Goal: Task Accomplishment & Management: Use online tool/utility

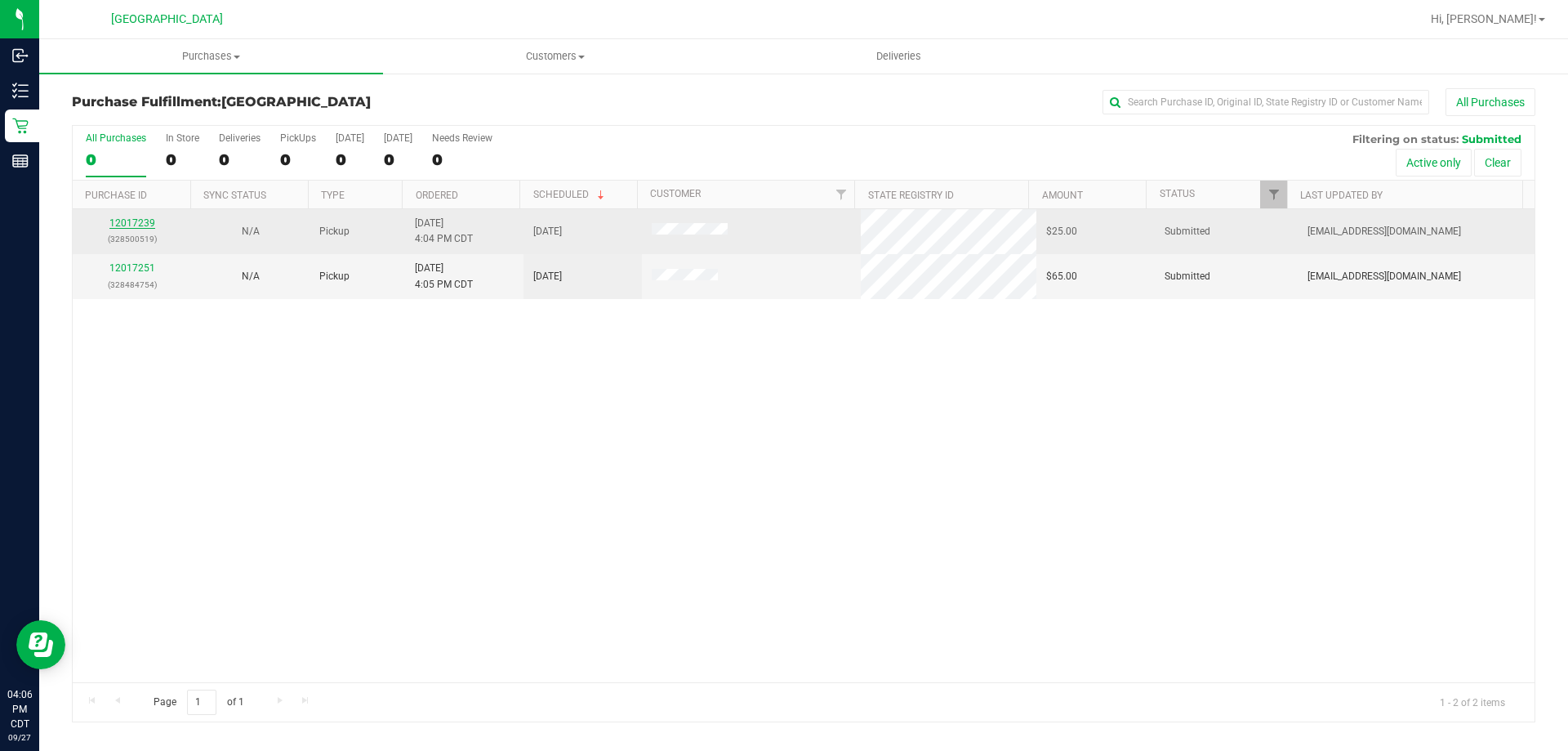
click at [113, 224] on link "12017239" at bounding box center [132, 223] width 46 height 11
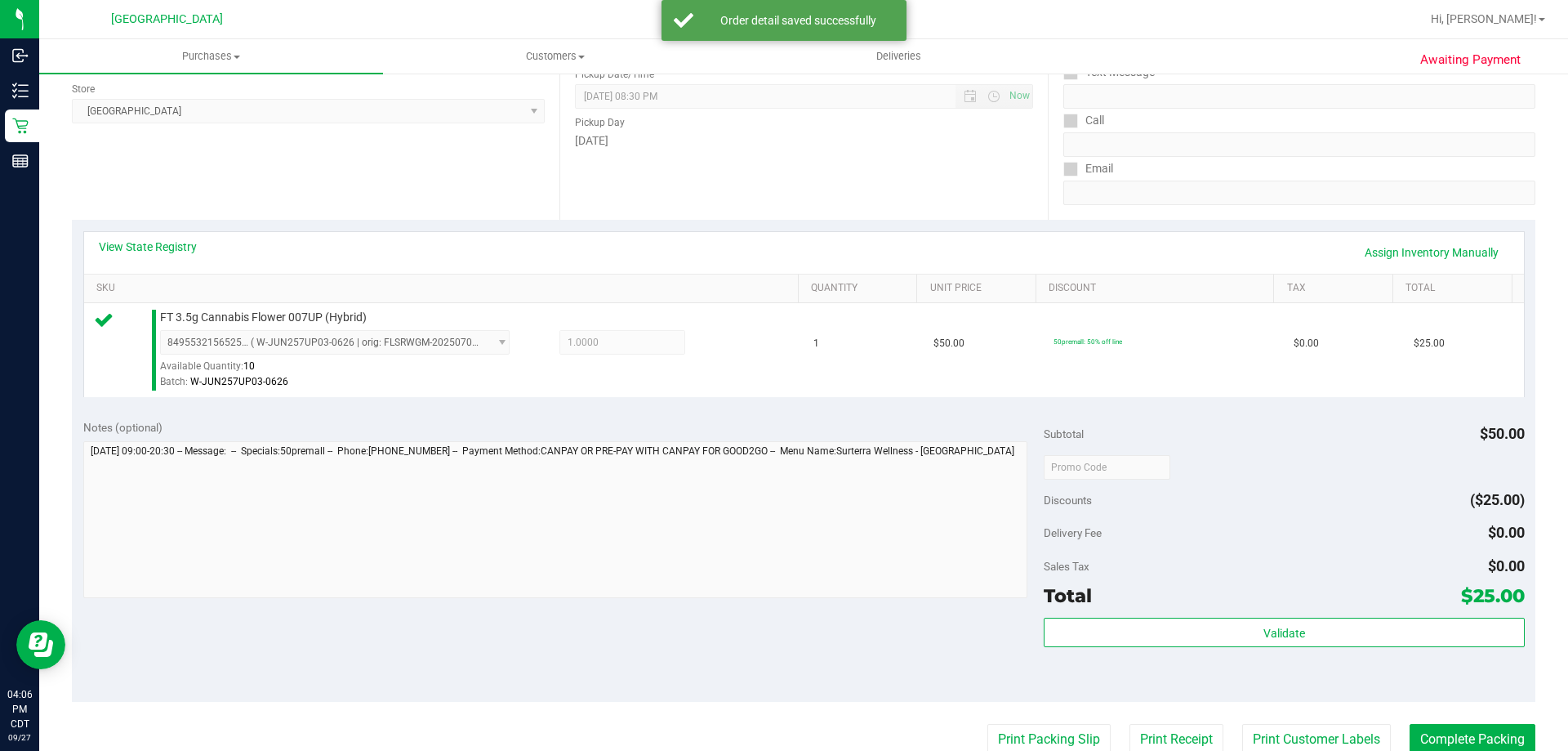
scroll to position [245, 0]
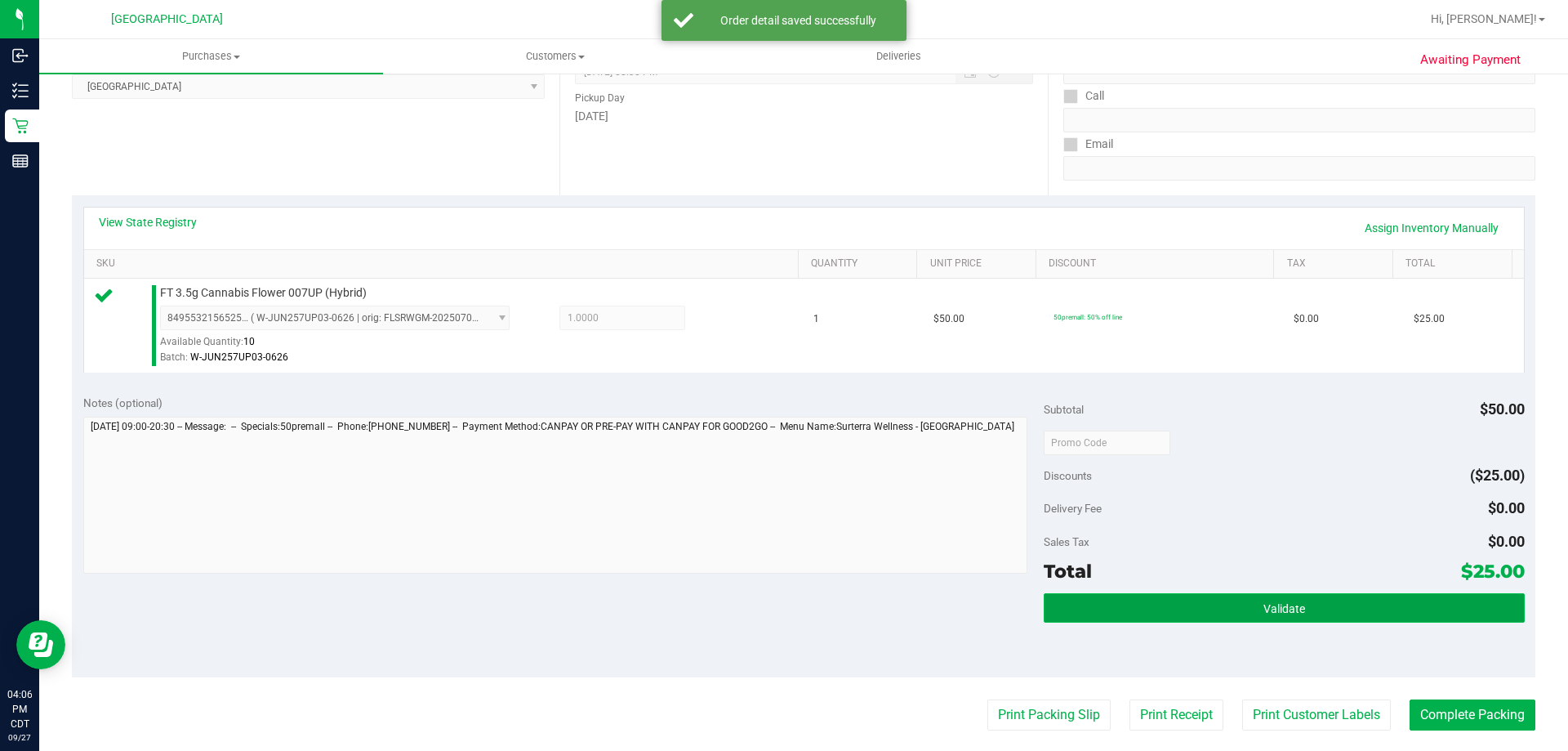
click at [1141, 614] on button "Validate" at bounding box center [1284, 607] width 480 height 30
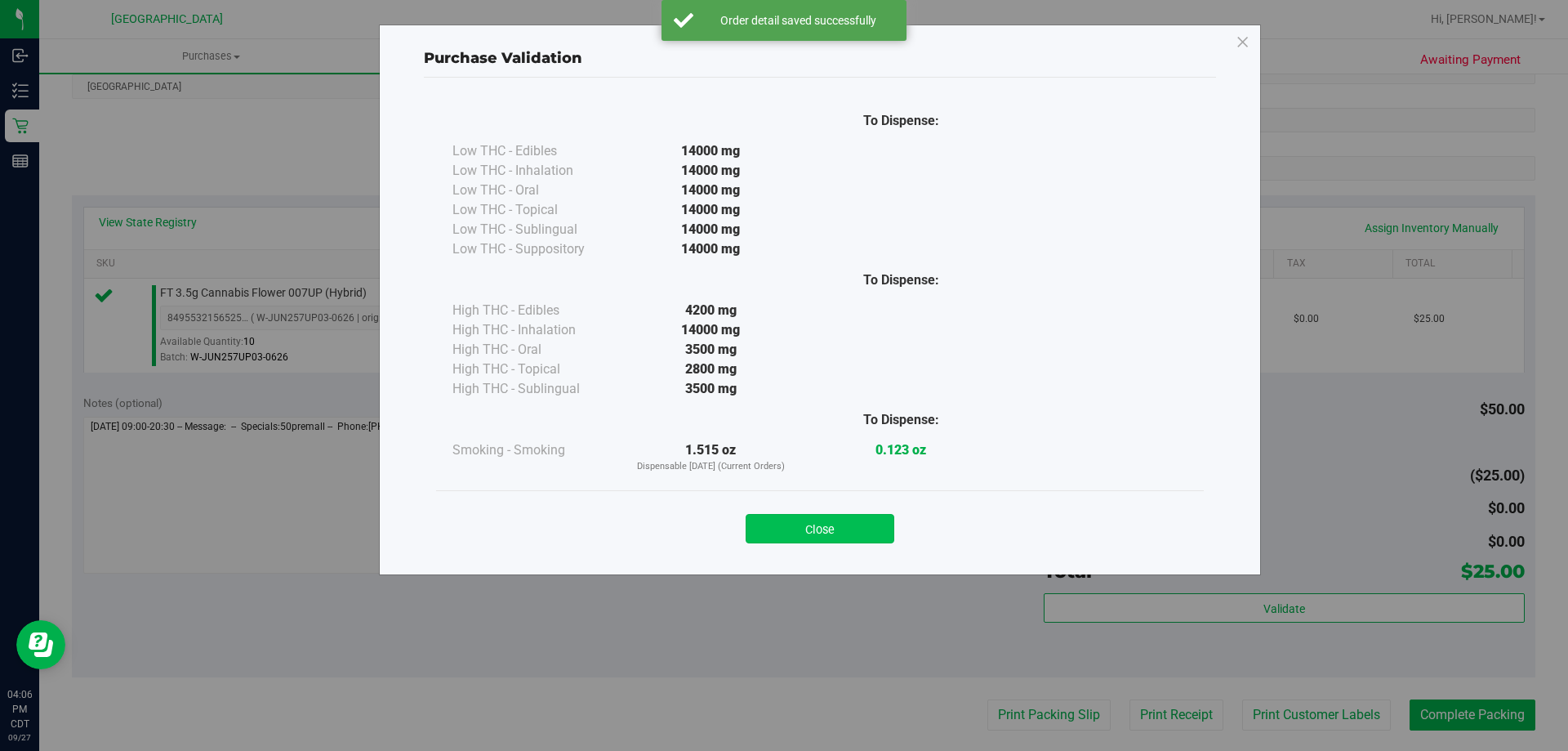
click at [869, 539] on button "Close" at bounding box center [820, 528] width 148 height 30
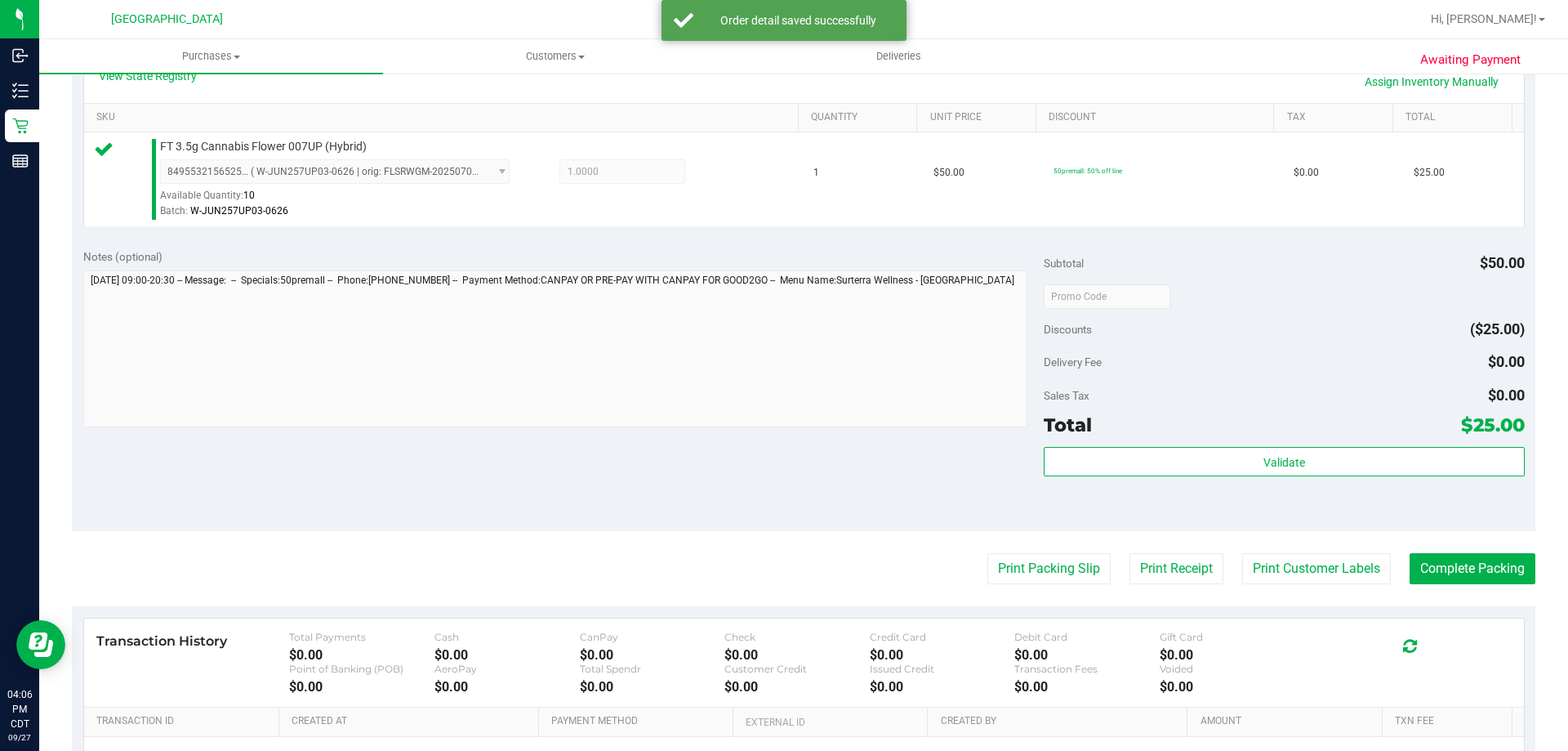
scroll to position [408, 0]
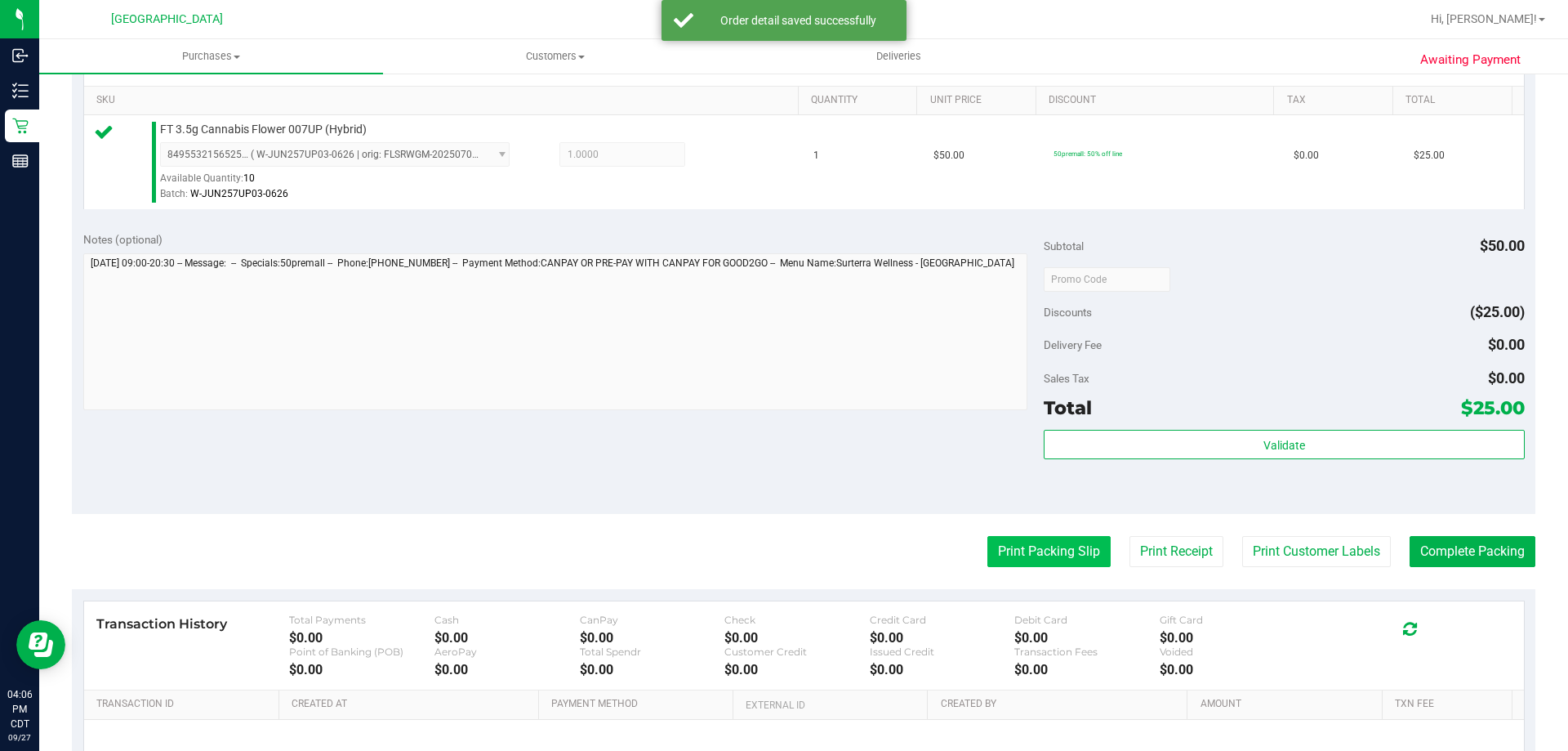
click at [1043, 561] on button "Print Packing Slip" at bounding box center [1049, 551] width 124 height 31
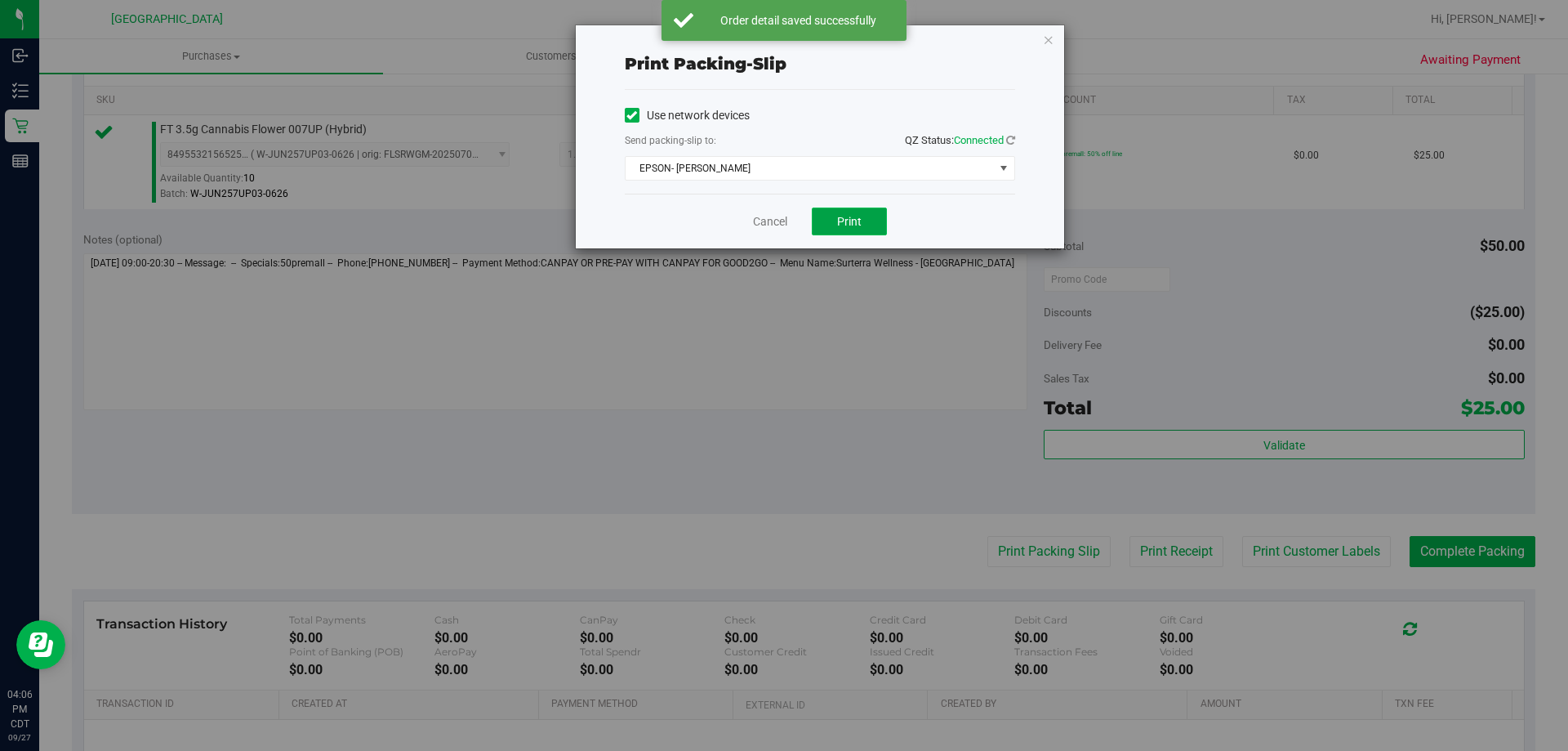
click at [859, 217] on span "Print" at bounding box center [850, 221] width 25 height 13
click at [761, 225] on link "Cancel" at bounding box center [770, 222] width 34 height 17
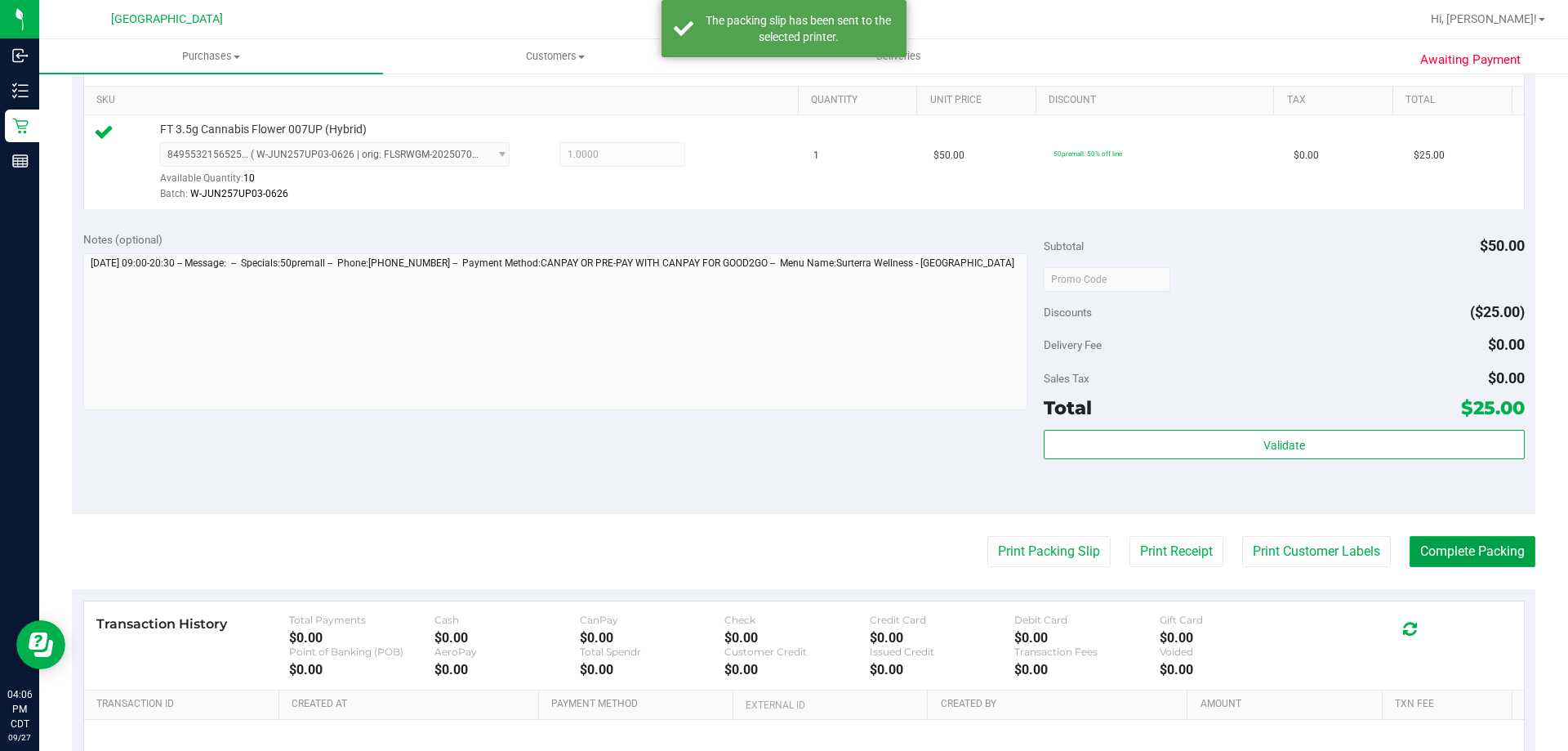
click at [1500, 553] on button "Complete Packing" at bounding box center [1472, 551] width 125 height 31
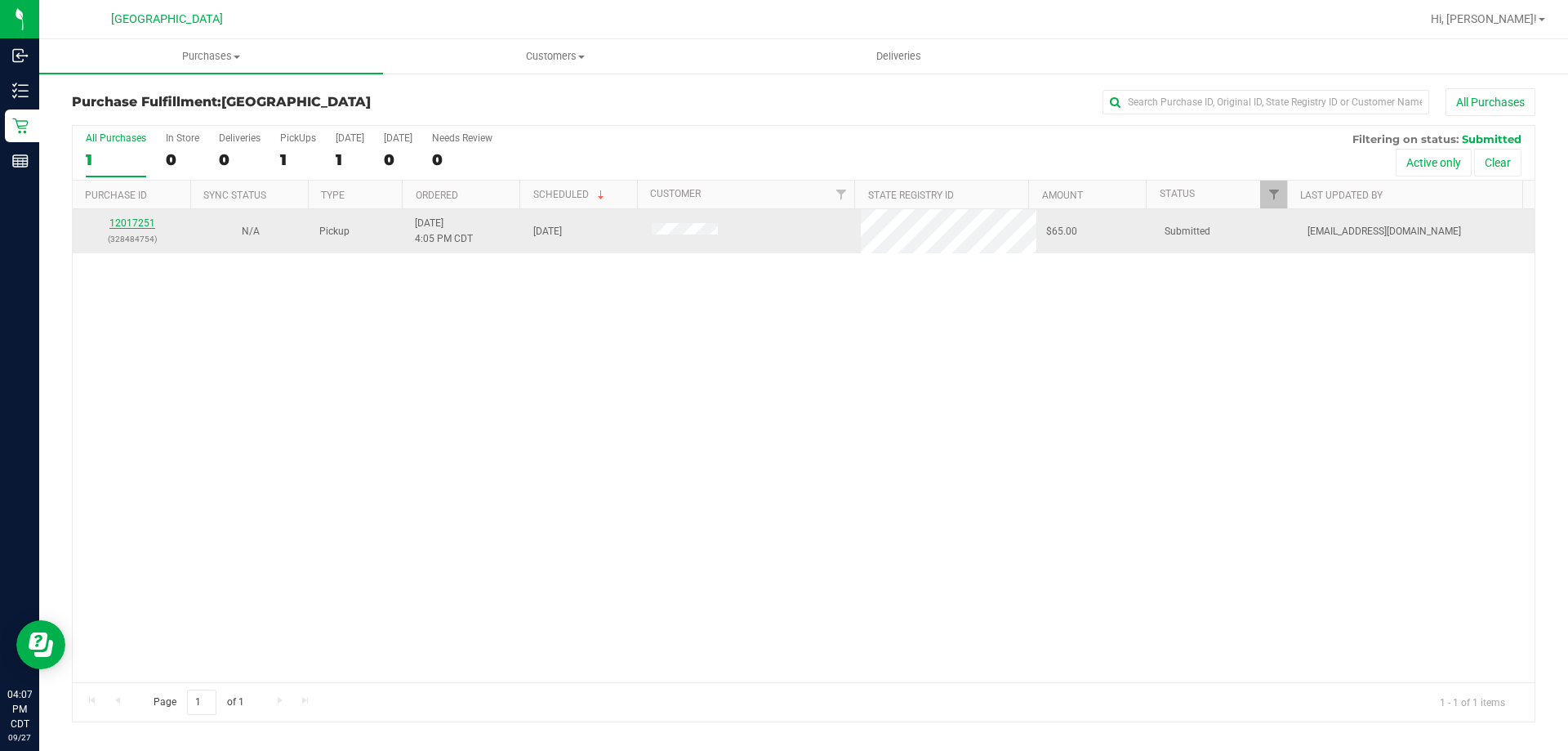
click at [125, 225] on link "12017251" at bounding box center [132, 223] width 46 height 11
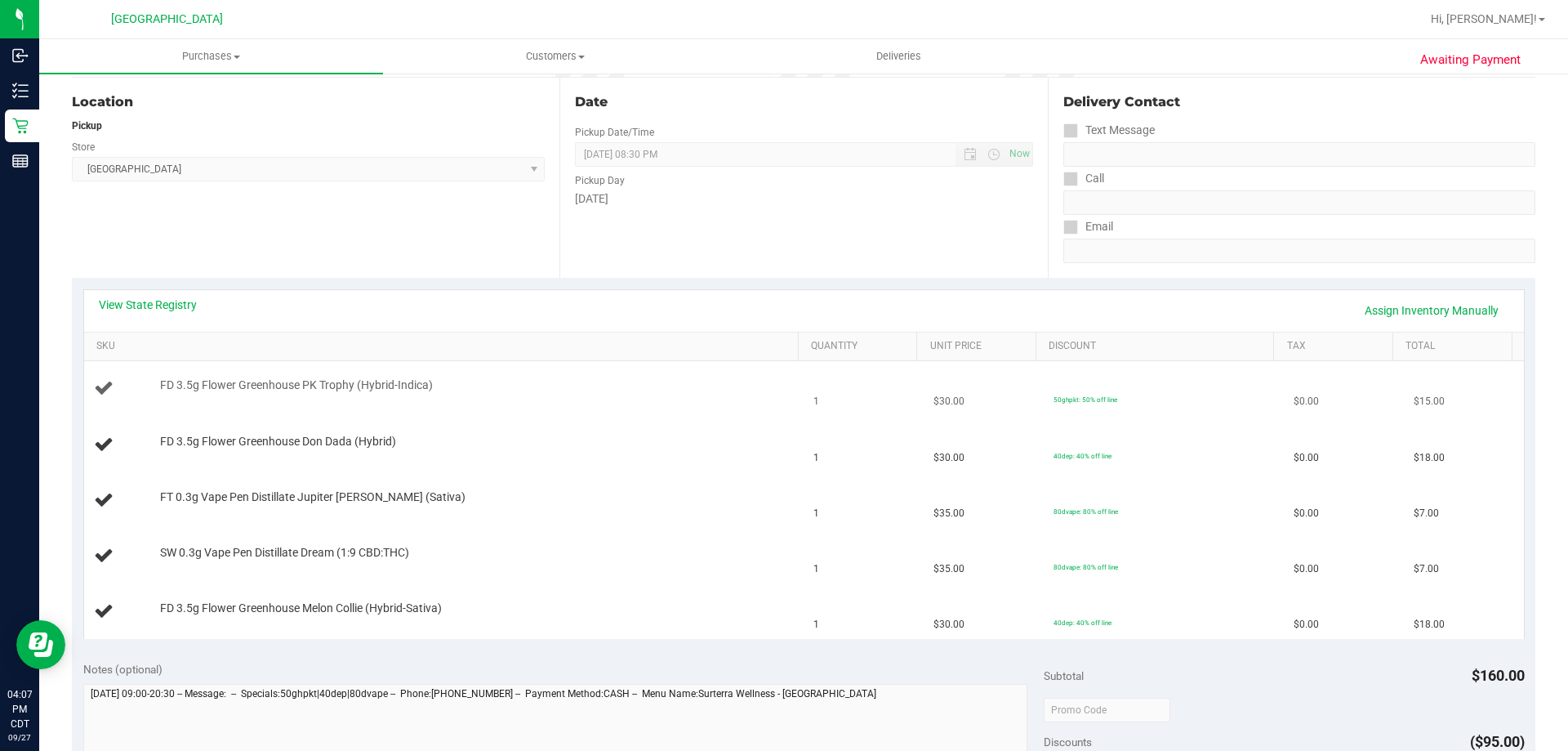
scroll to position [164, 0]
click at [120, 303] on link "View State Registry" at bounding box center [148, 304] width 98 height 16
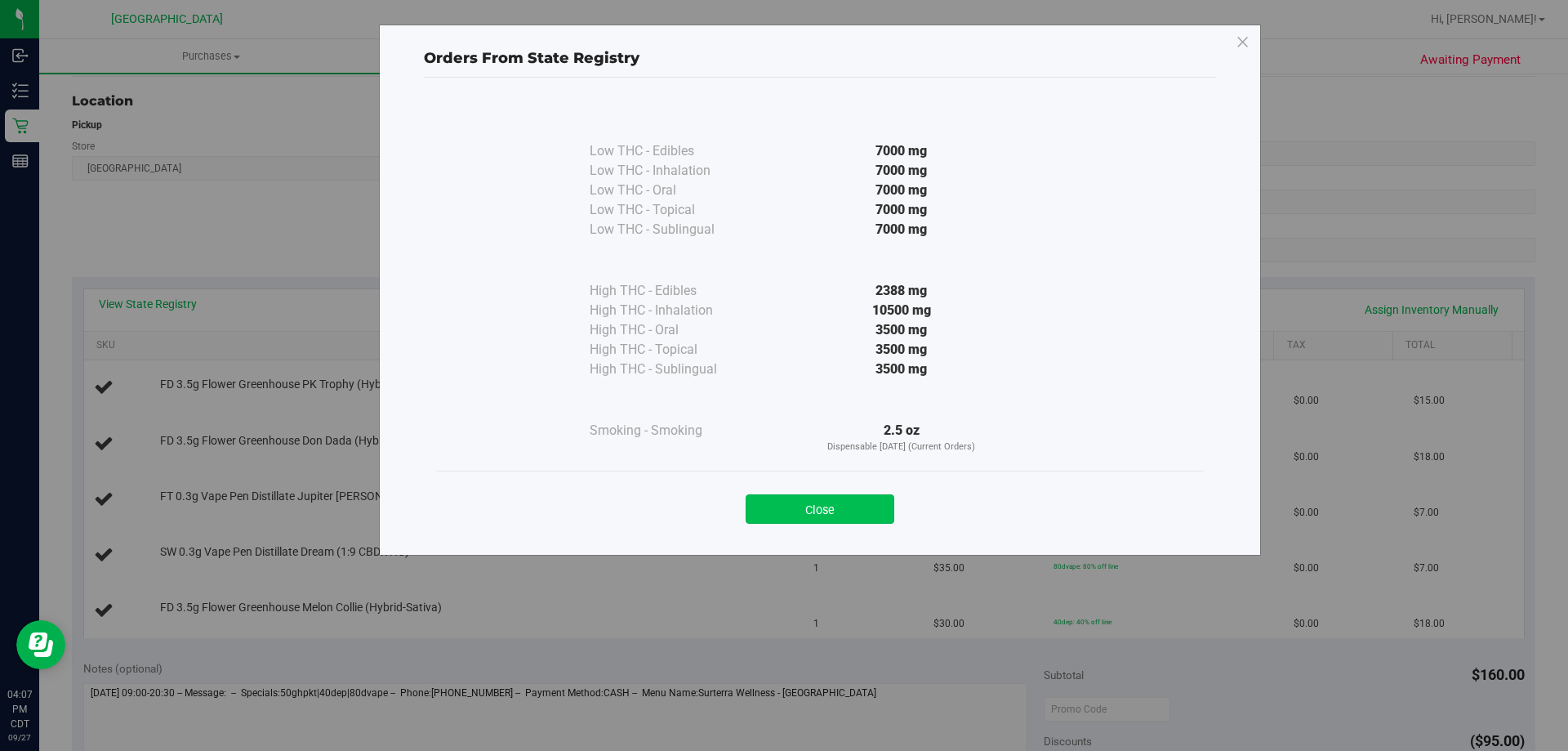
click at [882, 506] on button "Close" at bounding box center [820, 509] width 148 height 30
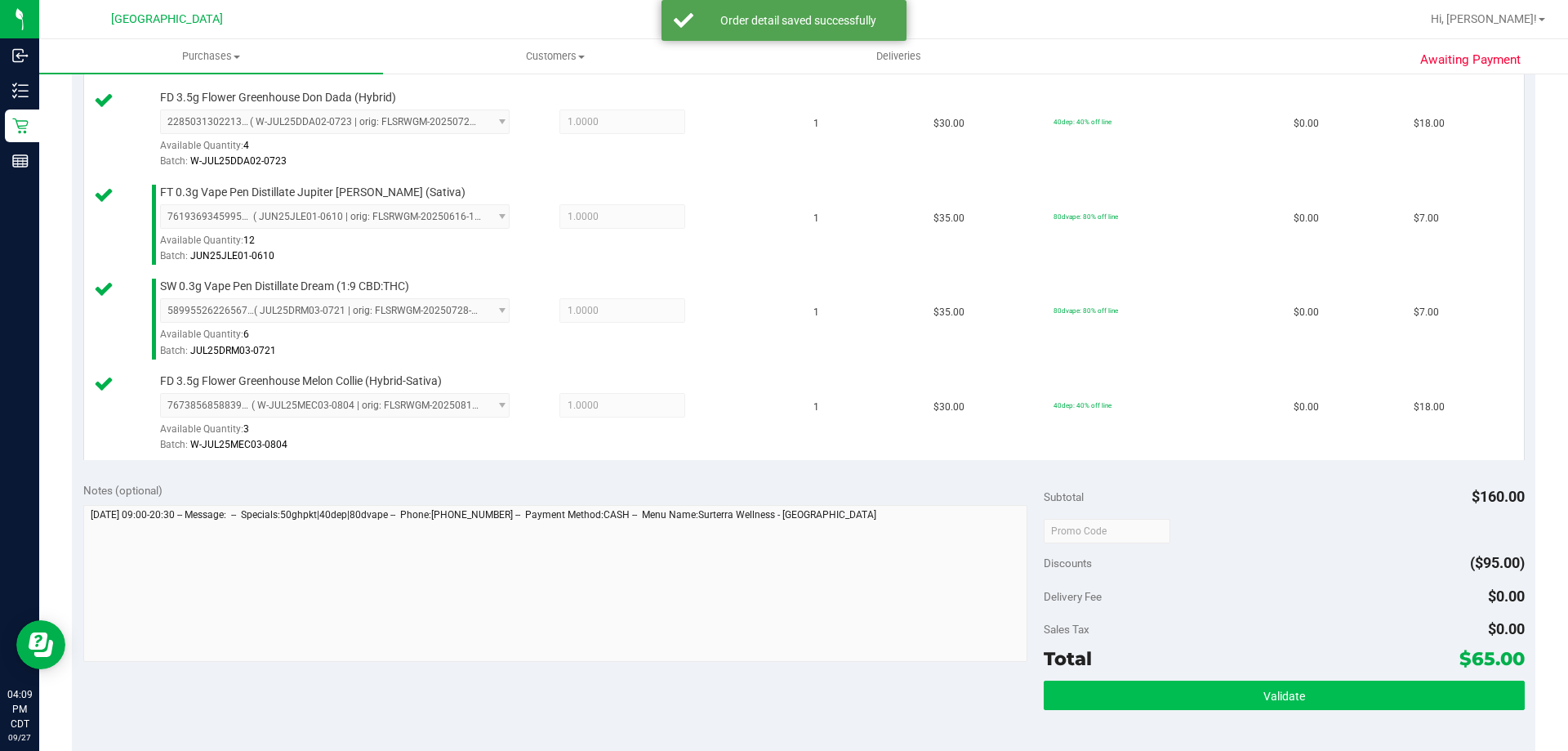
scroll to position [572, 0]
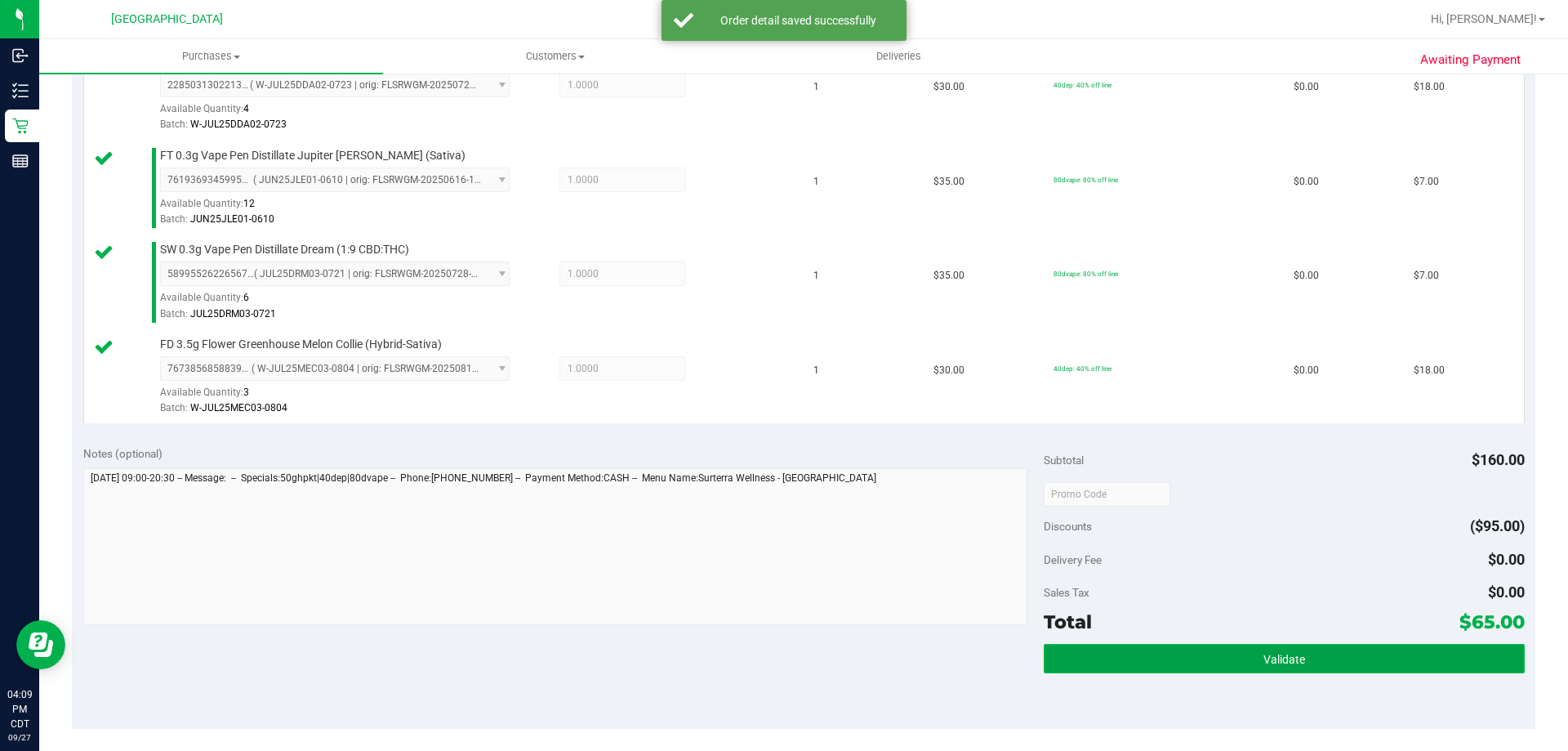
click at [1344, 654] on button "Validate" at bounding box center [1284, 658] width 480 height 30
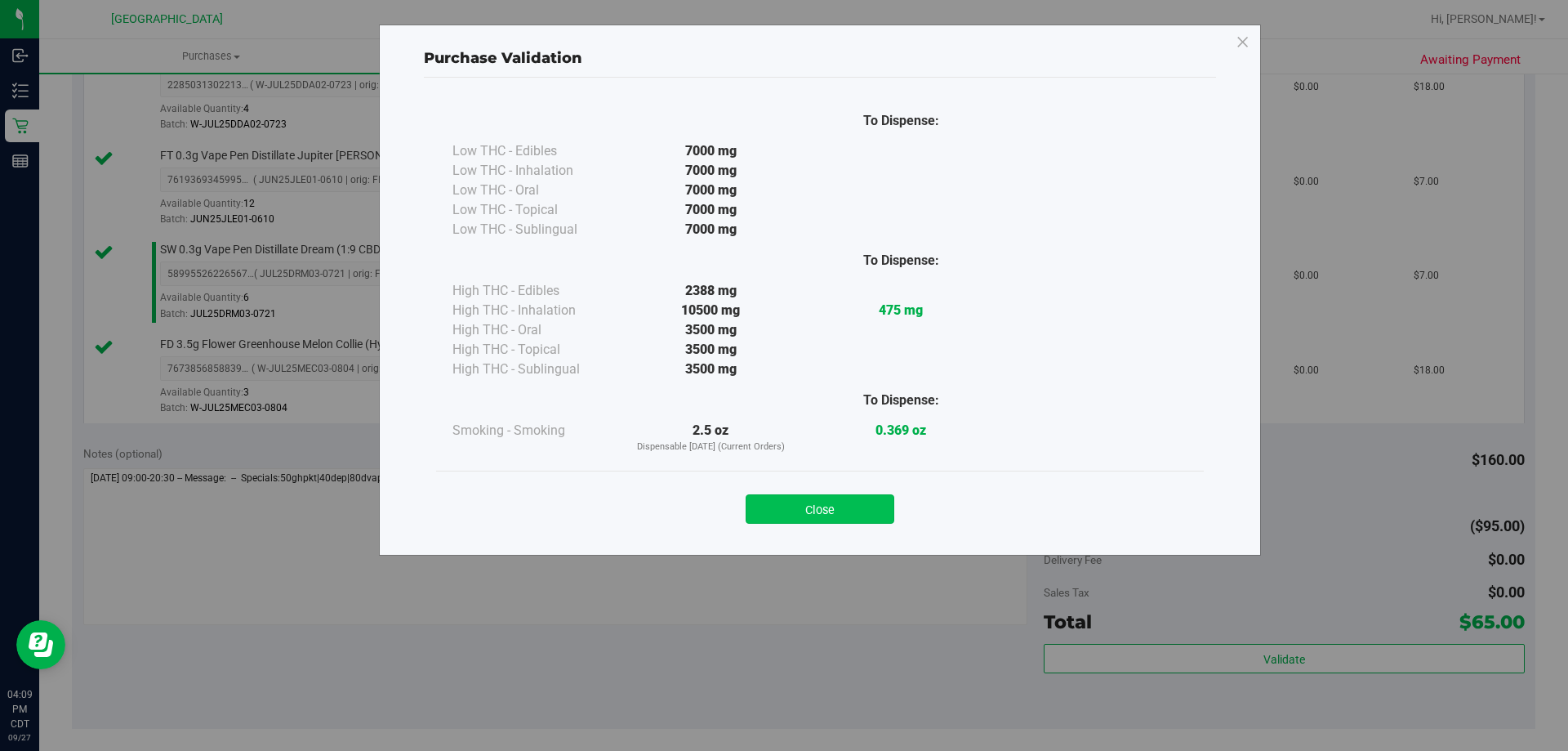
click at [787, 508] on button "Close" at bounding box center [820, 509] width 148 height 30
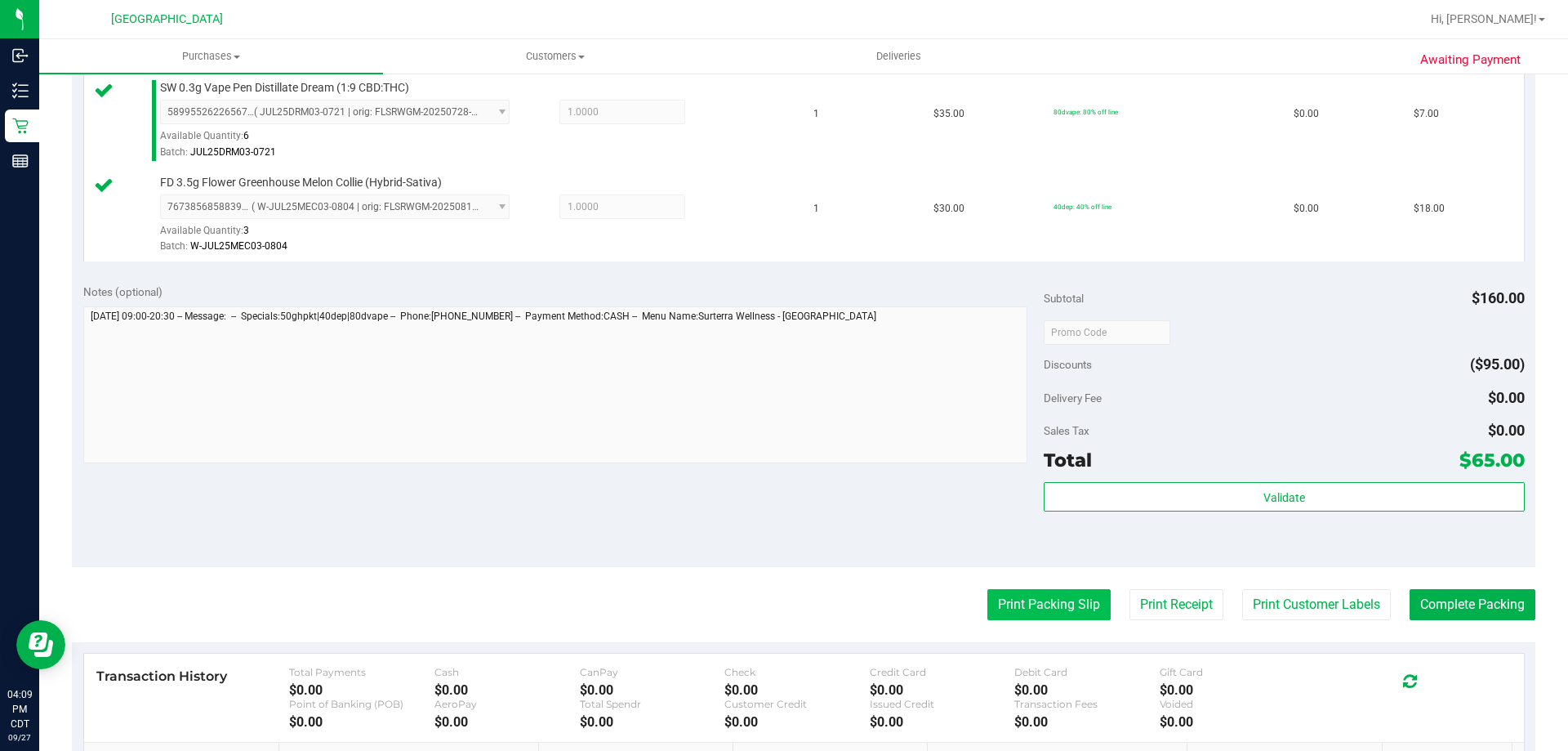
scroll to position [736, 0]
click at [1054, 596] on button "Print Packing Slip" at bounding box center [1049, 603] width 124 height 31
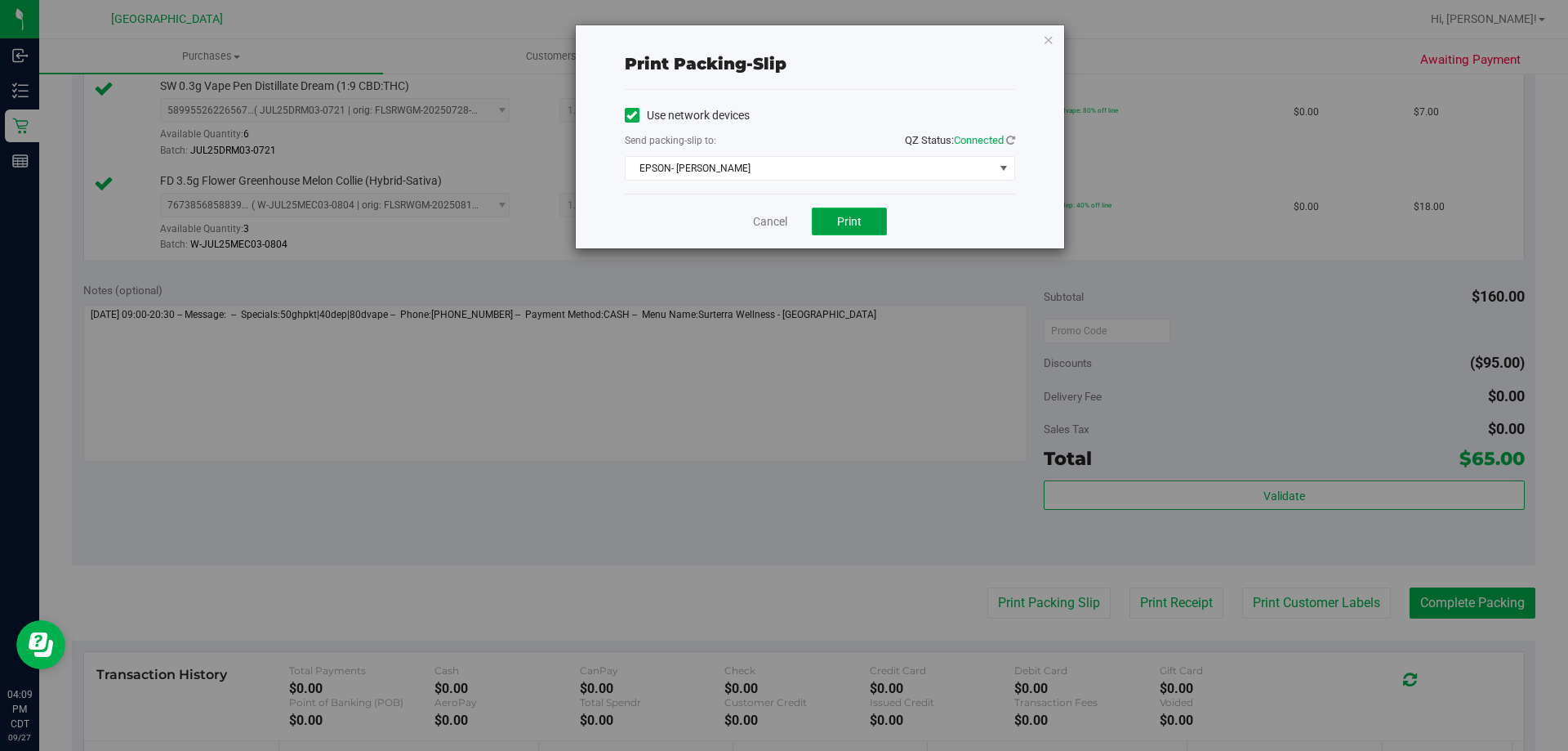
click at [845, 229] on button "Print" at bounding box center [850, 221] width 75 height 28
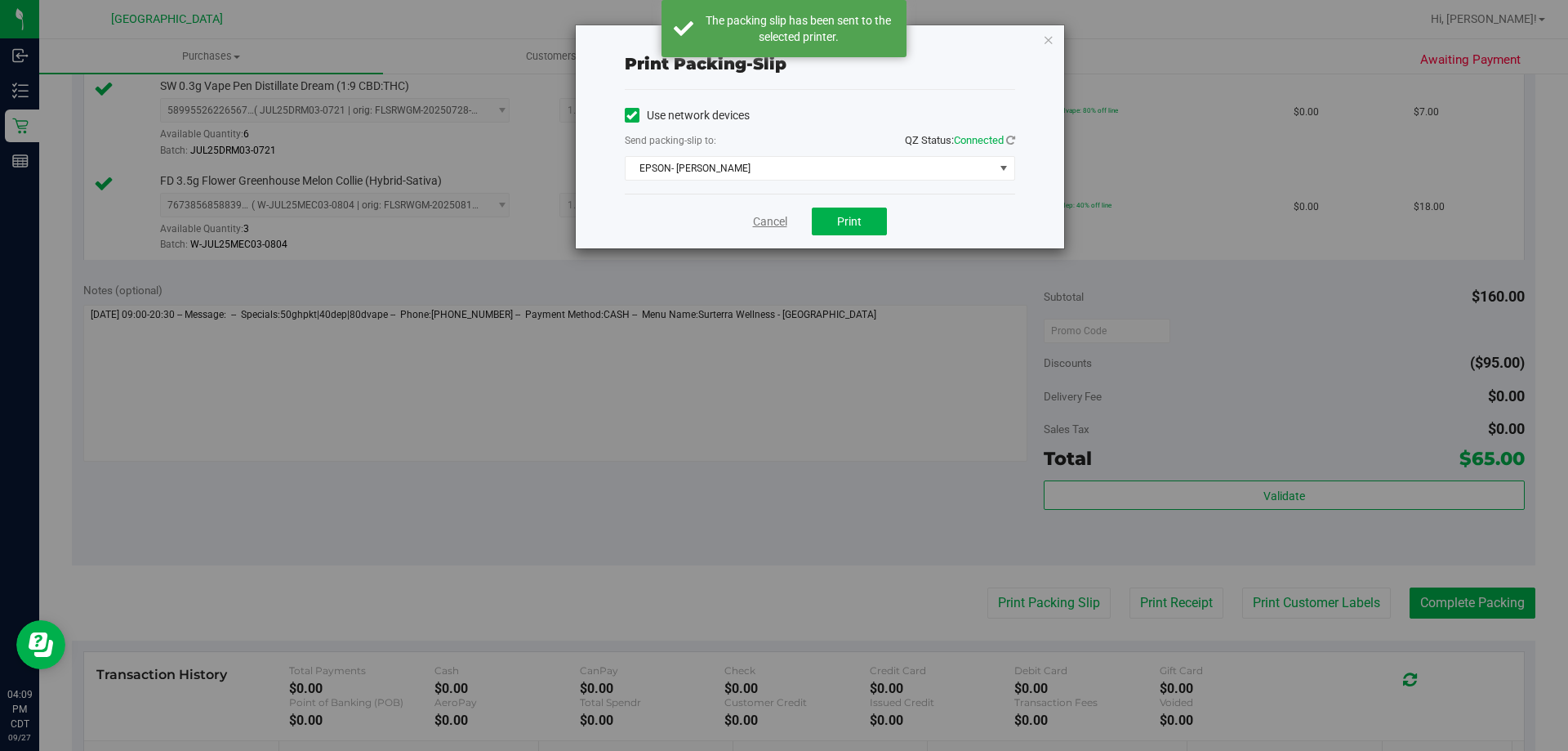
click at [776, 222] on link "Cancel" at bounding box center [770, 222] width 34 height 17
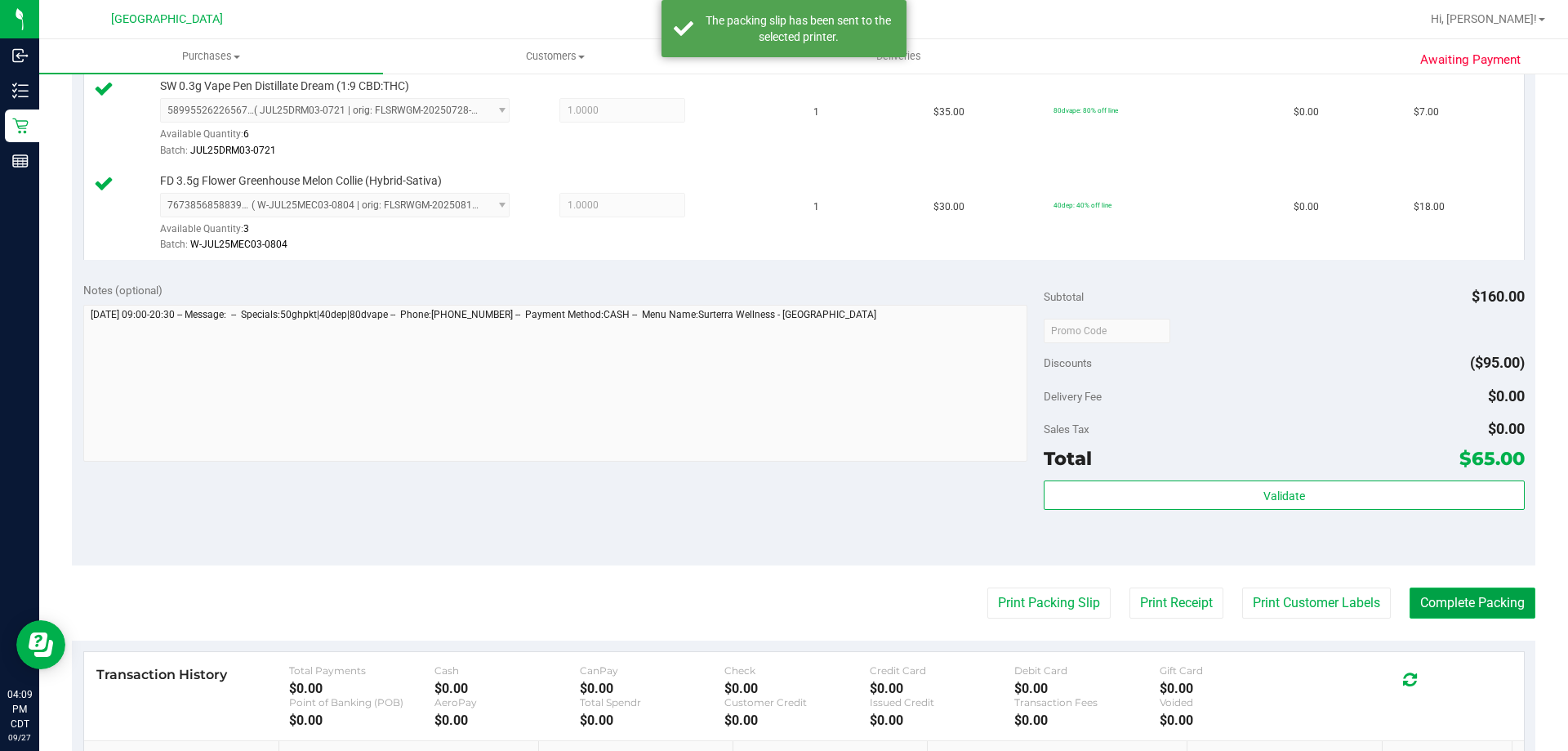
click at [1508, 600] on button "Complete Packing" at bounding box center [1472, 603] width 125 height 31
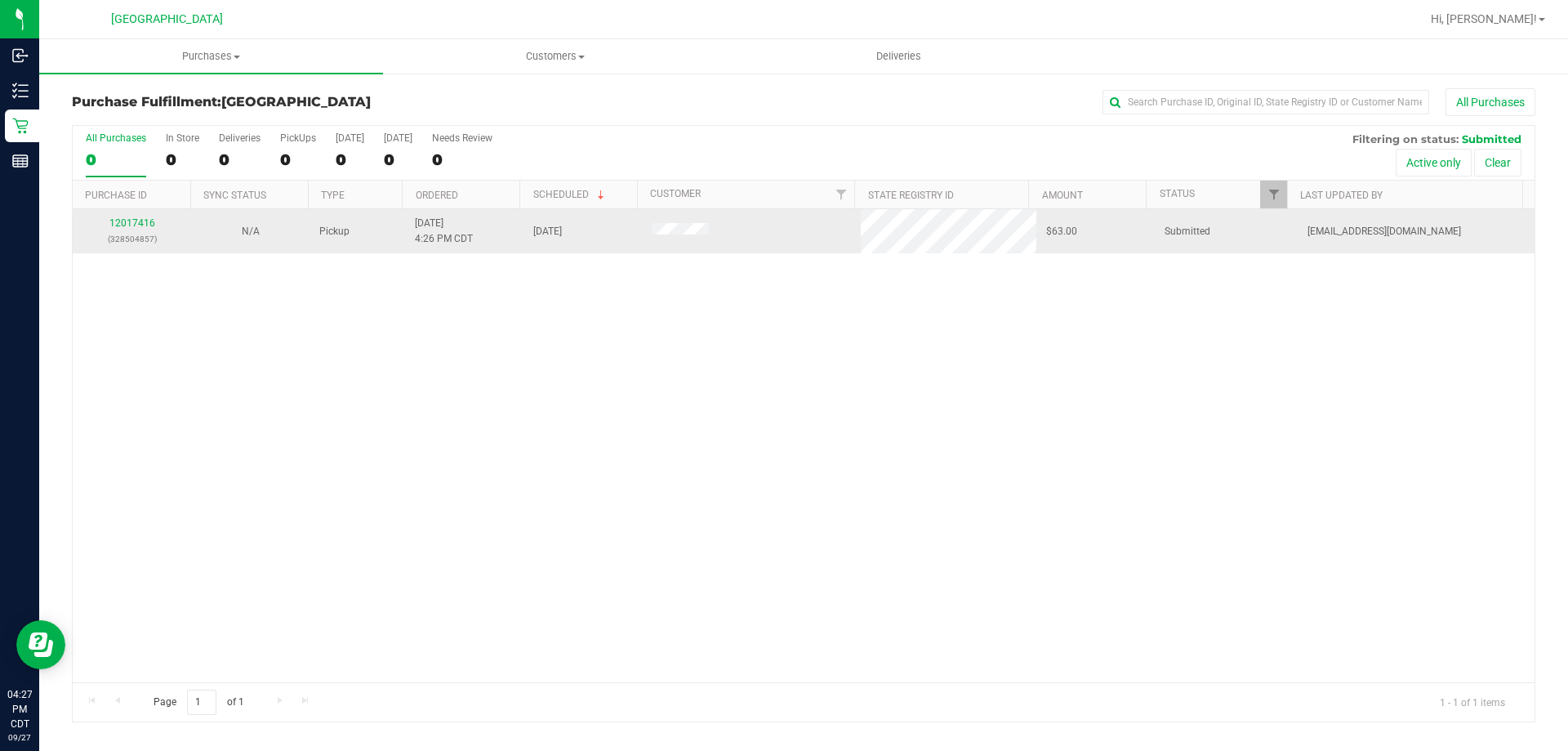
click at [146, 216] on div "12017416 (328504857)" at bounding box center [131, 231] width 99 height 31
click at [146, 218] on link "12017416" at bounding box center [132, 223] width 46 height 11
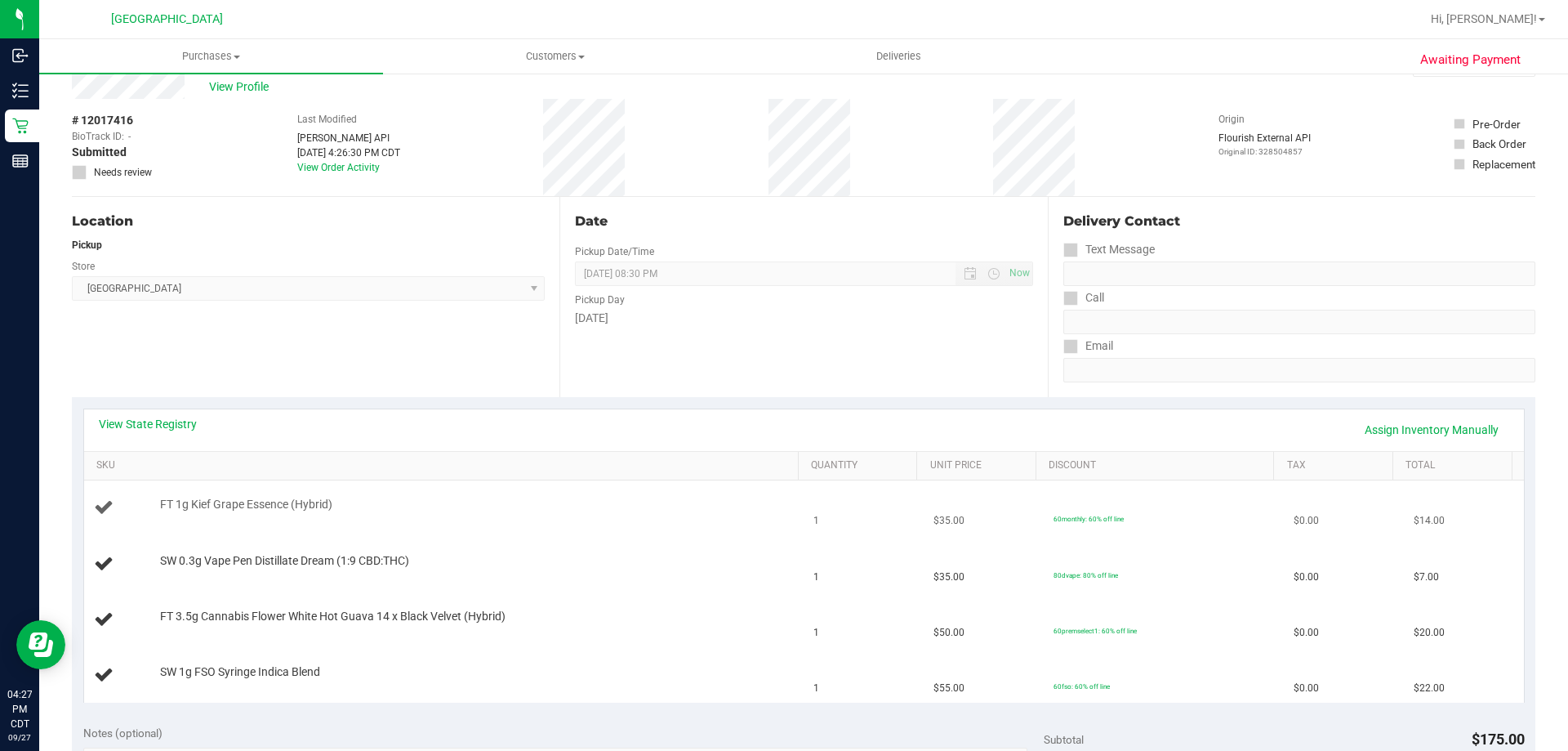
scroll to position [81, 0]
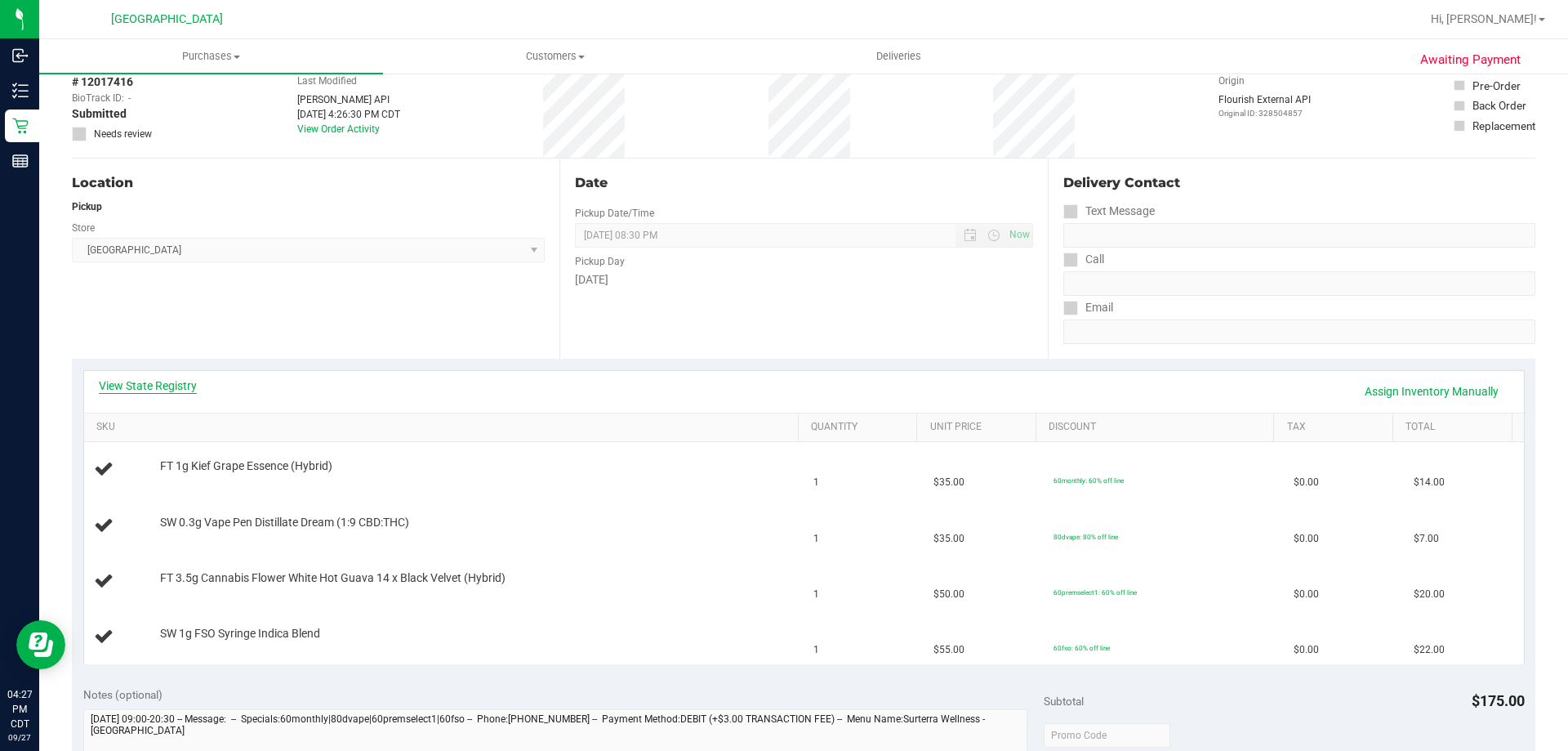
click at [171, 392] on link "View State Registry" at bounding box center [148, 385] width 98 height 16
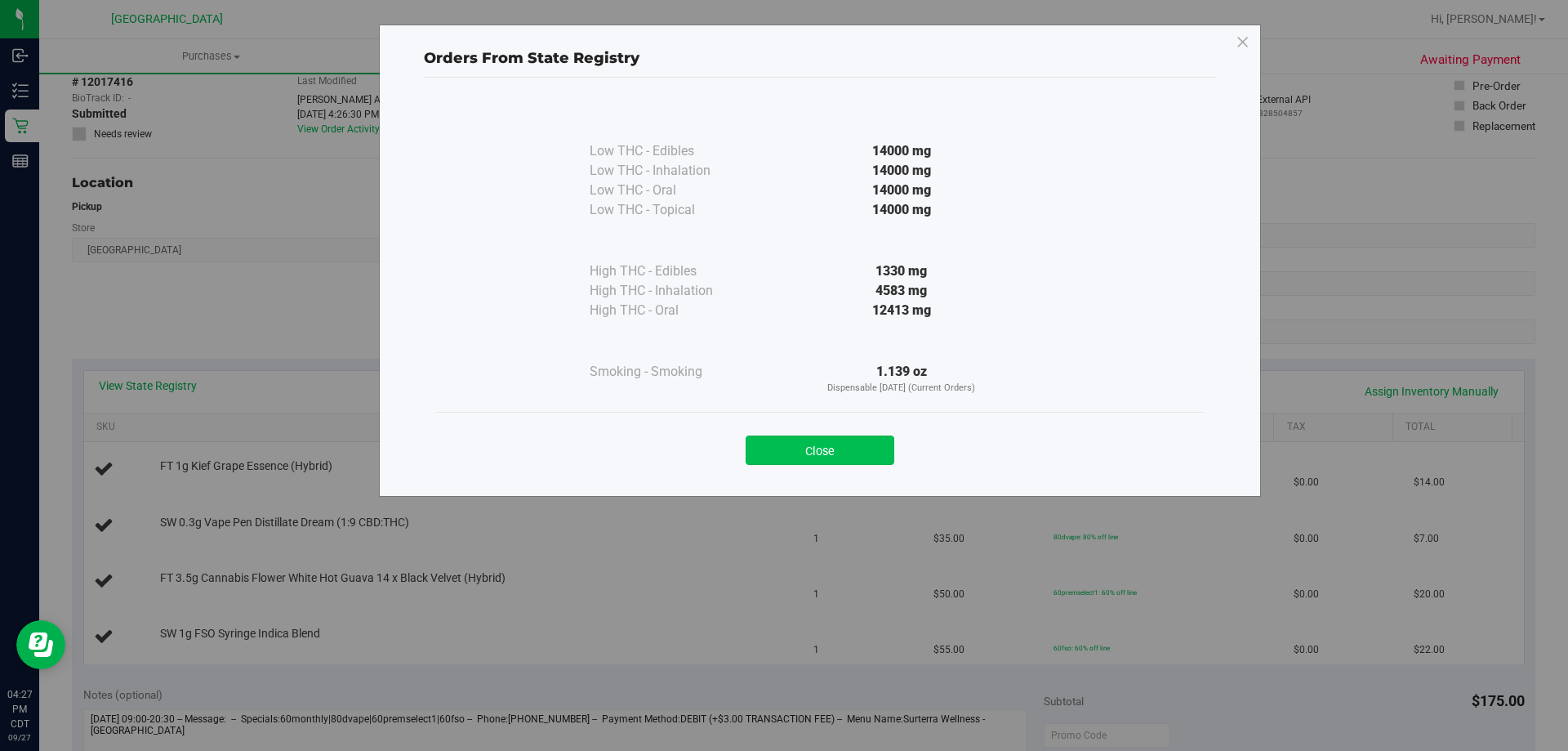
click at [835, 455] on button "Close" at bounding box center [820, 450] width 148 height 30
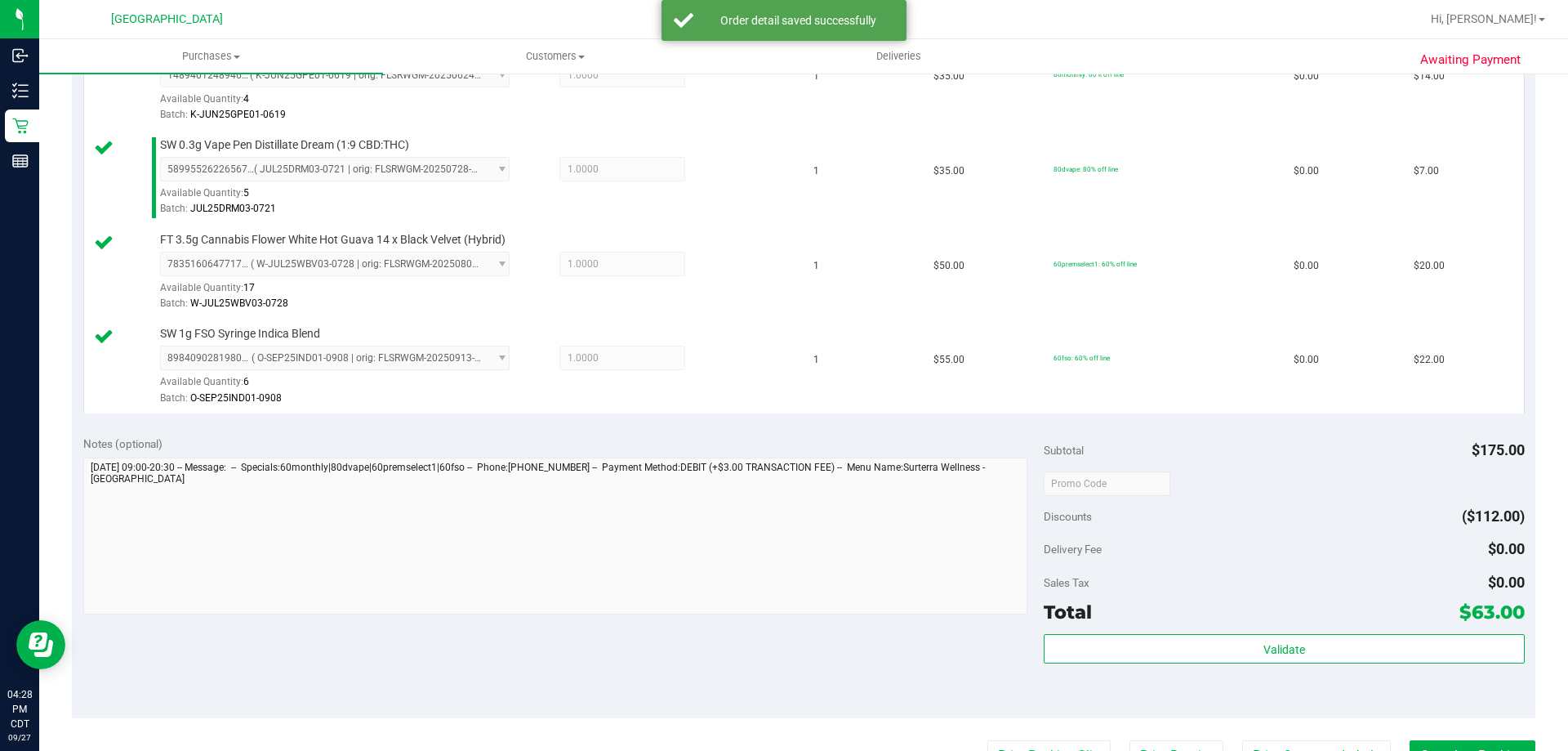
scroll to position [490, 0]
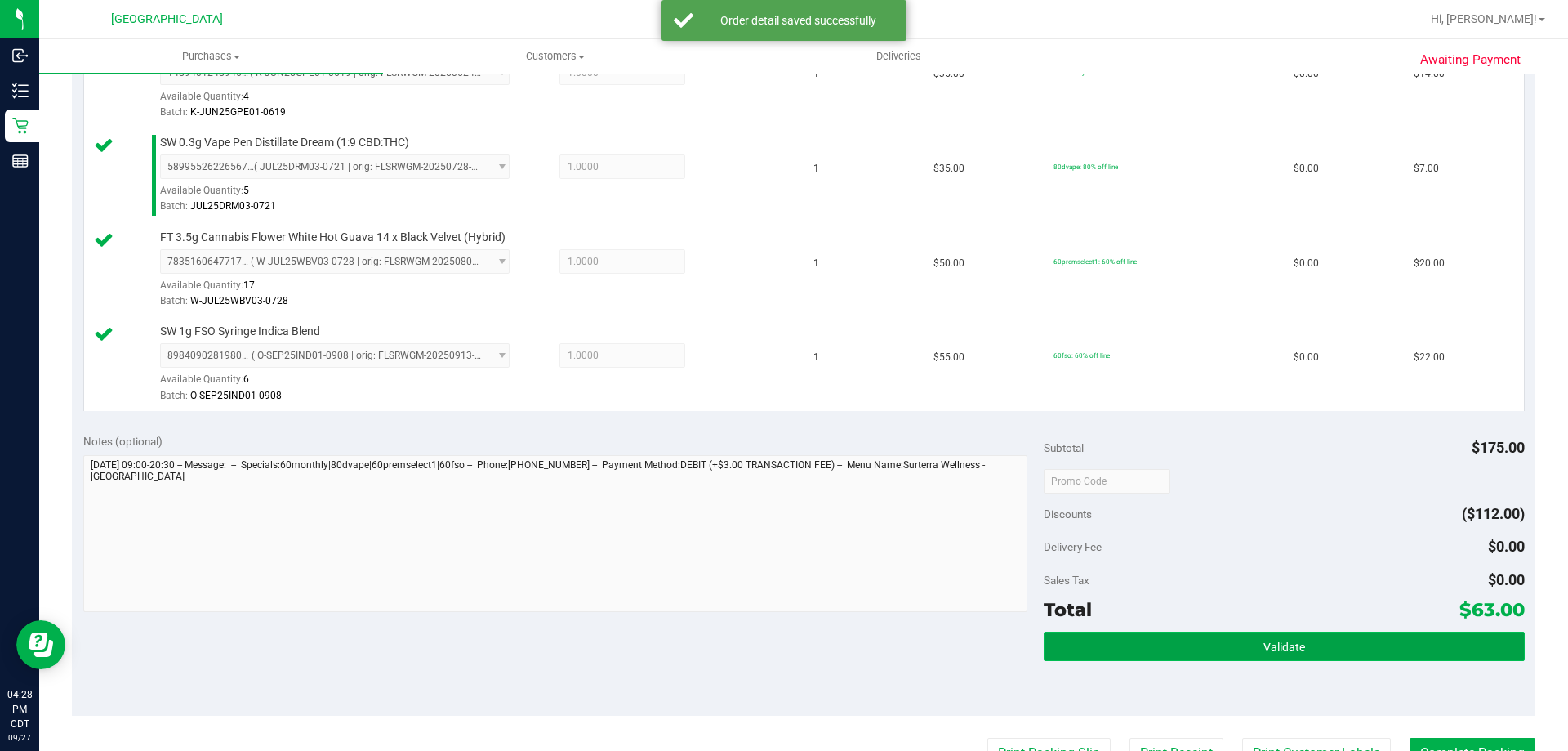
click at [1209, 638] on button "Validate" at bounding box center [1284, 646] width 480 height 30
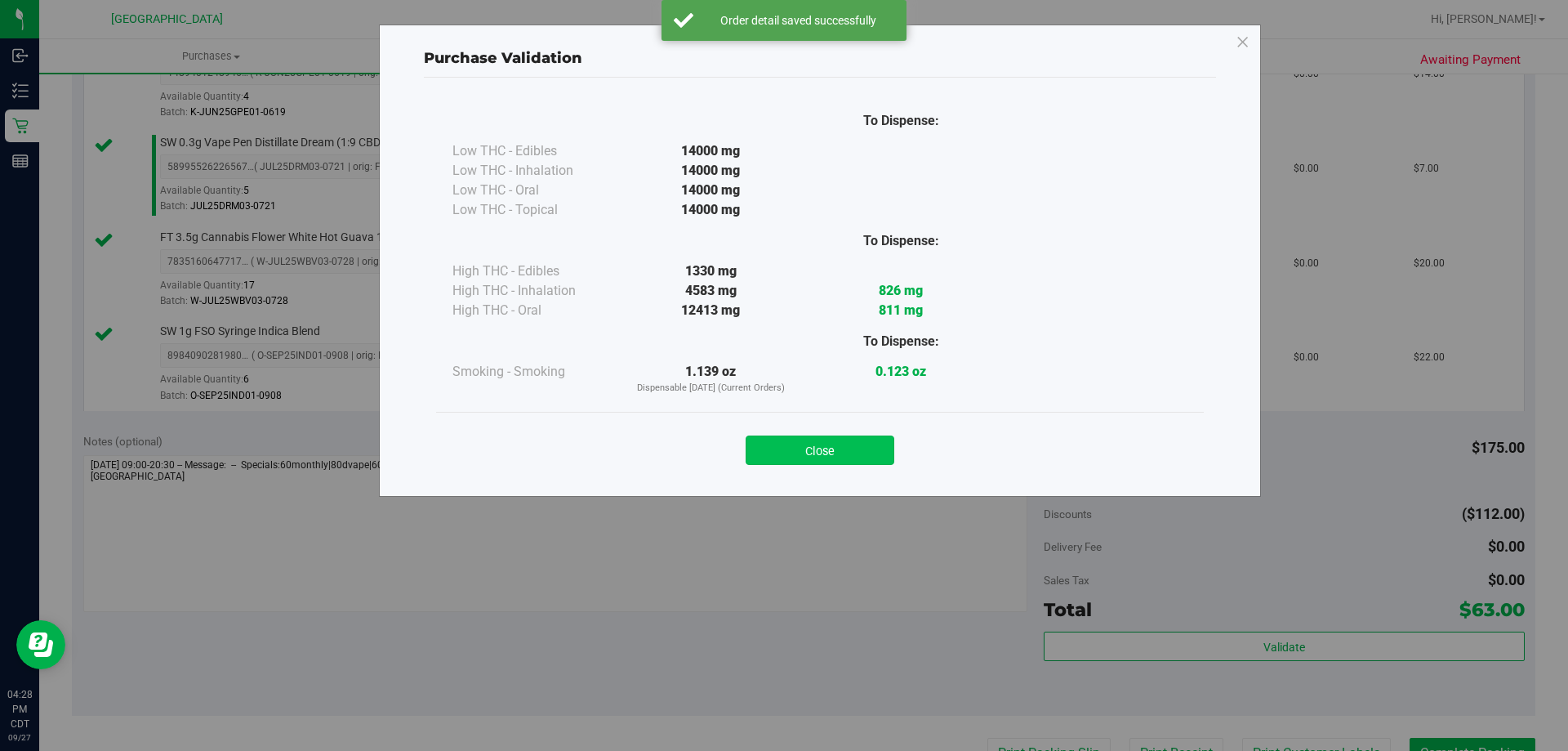
click at [841, 458] on button "Close" at bounding box center [820, 450] width 148 height 30
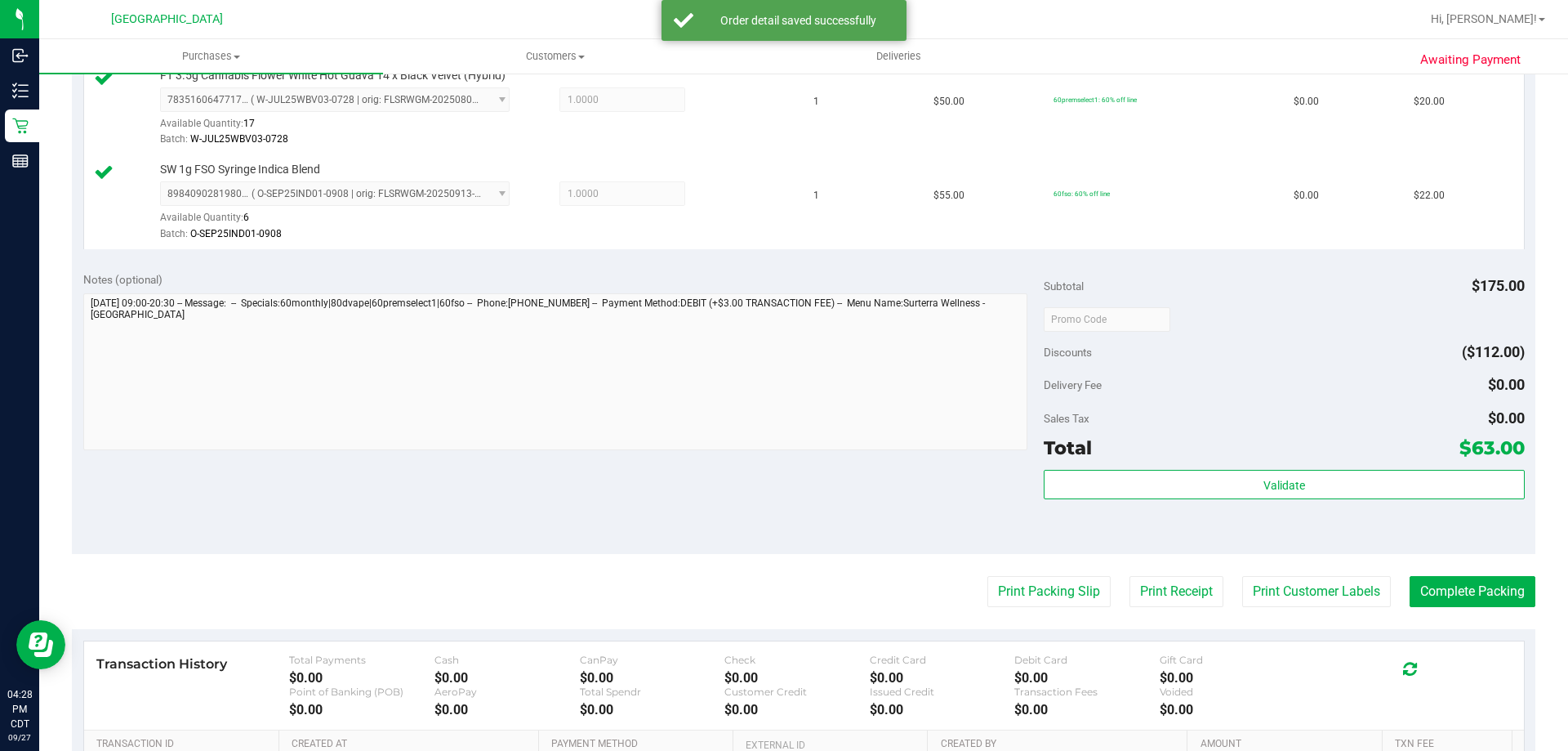
scroll to position [653, 0]
click at [1044, 590] on button "Print Packing Slip" at bounding box center [1049, 590] width 124 height 31
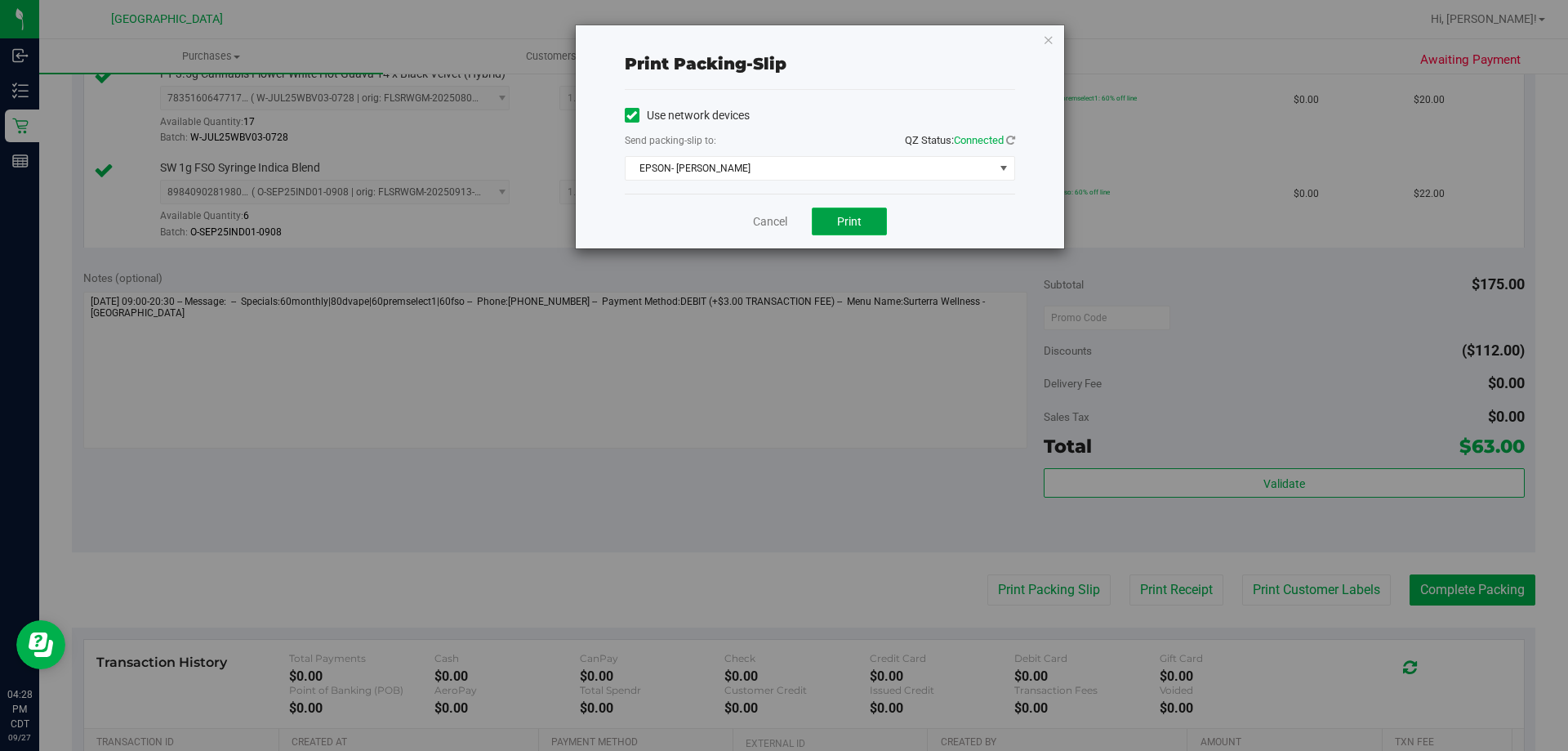
click at [841, 223] on span "Print" at bounding box center [850, 221] width 25 height 13
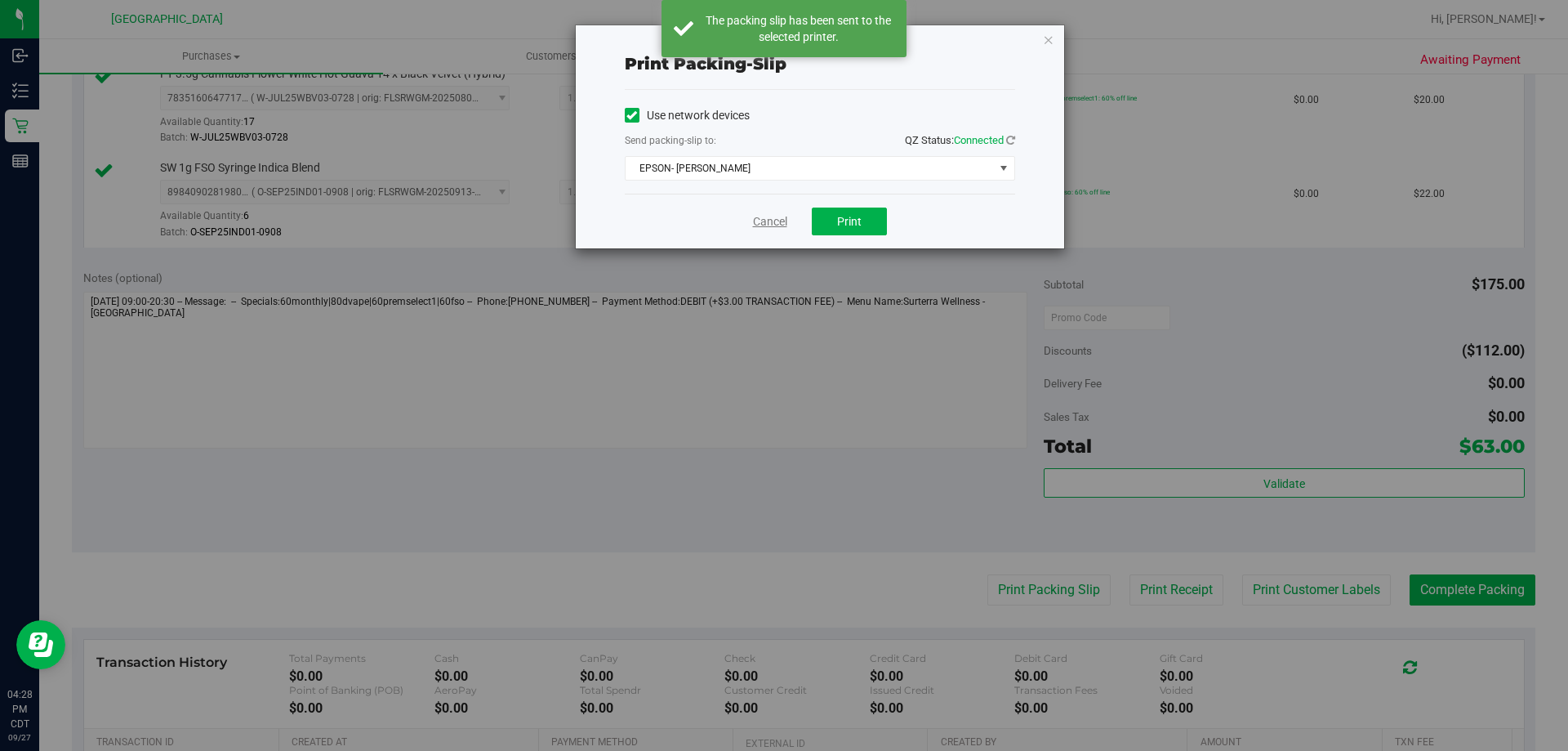
click at [778, 219] on link "Cancel" at bounding box center [770, 222] width 34 height 17
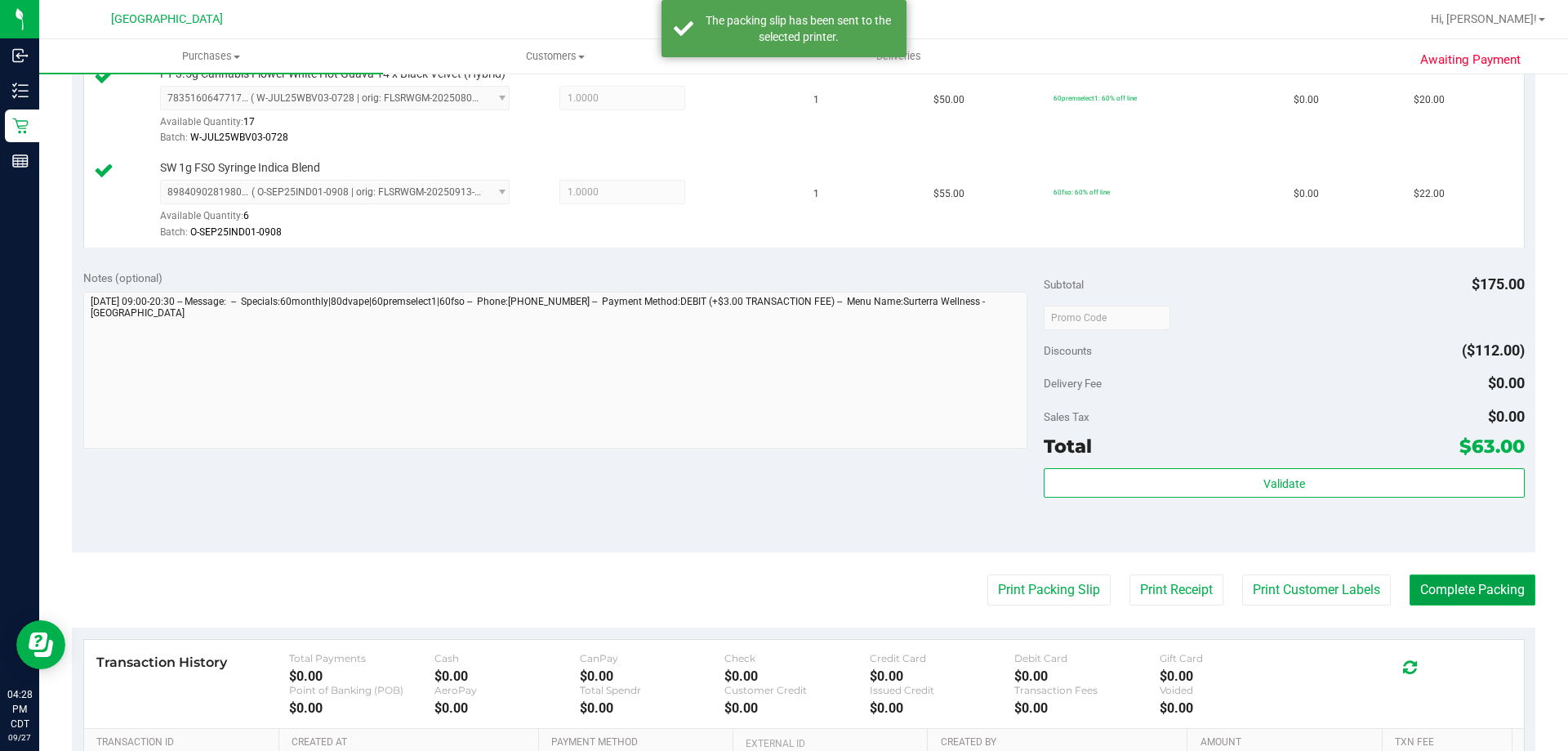
click at [1457, 591] on button "Complete Packing" at bounding box center [1472, 590] width 125 height 31
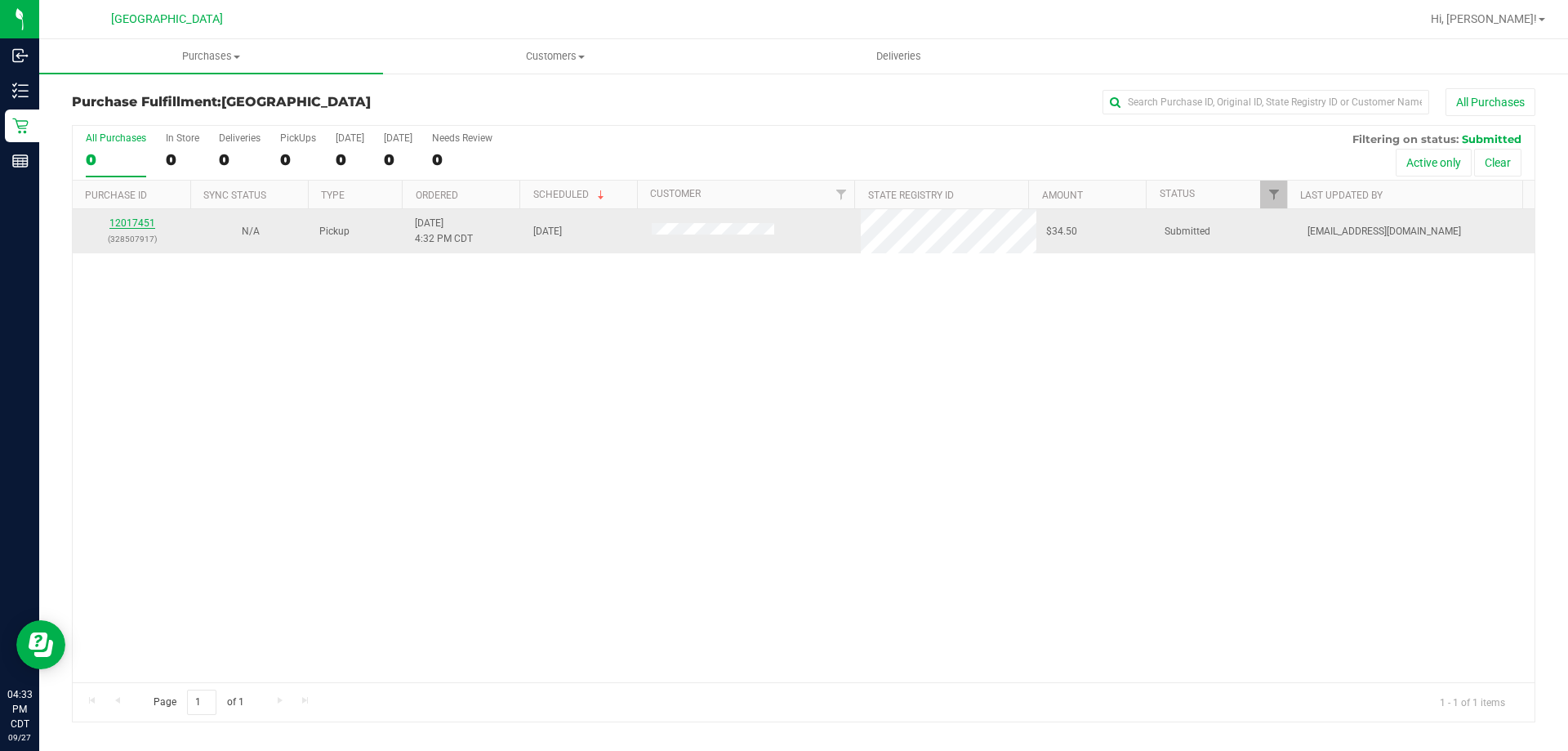
click at [143, 219] on link "12017451" at bounding box center [132, 223] width 46 height 11
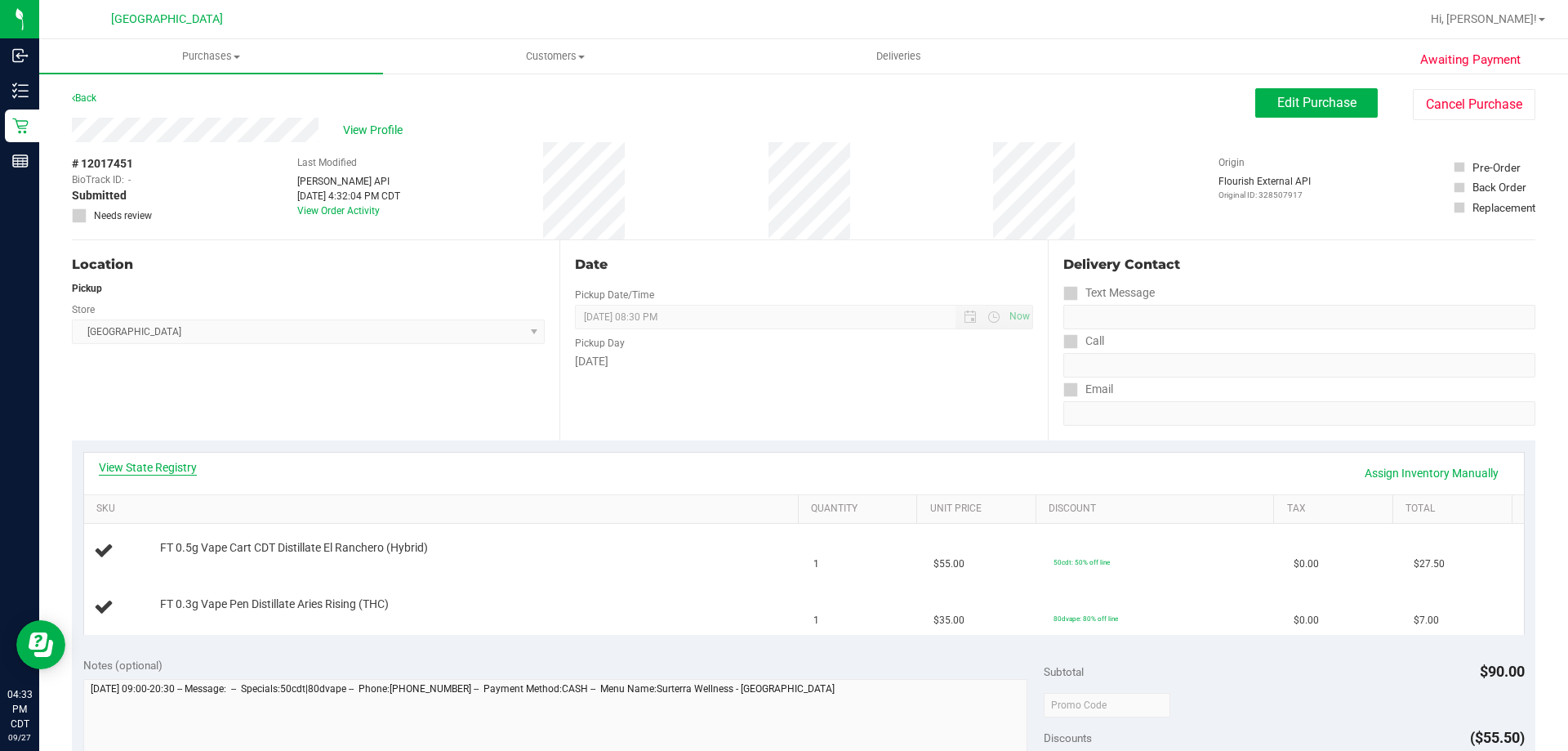
click at [130, 467] on link "View State Registry" at bounding box center [148, 467] width 98 height 16
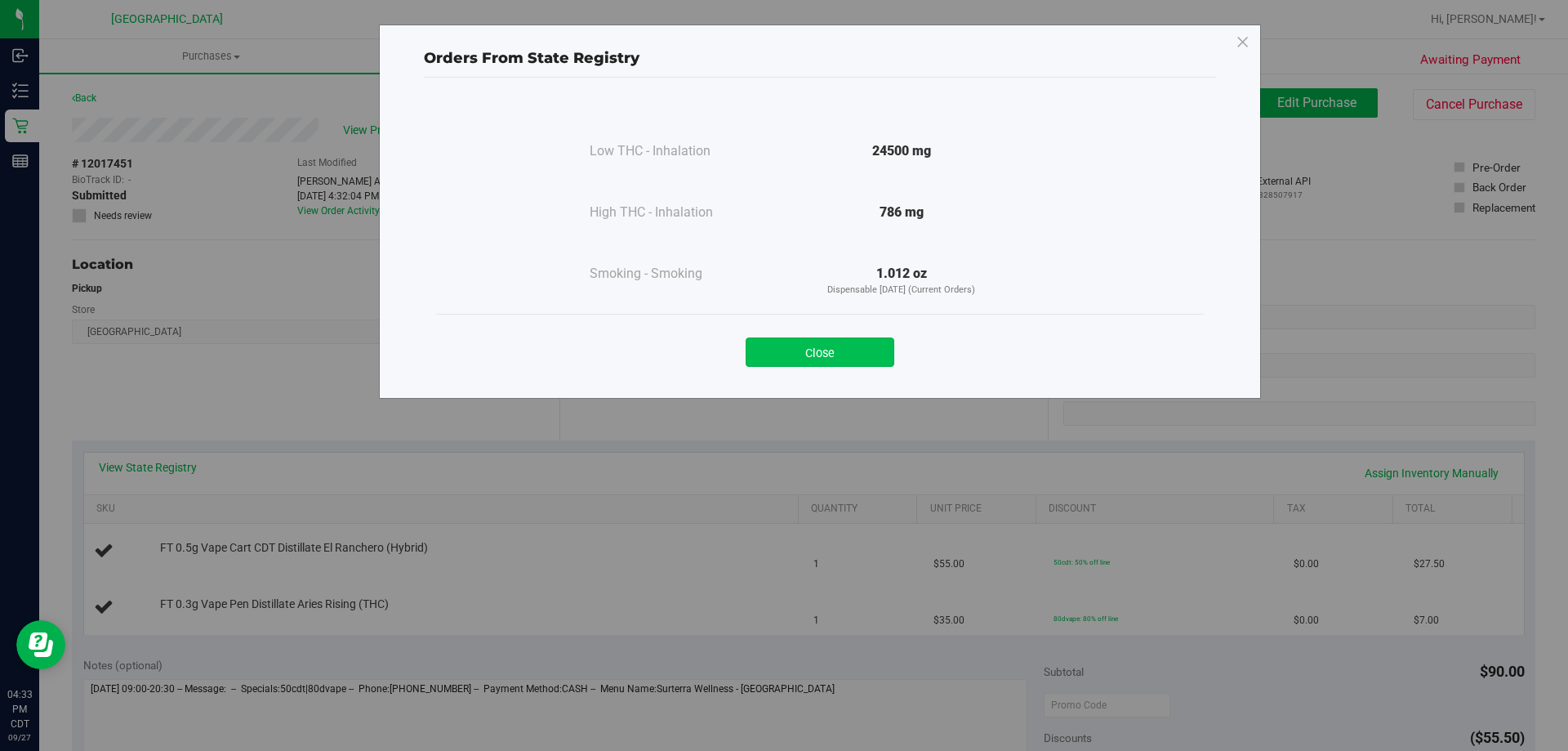
click at [824, 351] on button "Close" at bounding box center [820, 352] width 148 height 30
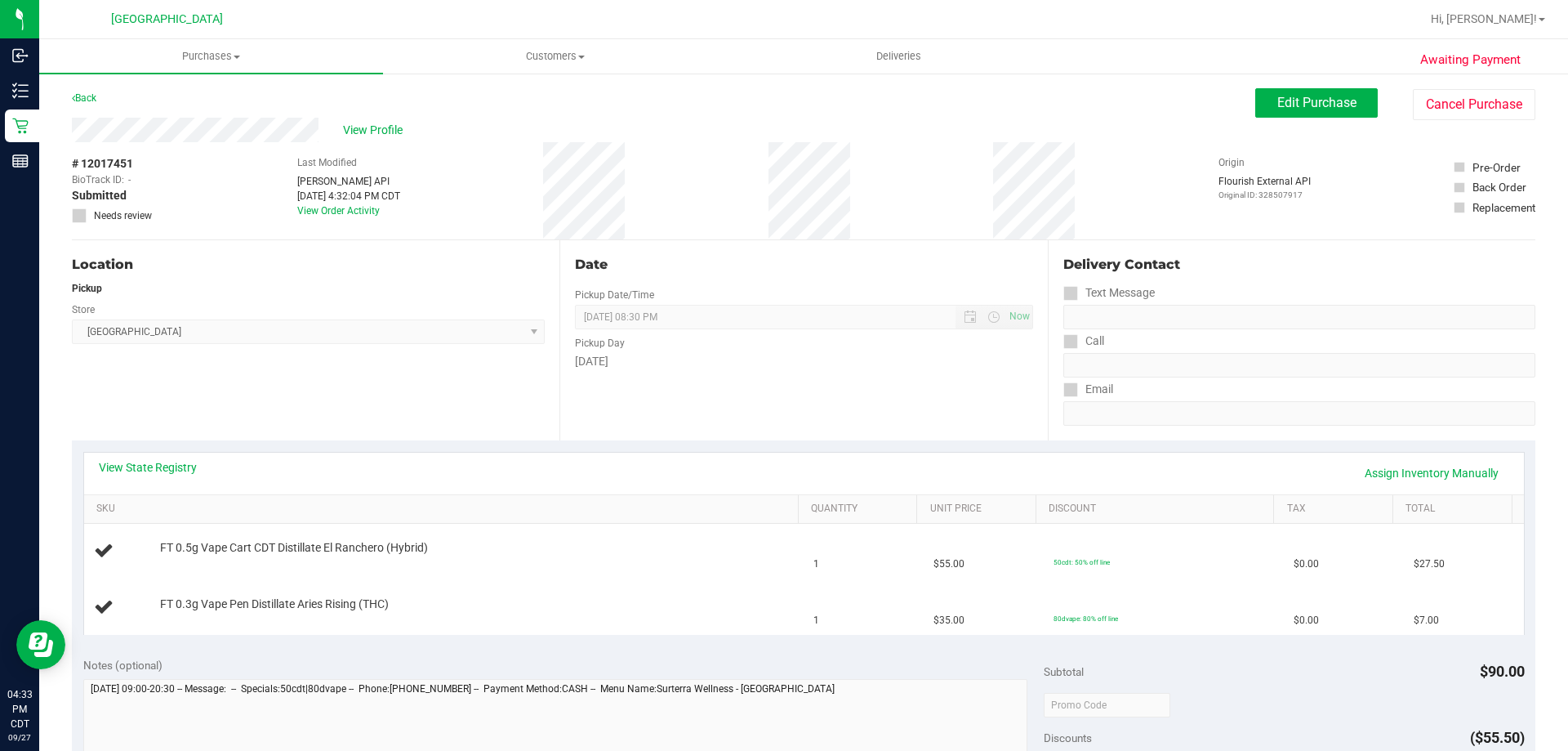
click at [1538, 381] on div "Awaiting Payment Back Edit Purchase Cancel Purchase View Profile # 12017451 Bio…" at bounding box center [804, 712] width 1529 height 1281
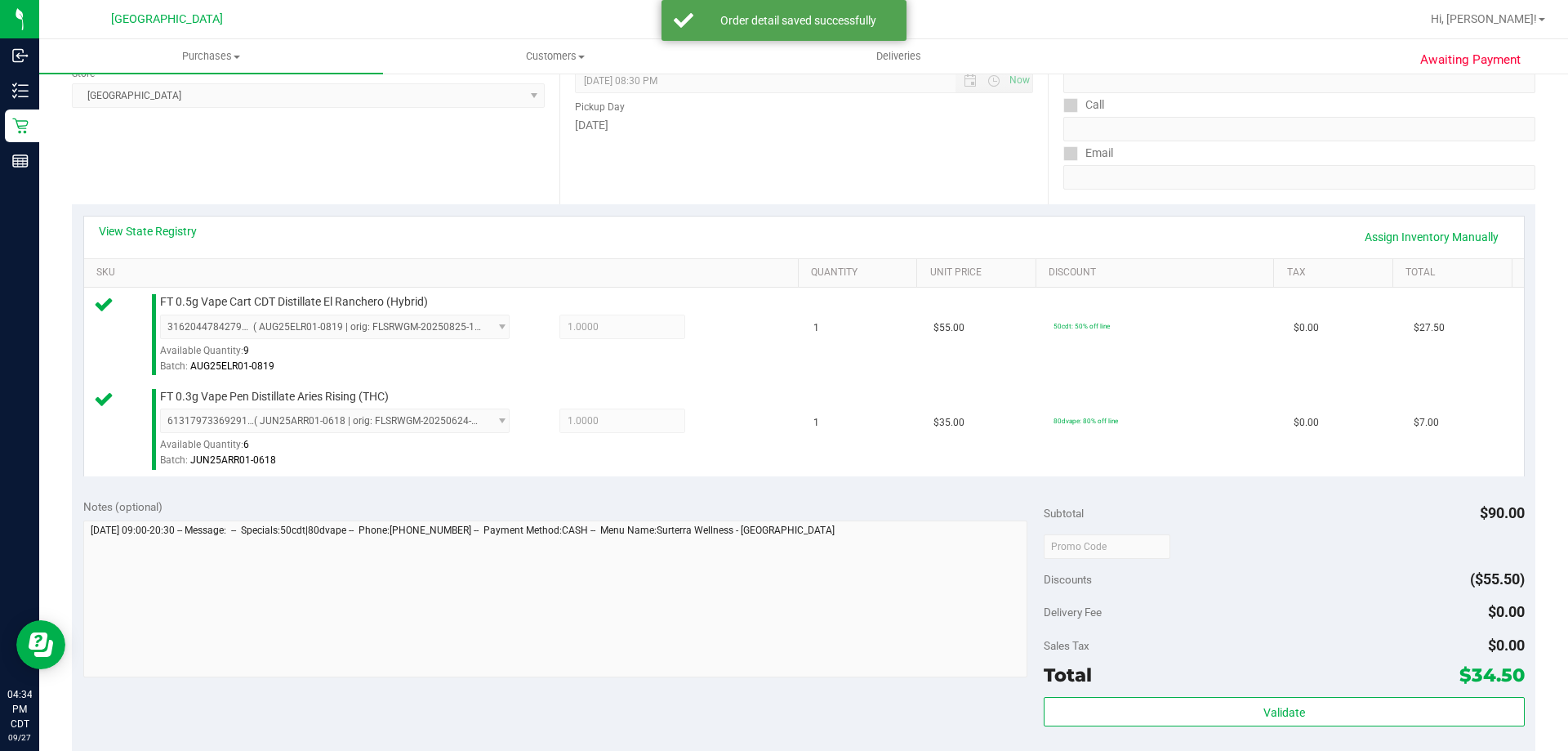
scroll to position [245, 0]
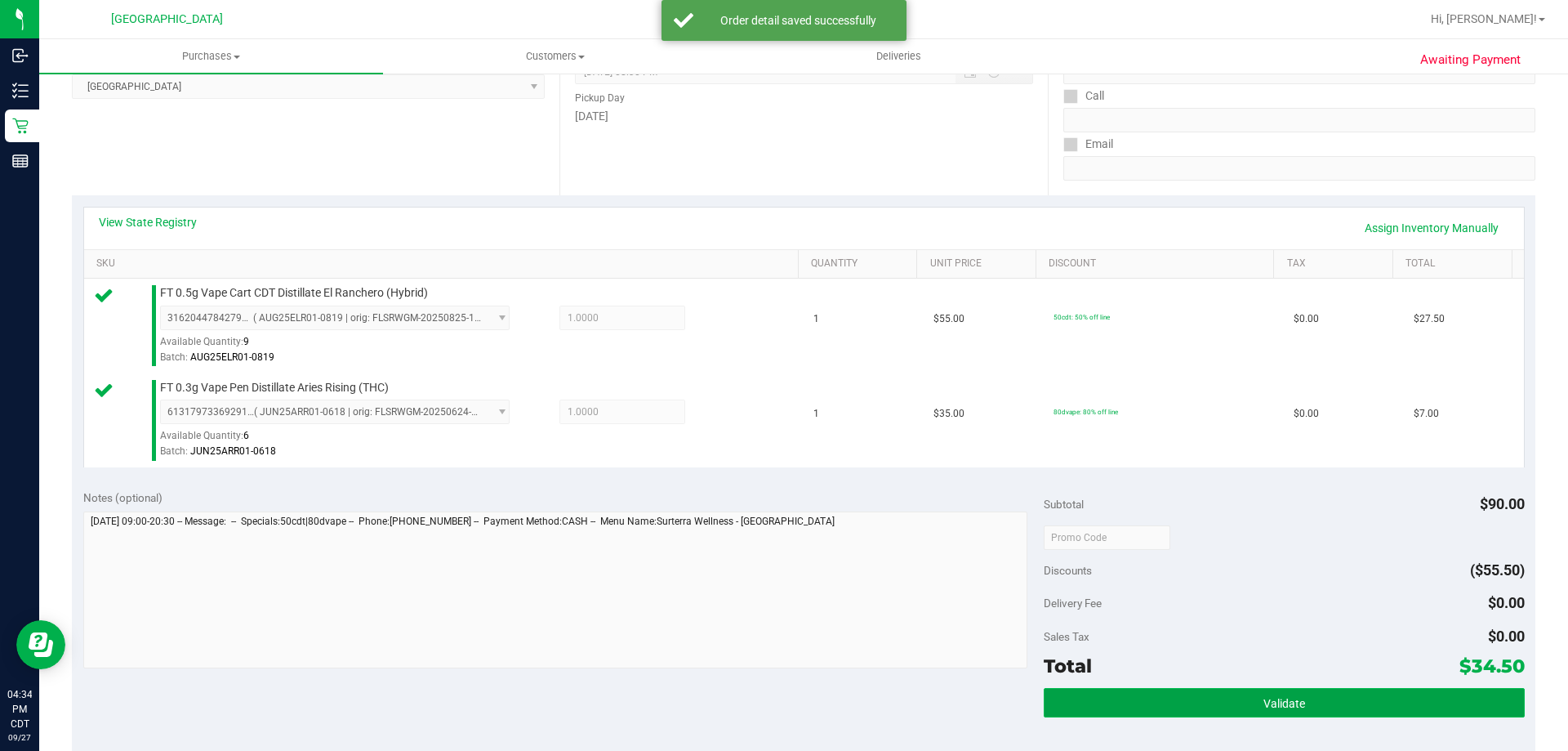
click at [1226, 704] on button "Validate" at bounding box center [1284, 702] width 480 height 30
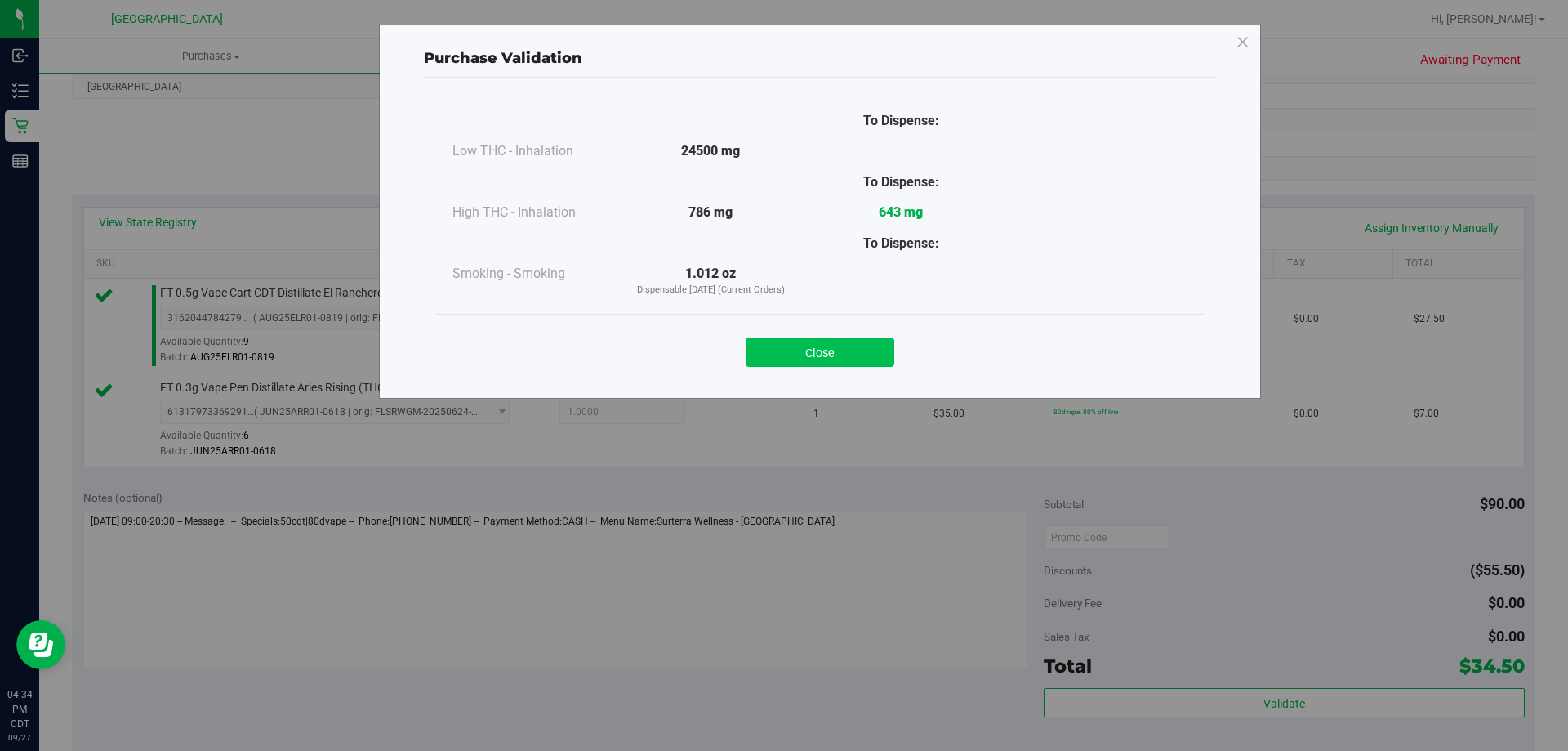
click at [858, 352] on button "Close" at bounding box center [820, 352] width 148 height 30
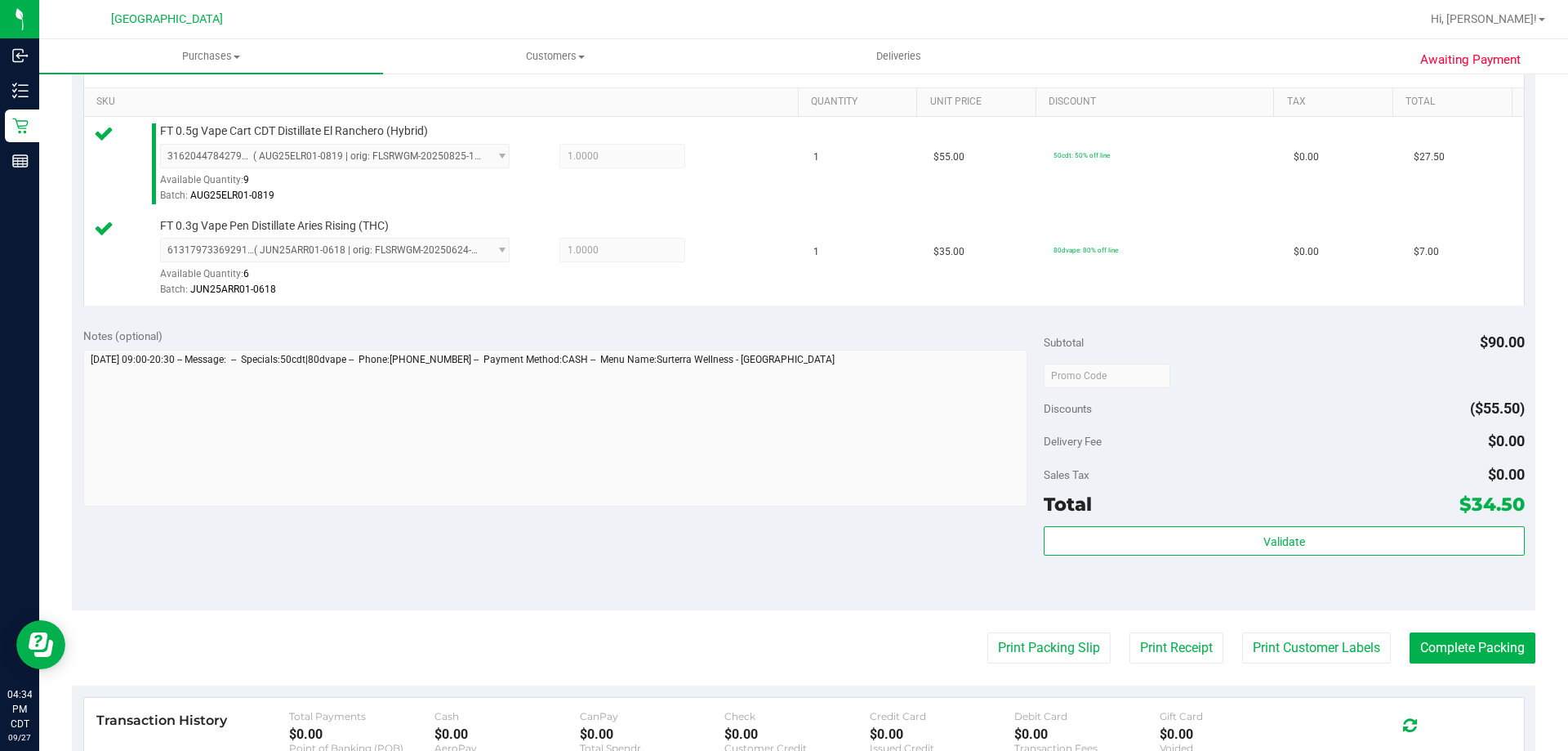
scroll to position [408, 0]
click at [1068, 635] on button "Print Packing Slip" at bounding box center [1049, 646] width 124 height 31
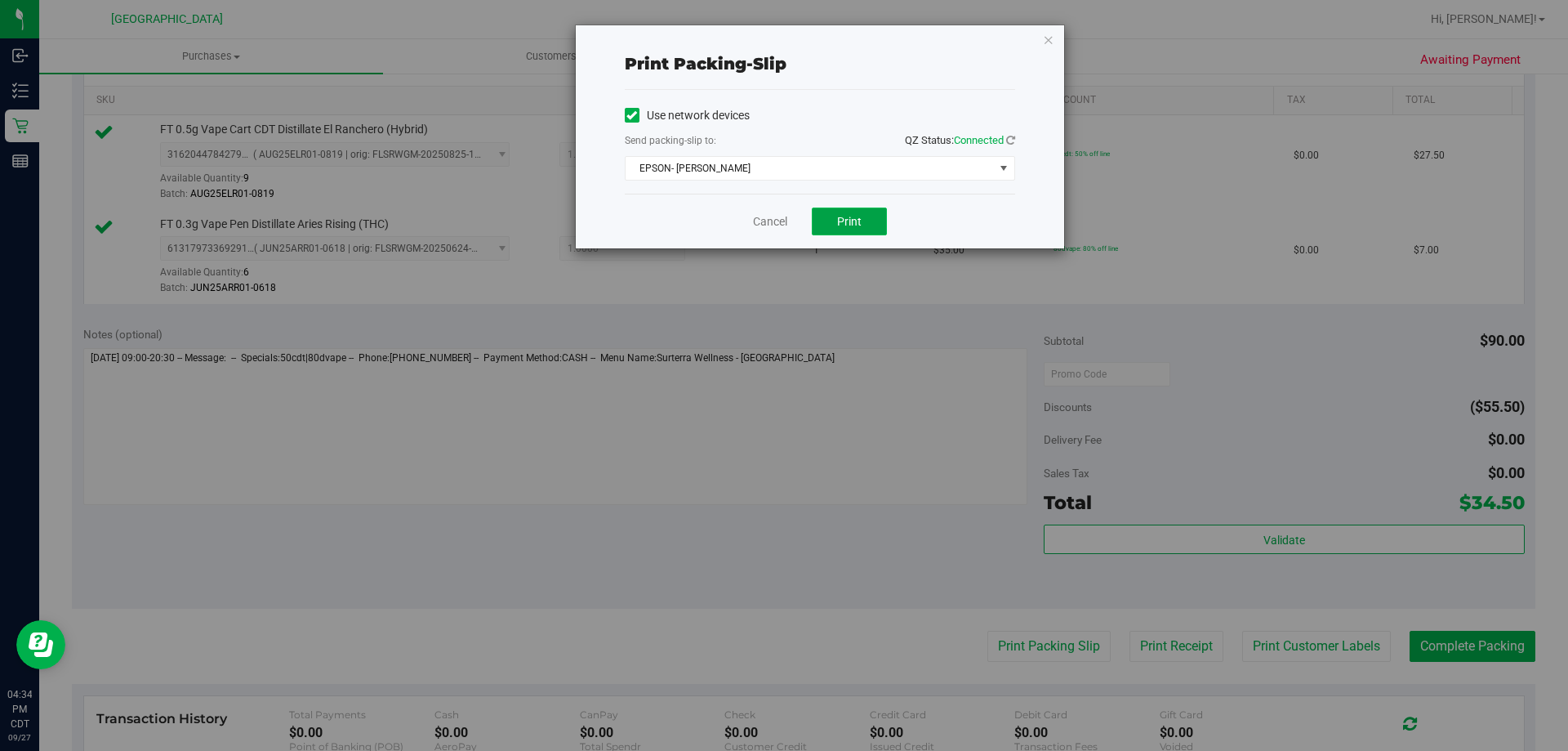
click at [869, 219] on button "Print" at bounding box center [850, 221] width 75 height 28
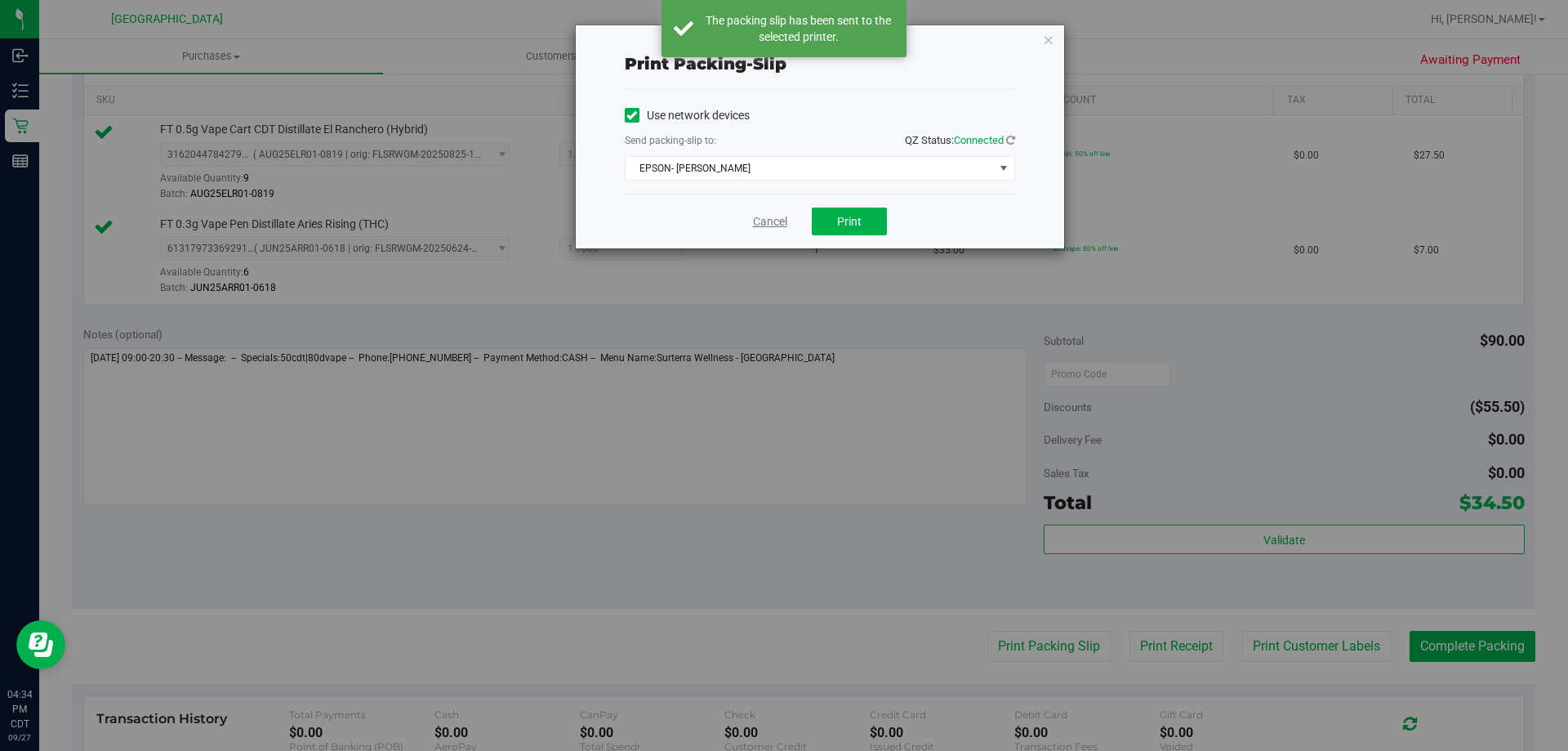
click at [754, 219] on link "Cancel" at bounding box center [770, 222] width 34 height 17
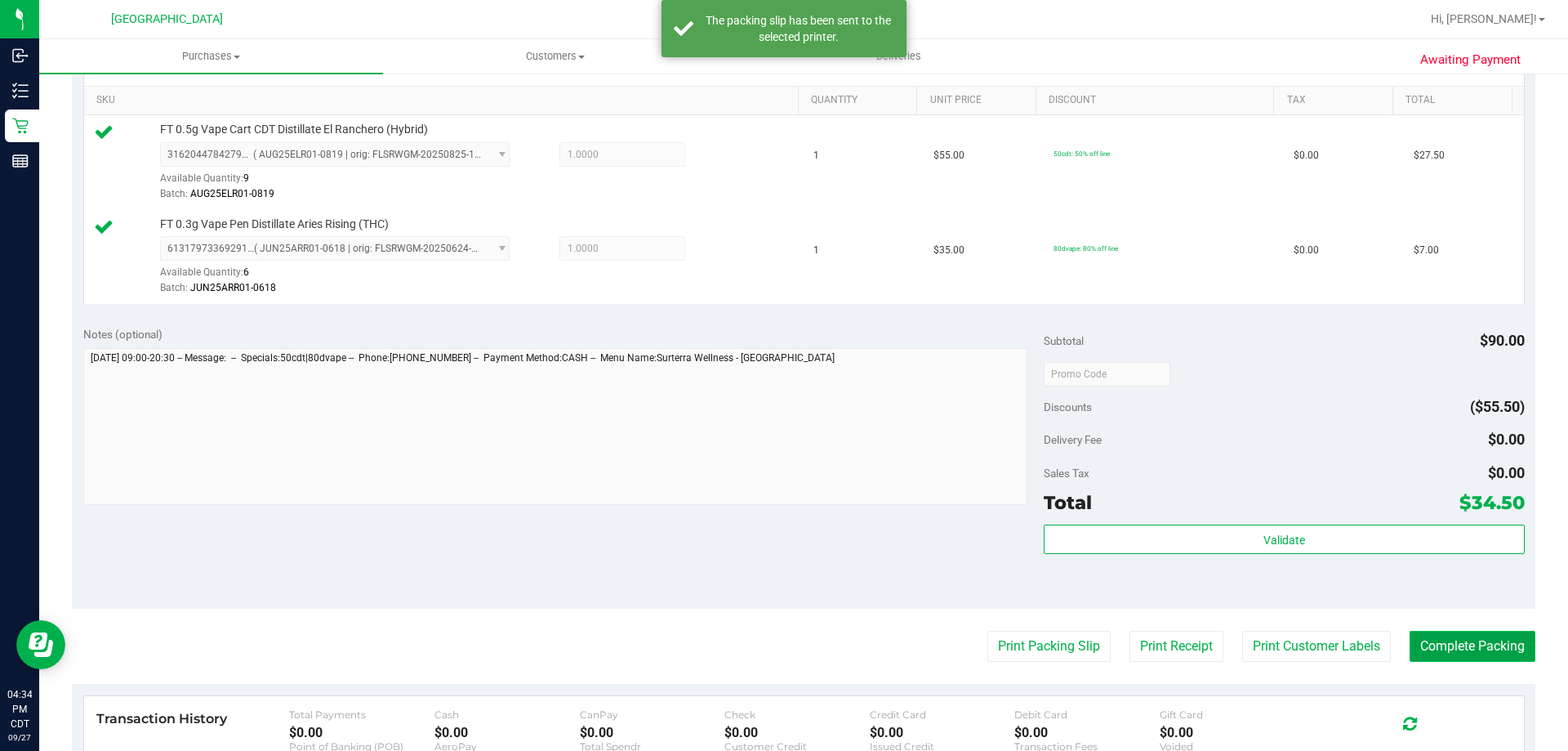
click at [1413, 647] on button "Complete Packing" at bounding box center [1472, 646] width 125 height 31
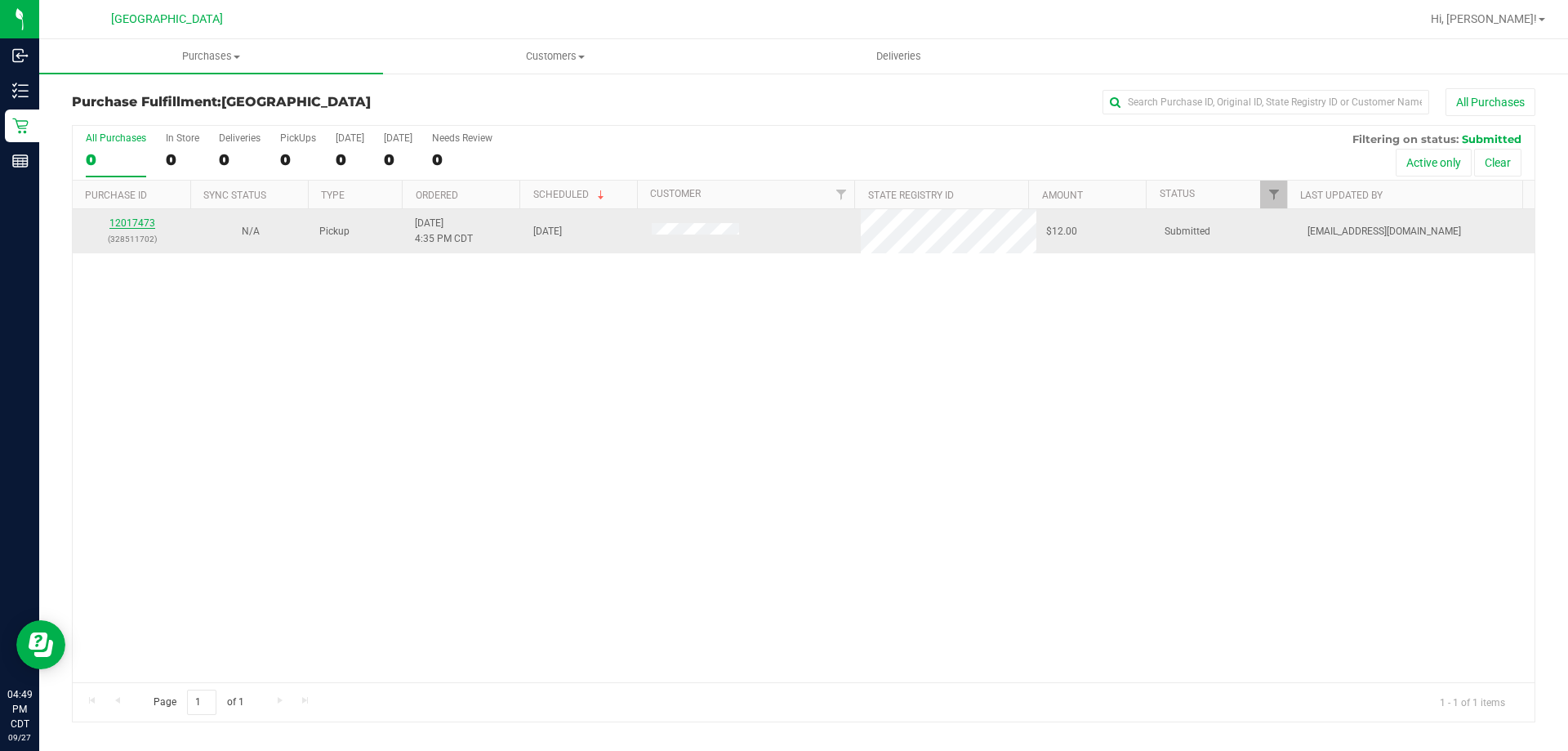
click at [142, 222] on link "12017473" at bounding box center [132, 223] width 46 height 11
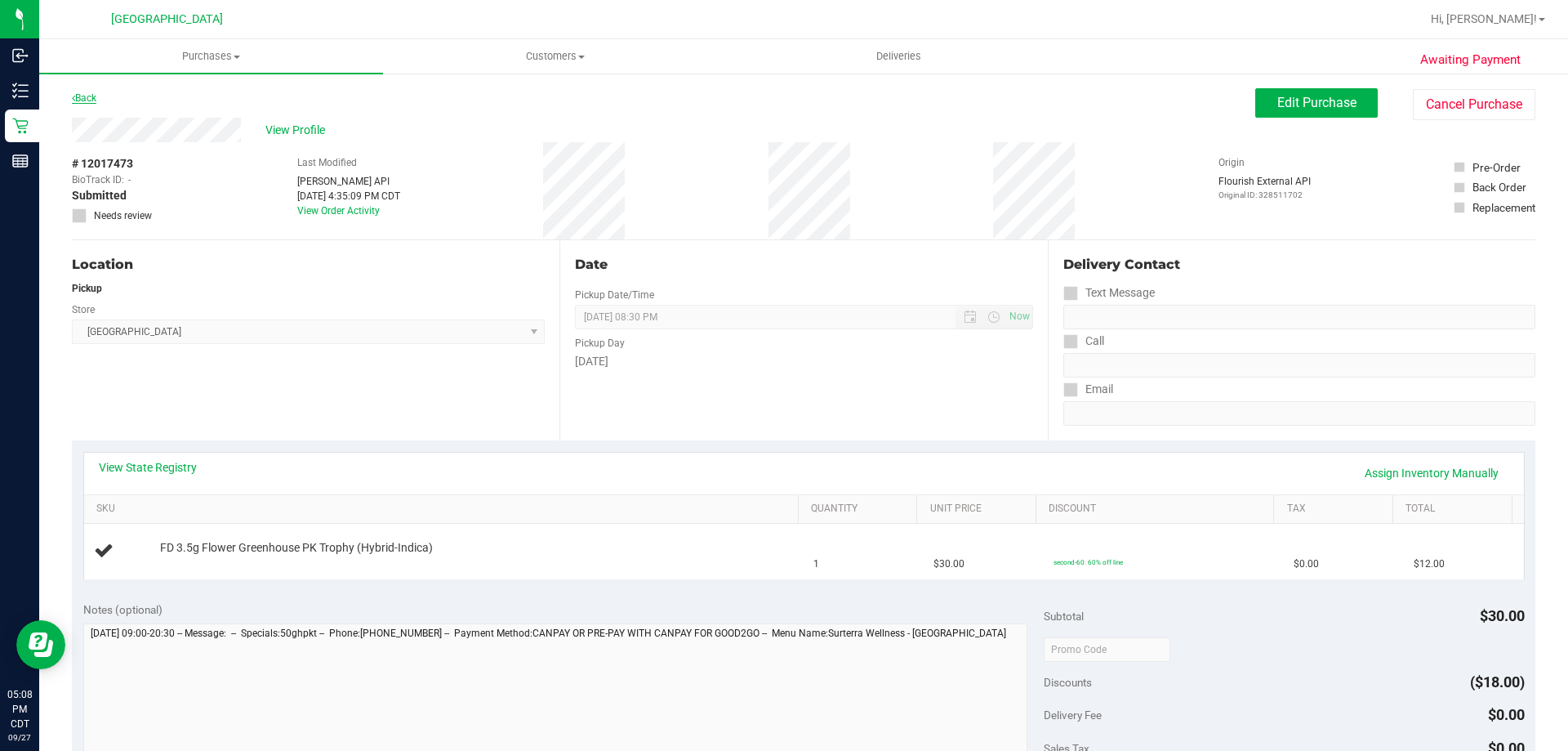
click at [80, 99] on link "Back" at bounding box center [84, 98] width 25 height 11
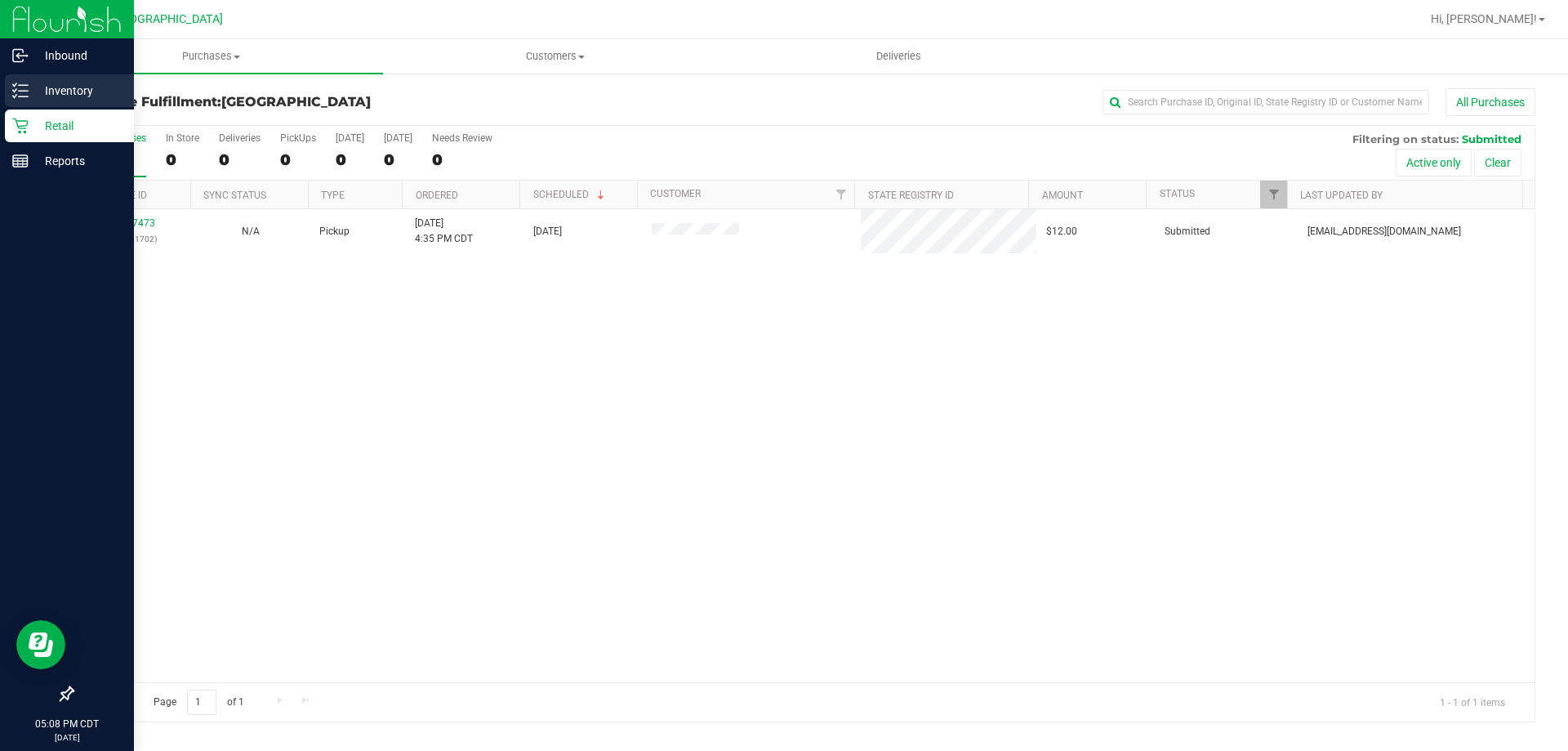
click at [57, 82] on p "Inventory" at bounding box center [78, 90] width 98 height 19
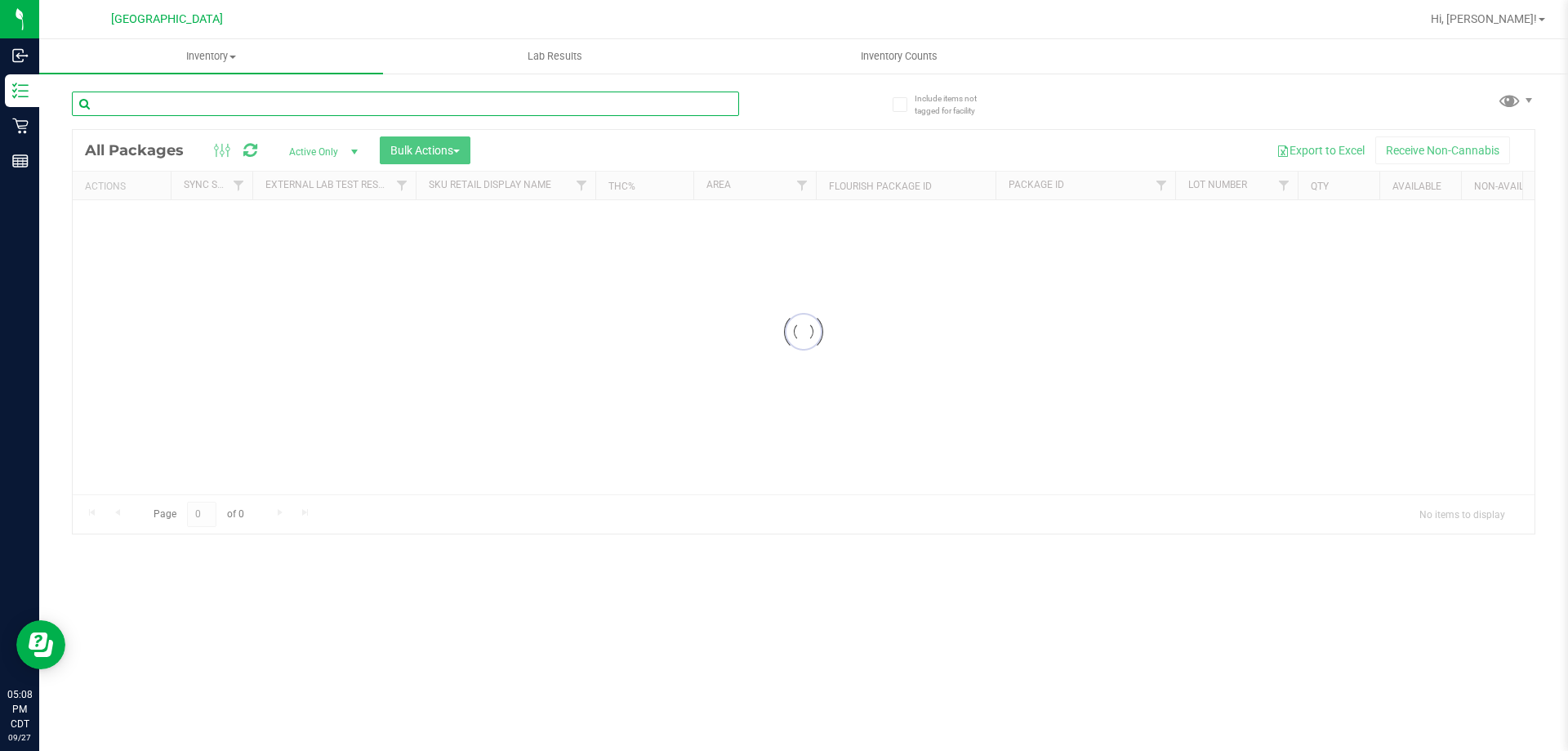
click at [168, 104] on input "text" at bounding box center [405, 104] width 668 height 25
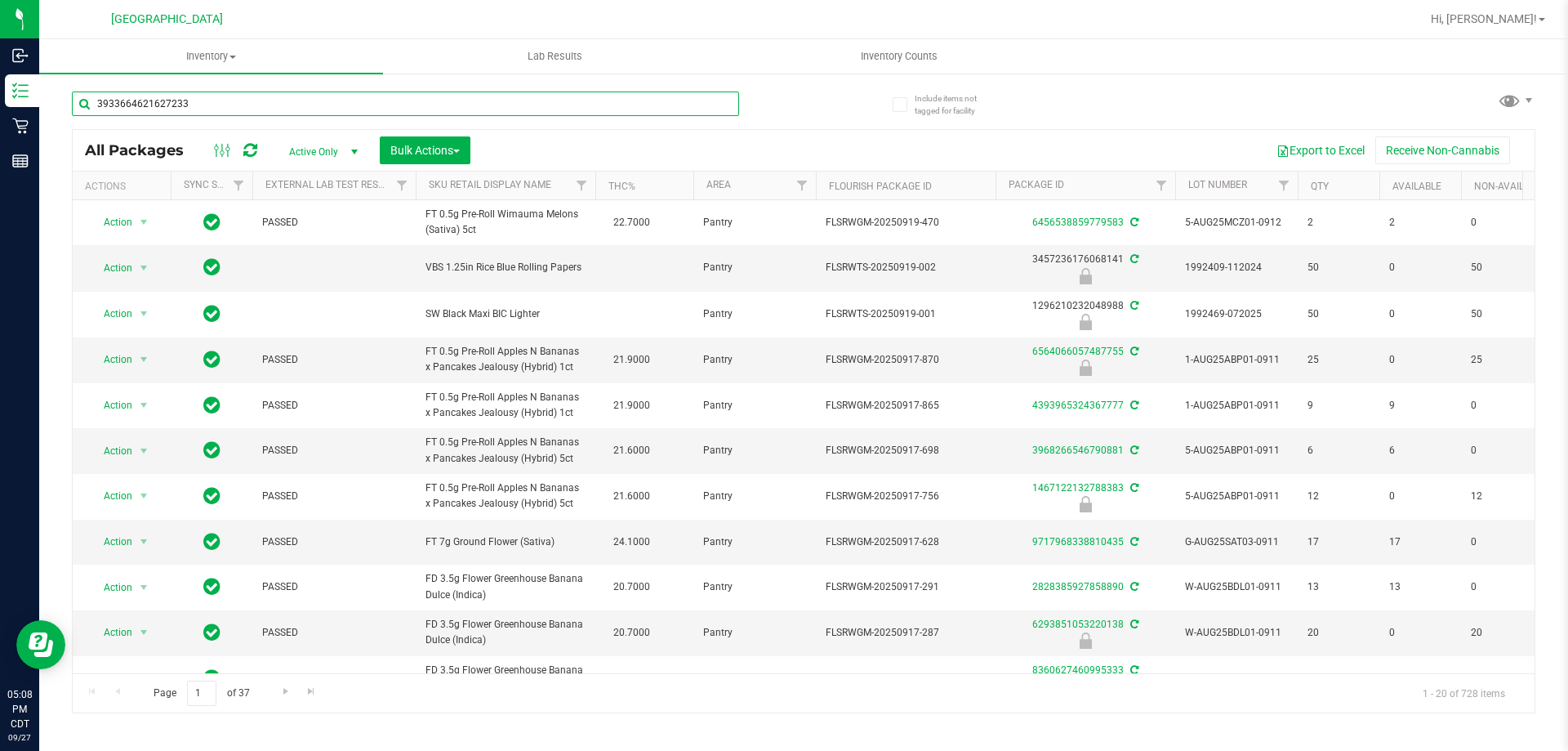
type input "3933664621627233"
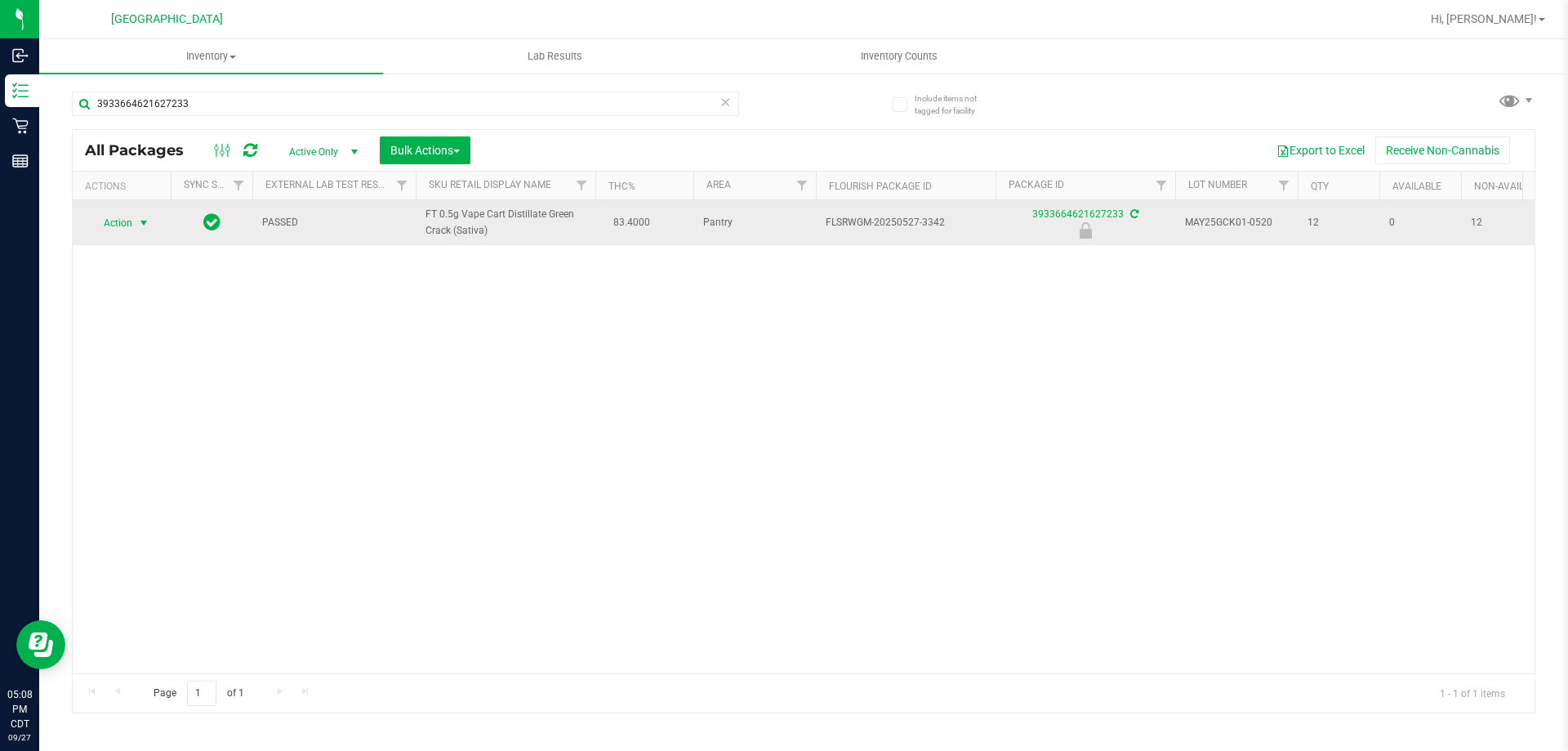
click at [128, 227] on span "Action" at bounding box center [111, 223] width 44 height 23
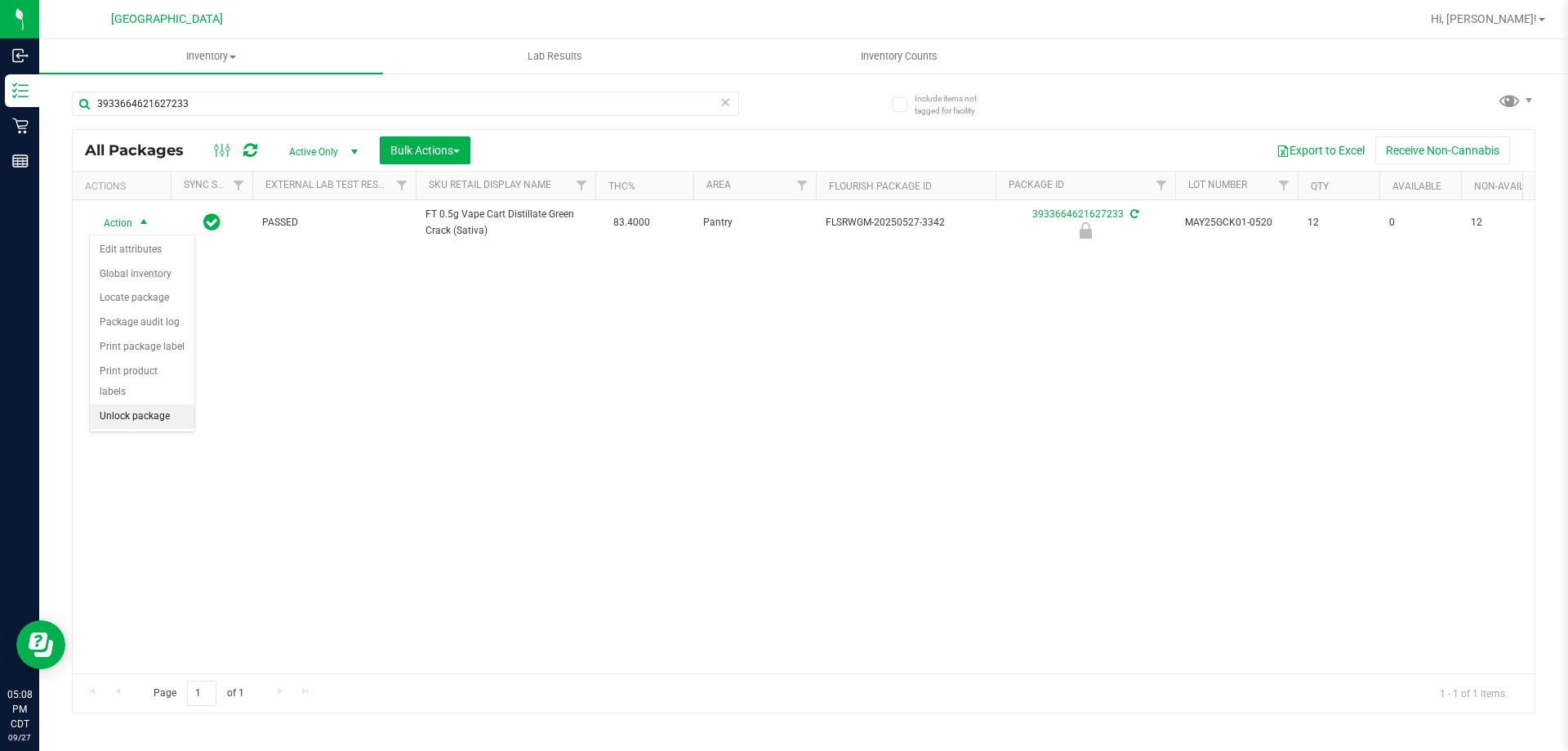
click at [138, 404] on li "Unlock package" at bounding box center [142, 417] width 104 height 25
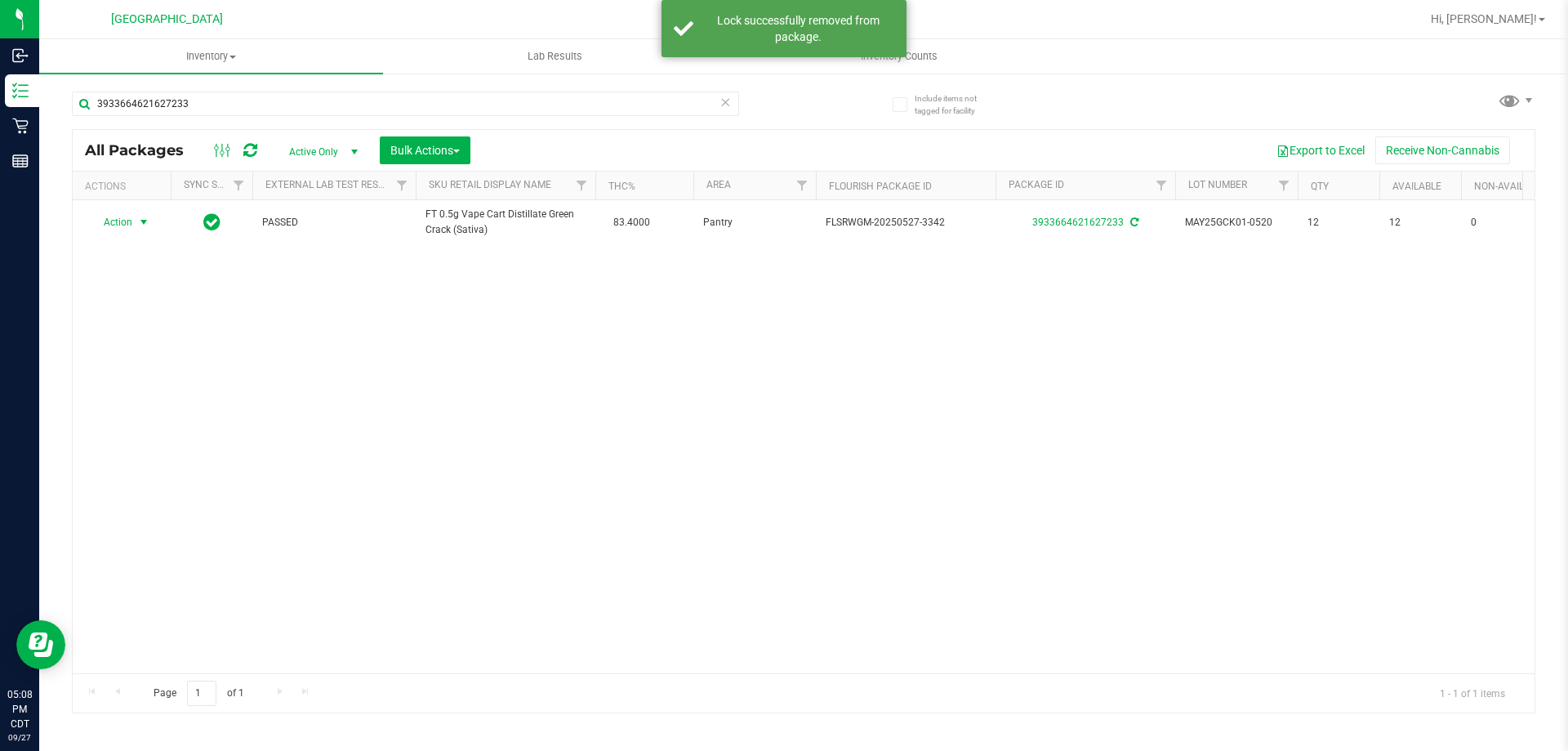
click at [135, 223] on span "select" at bounding box center [144, 222] width 20 height 23
click at [152, 388] on li "Print package label" at bounding box center [153, 396] width 126 height 25
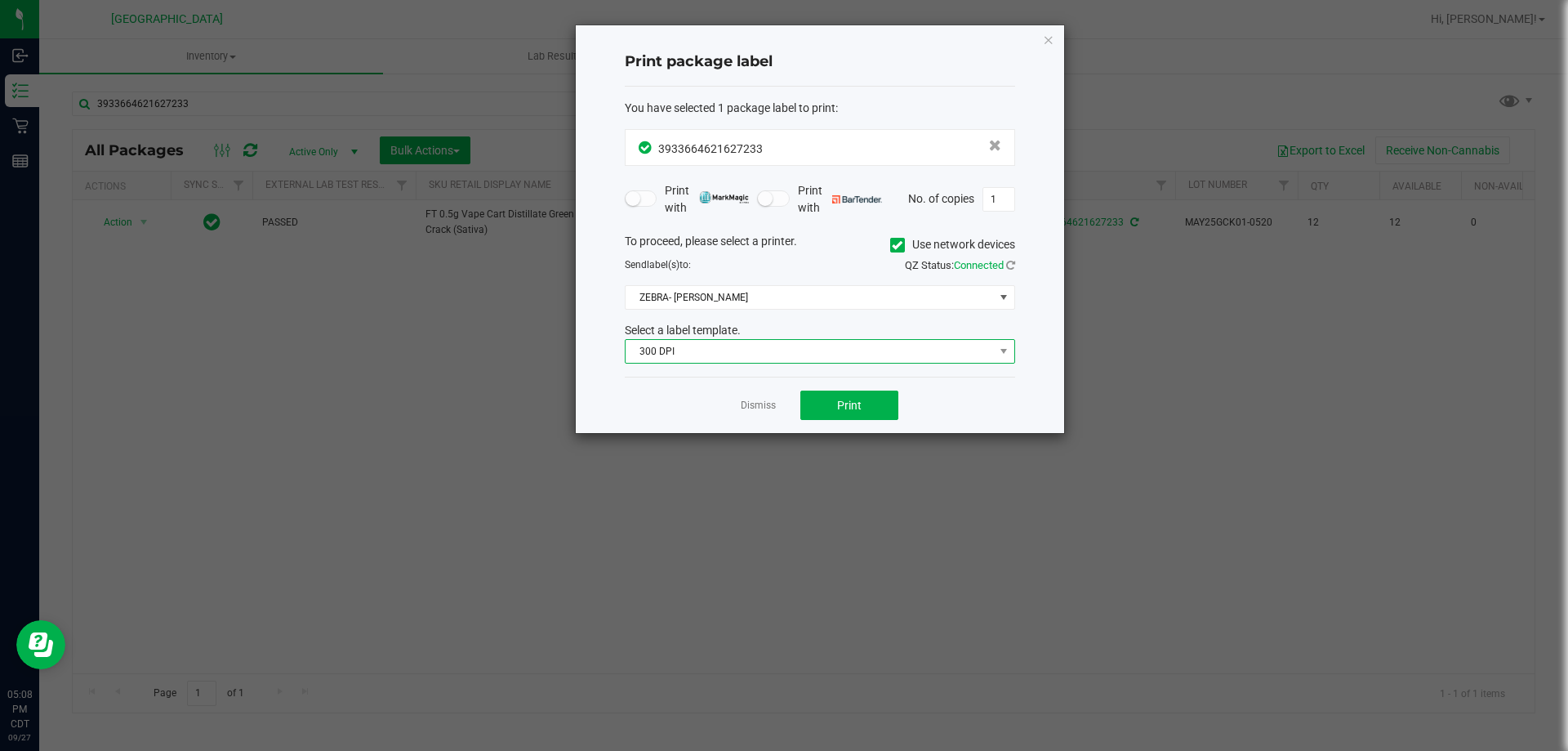
click at [776, 353] on span "300 DPI" at bounding box center [809, 352] width 369 height 23
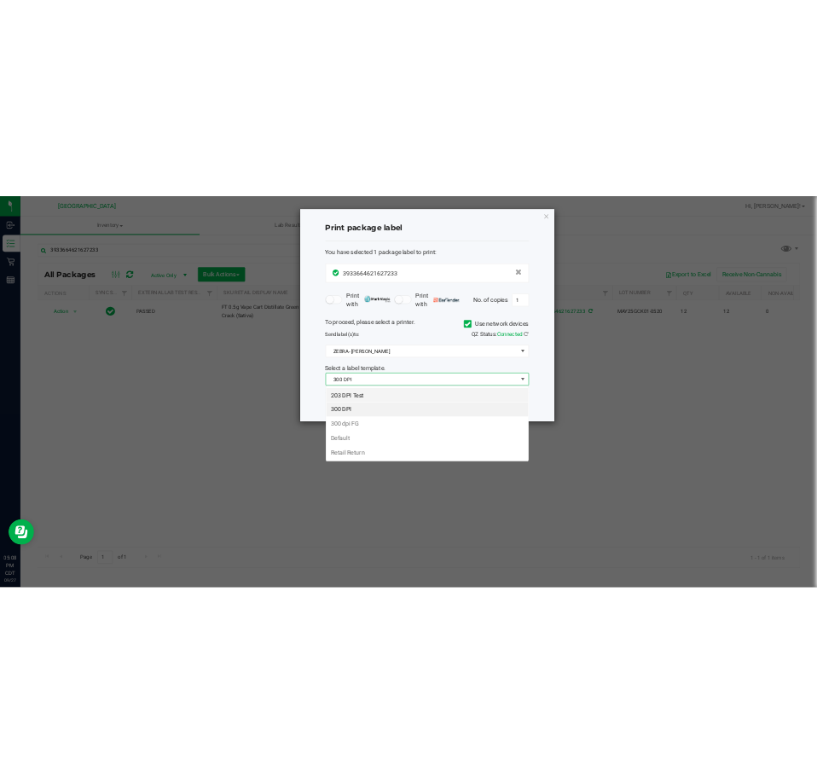
scroll to position [26, 408]
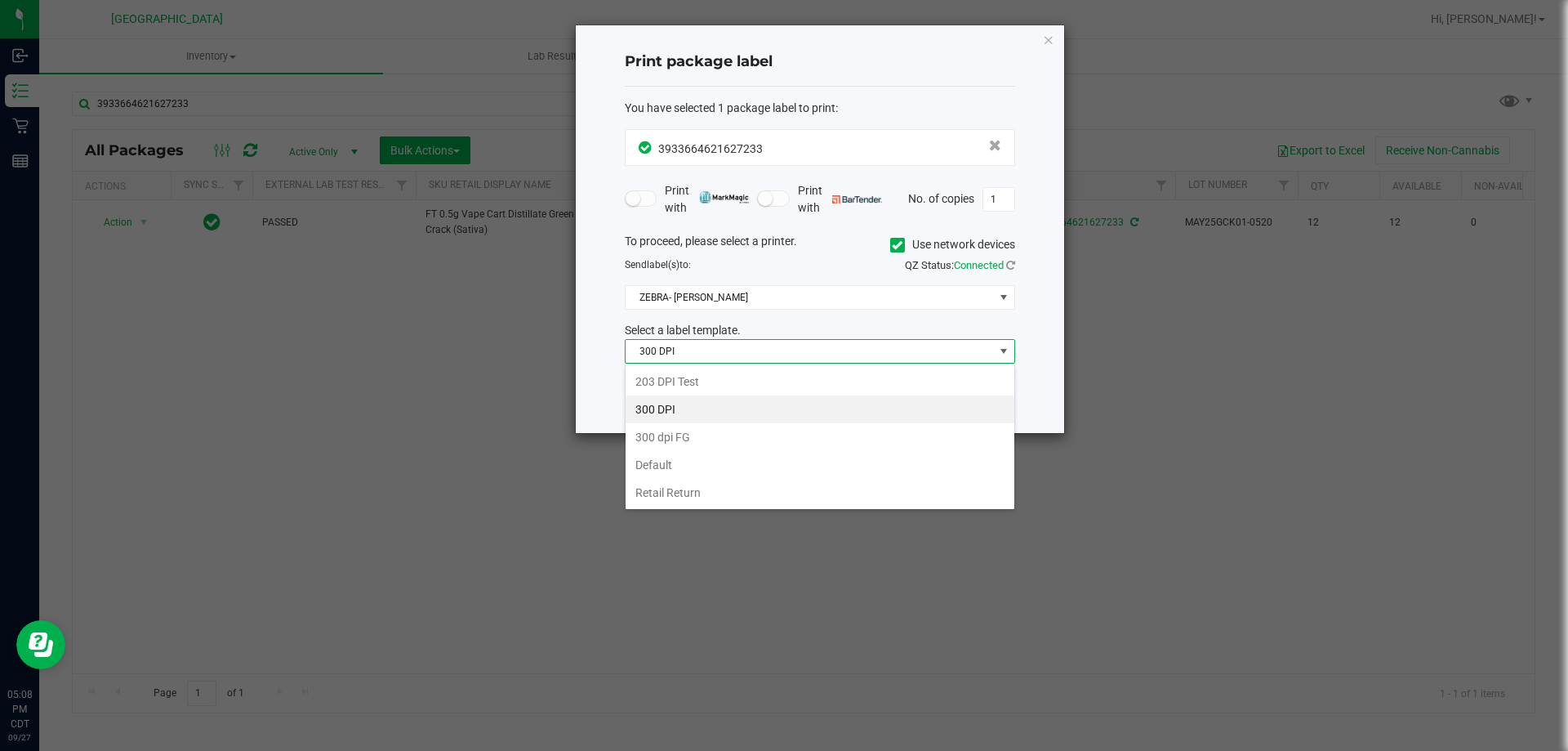
click at [737, 366] on div "203 DPI Test 300 DPI 300 dpi FG Default Retail Return" at bounding box center [820, 436] width 391 height 147
click at [737, 377] on li "203 DPI Test" at bounding box center [820, 381] width 389 height 28
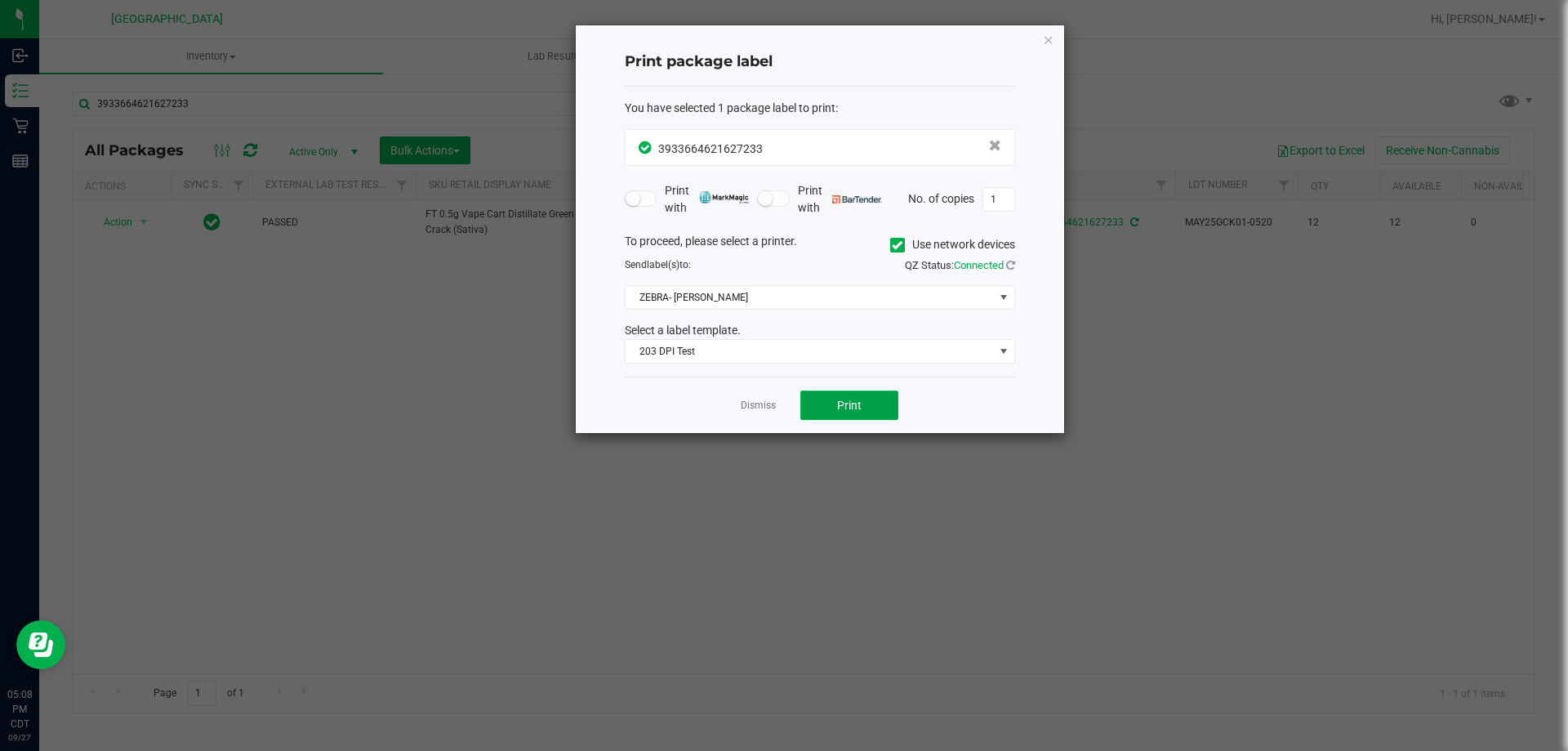
click at [838, 398] on span "Print" at bounding box center [850, 405] width 25 height 13
click at [762, 416] on div "Dismiss Print" at bounding box center [820, 404] width 391 height 57
click at [761, 408] on link "Dismiss" at bounding box center [758, 405] width 35 height 13
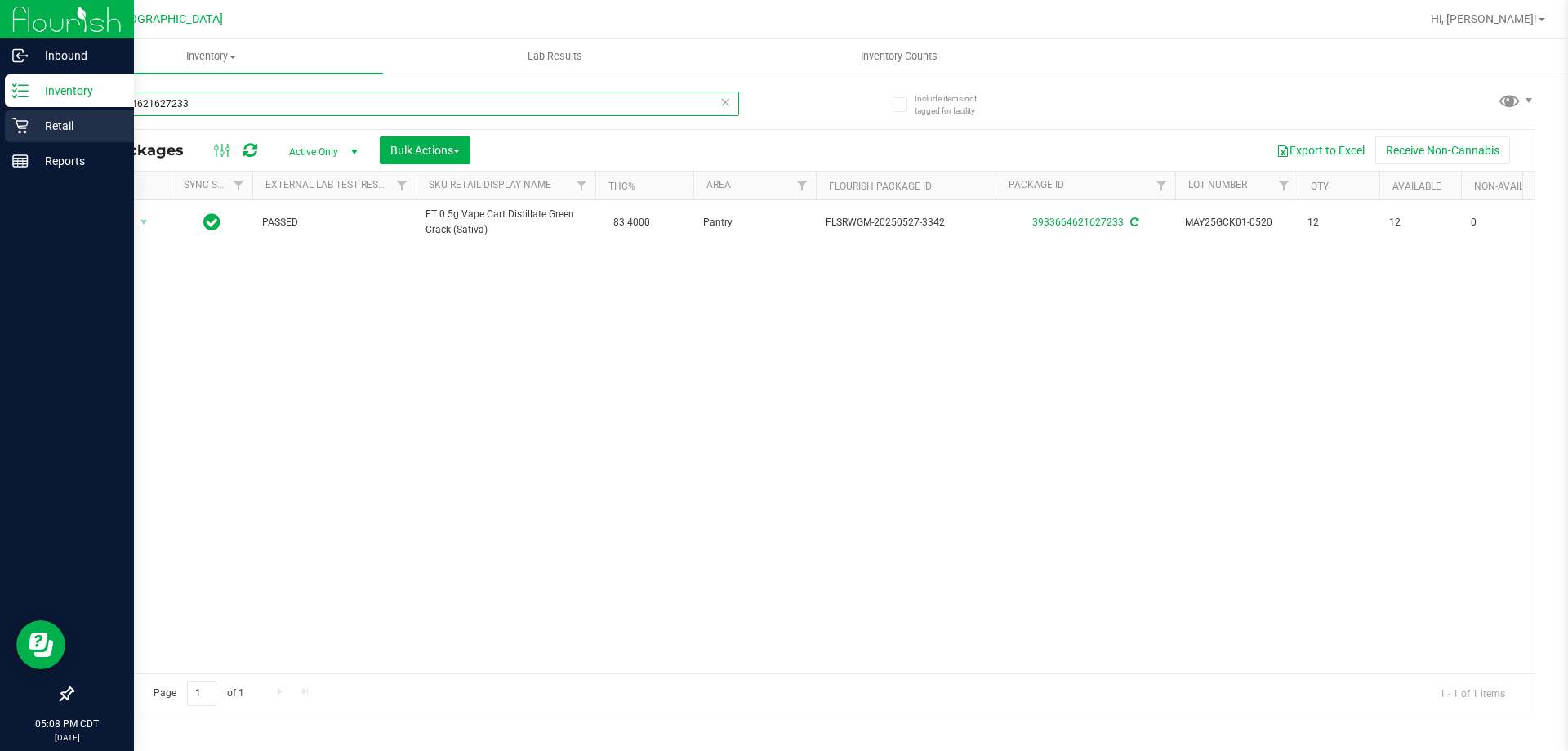
drag, startPoint x: 229, startPoint y: 106, endPoint x: 7, endPoint y: 123, distance: 222.6
click at [10, 121] on div "Inbound Inventory Retail Reports 05:08 PM CDT [DATE] 09/27 [GEOGRAPHIC_DATA] Hi…" at bounding box center [784, 376] width 1568 height 751
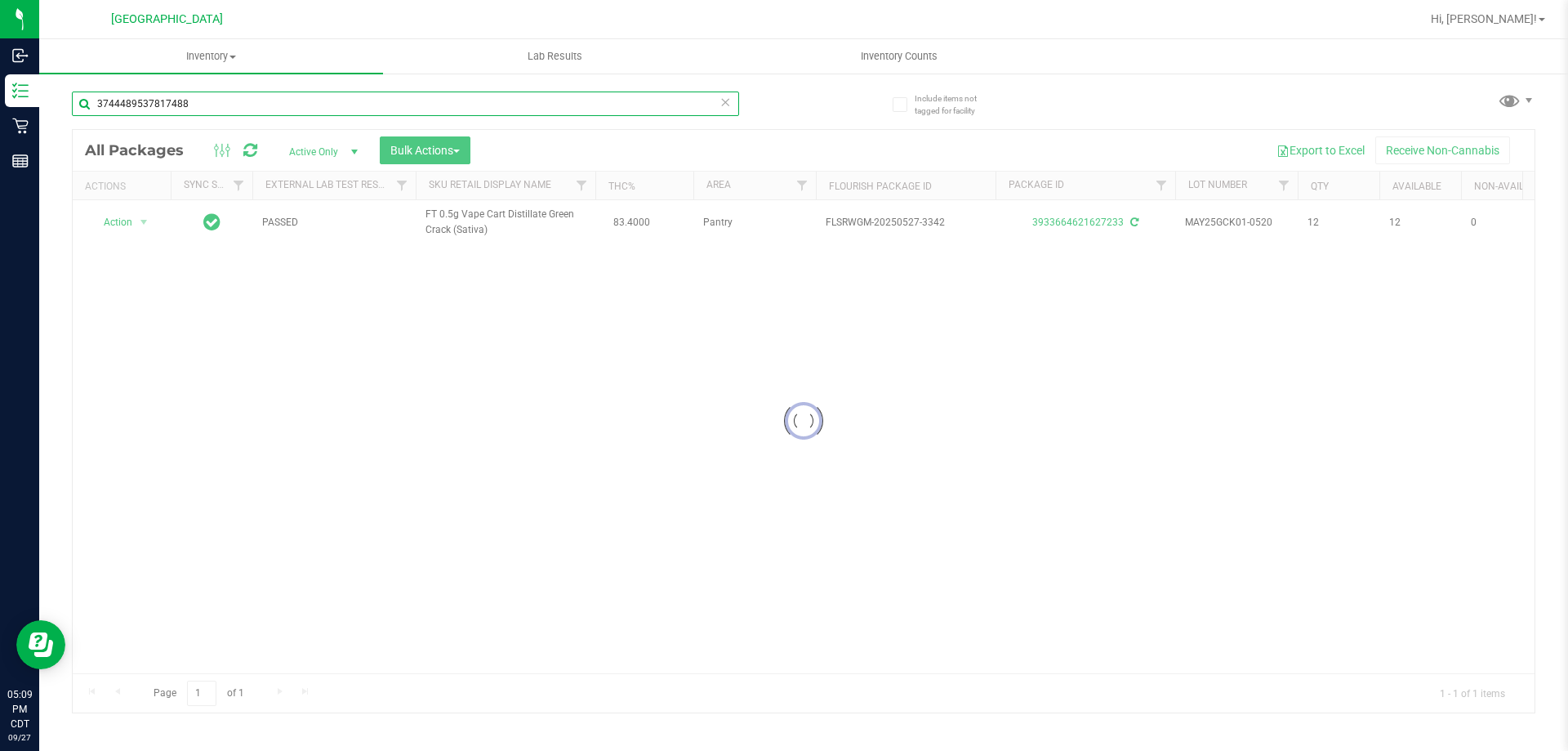
type input "3744489537817488"
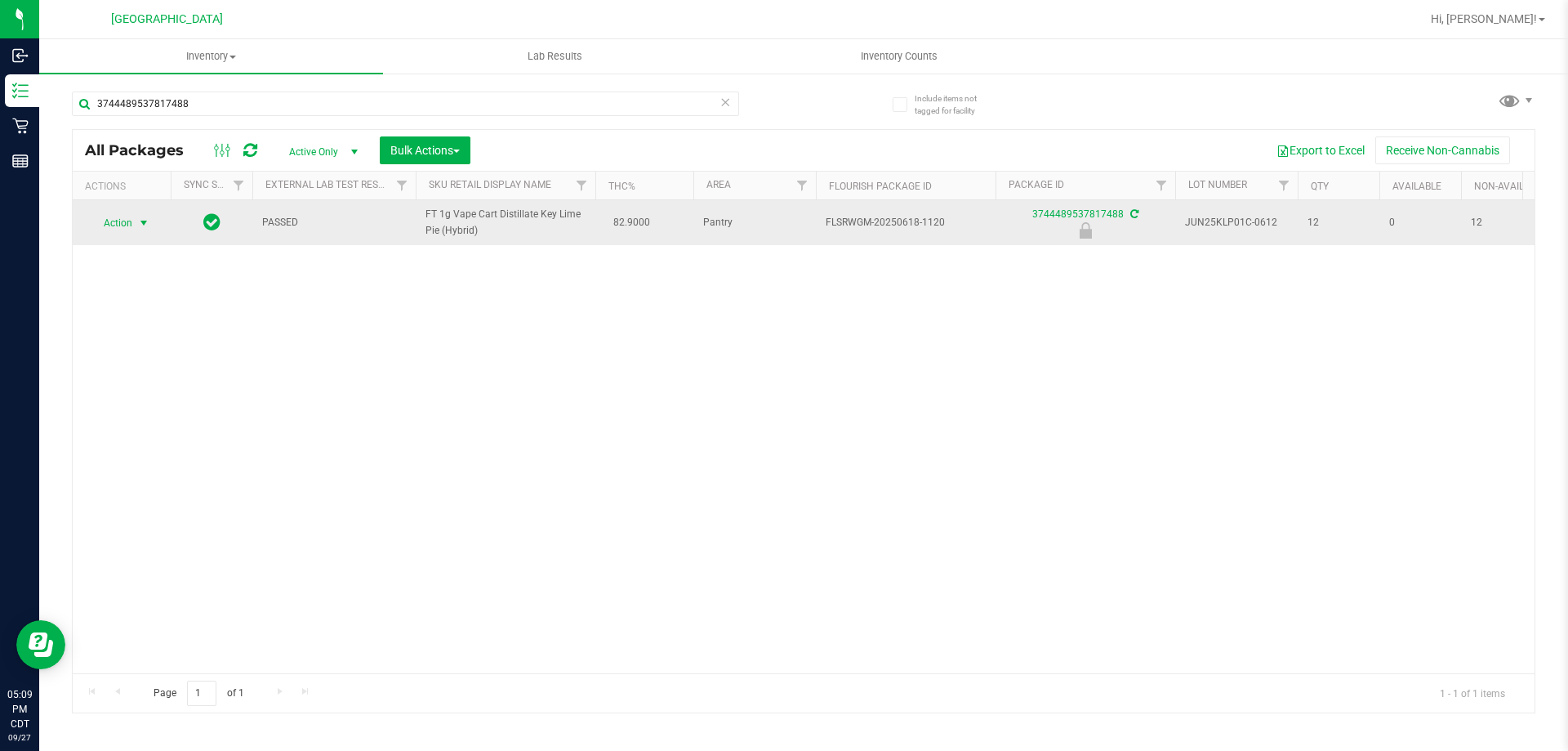
click at [134, 225] on span "select" at bounding box center [144, 223] width 20 height 23
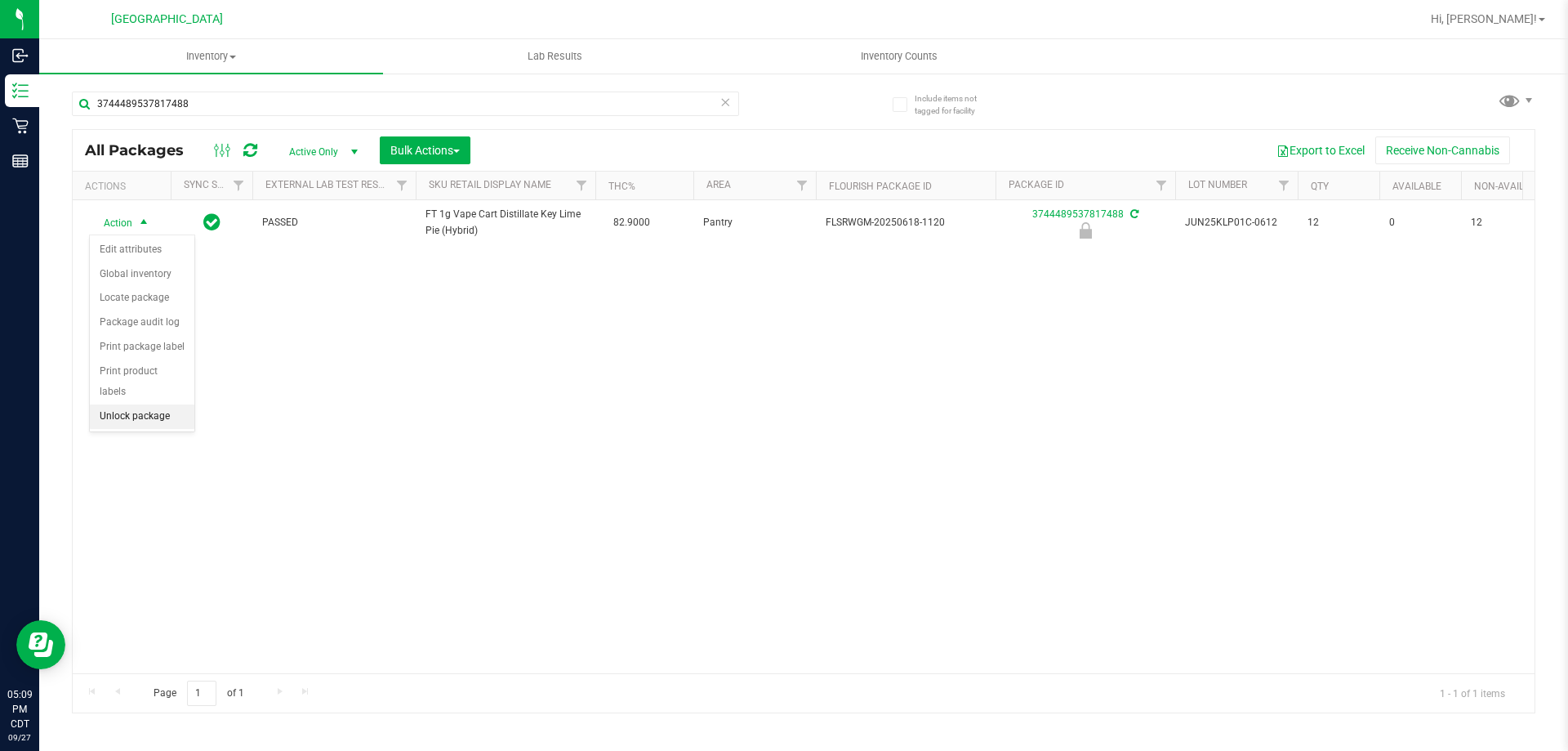
click at [132, 404] on li "Unlock package" at bounding box center [142, 417] width 104 height 25
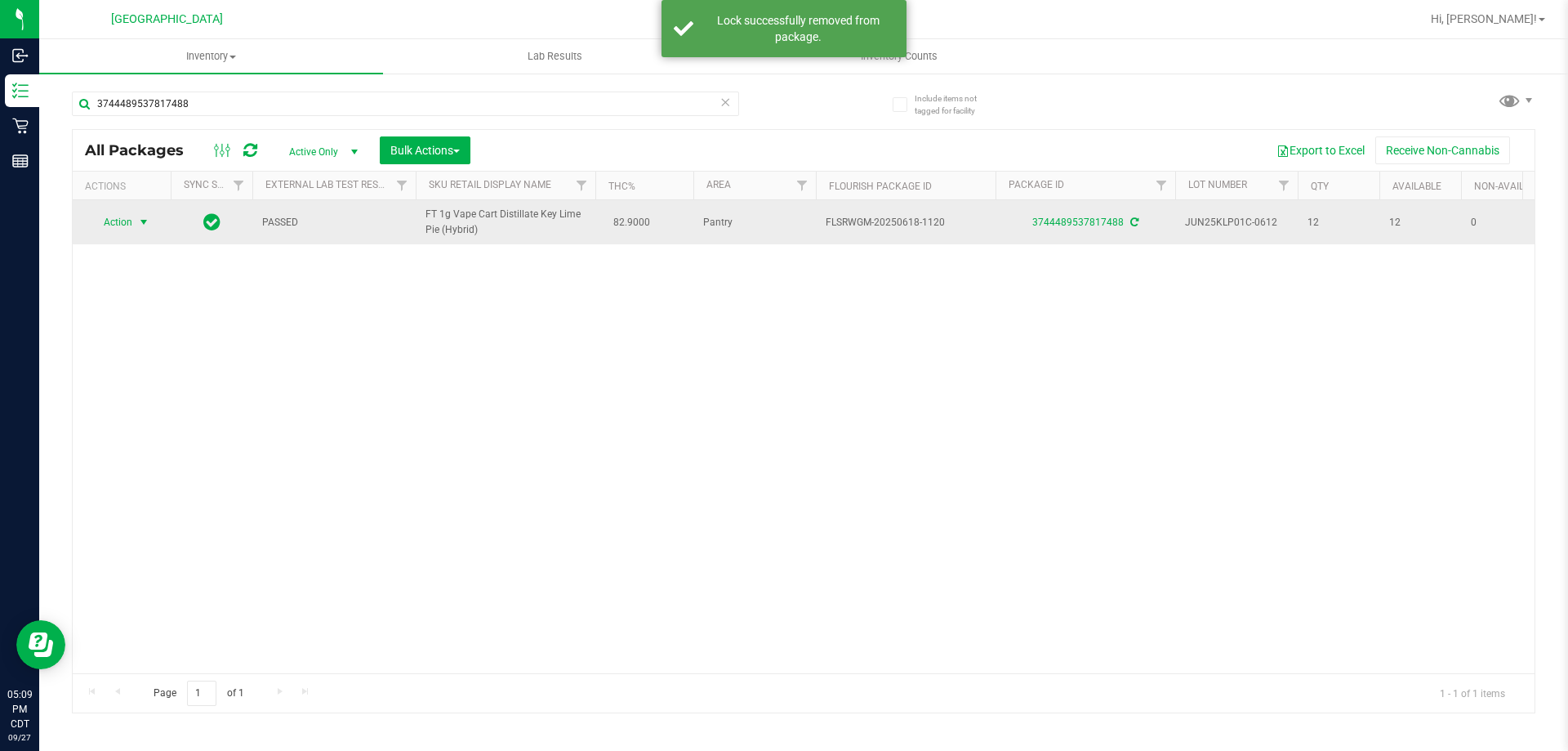
click at [135, 225] on span "select" at bounding box center [144, 222] width 20 height 23
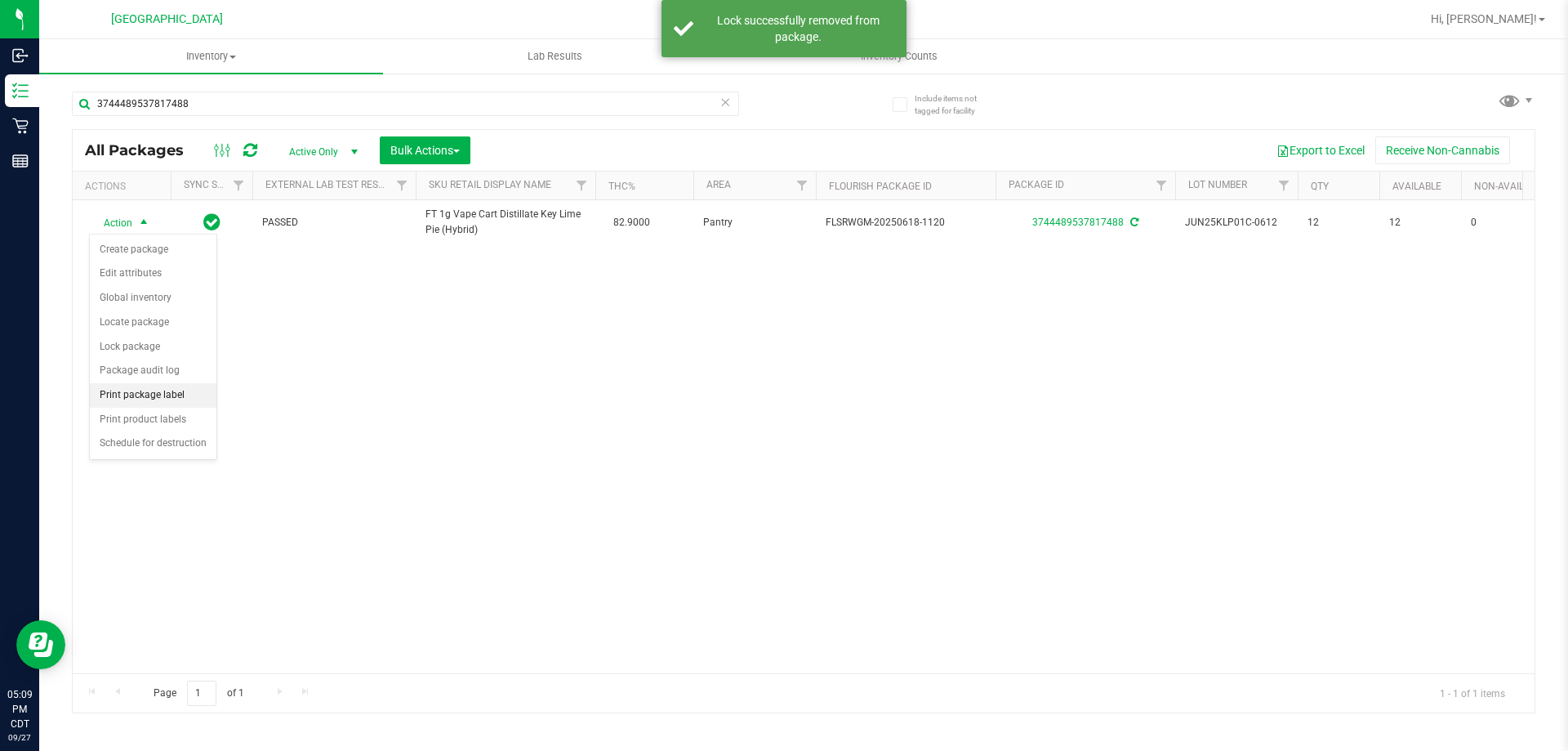
click at [175, 391] on li "Print package label" at bounding box center [153, 396] width 126 height 25
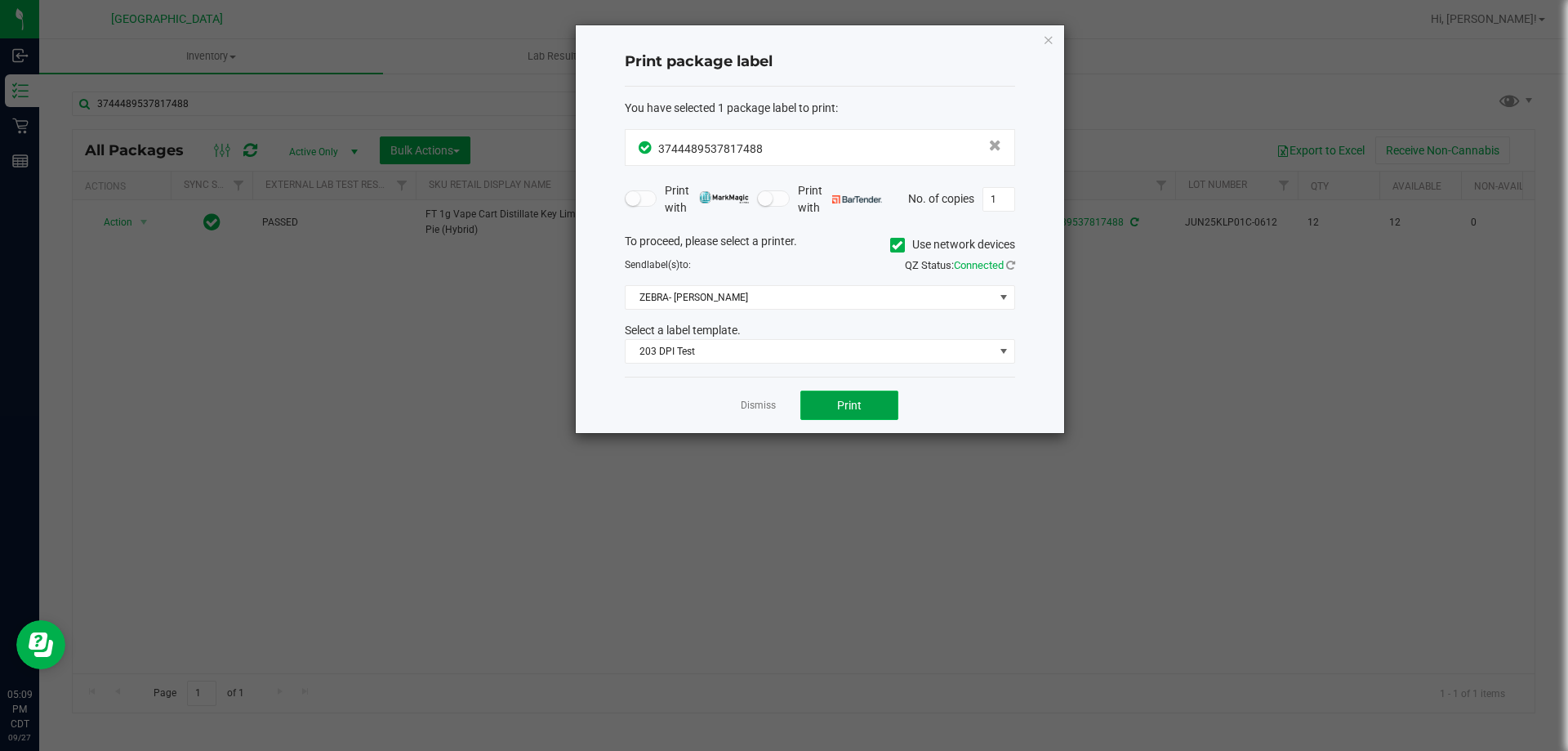
click at [821, 401] on button "Print" at bounding box center [850, 405] width 98 height 30
click at [755, 414] on div "Dismiss Print" at bounding box center [820, 404] width 391 height 57
click at [764, 406] on link "Dismiss" at bounding box center [758, 405] width 35 height 13
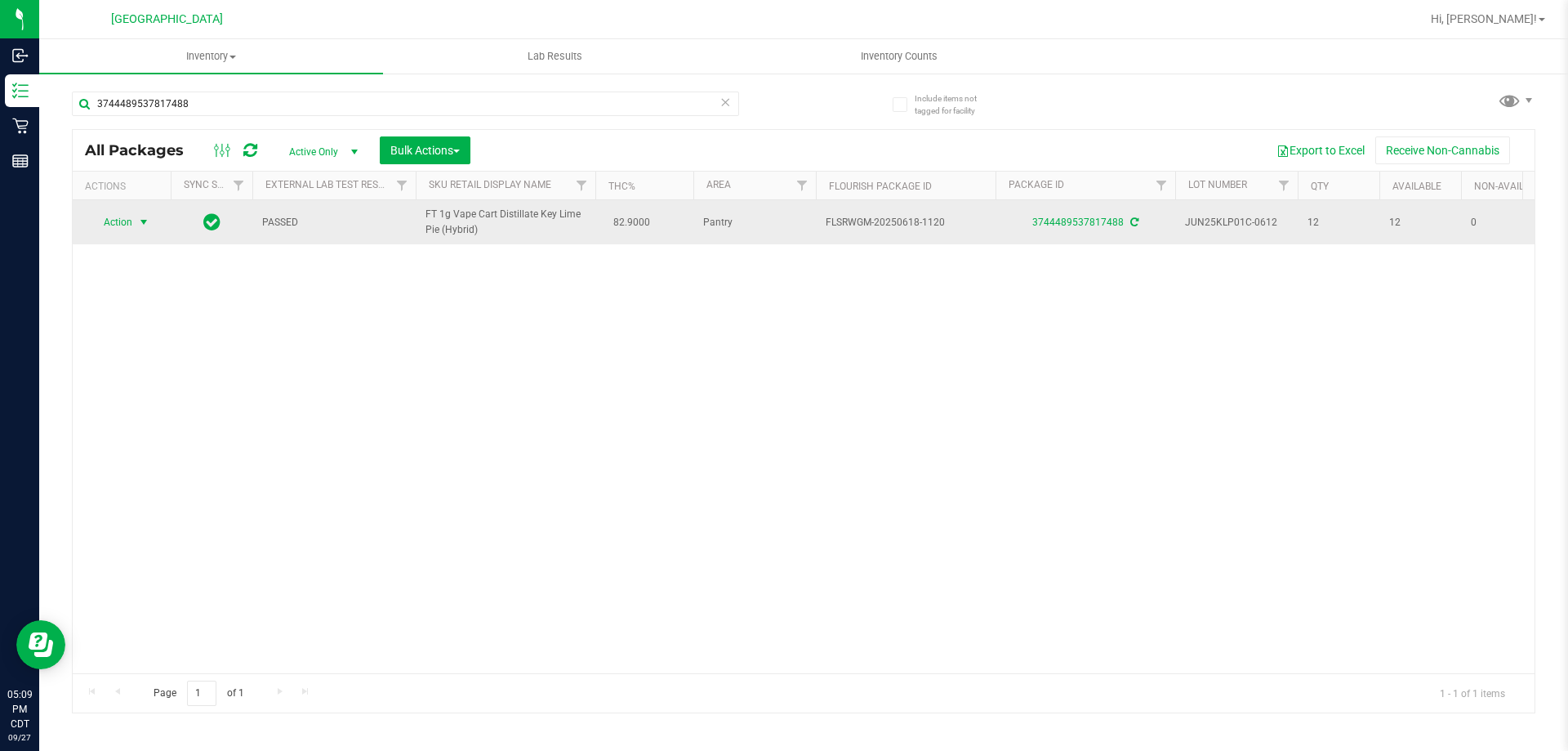
click at [130, 225] on span "Action" at bounding box center [111, 222] width 44 height 23
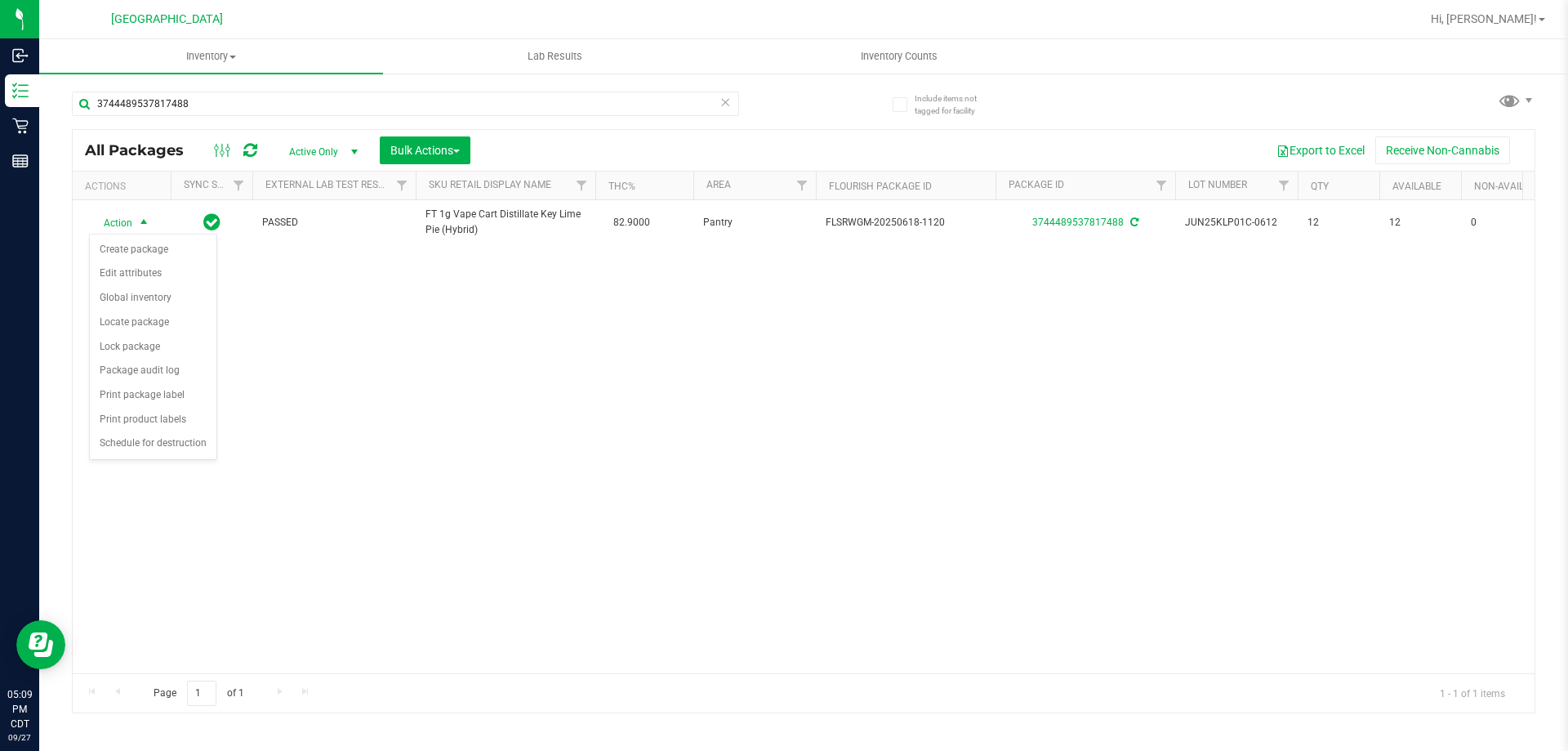
click at [238, 90] on div "3744489537817488" at bounding box center [438, 102] width 732 height 53
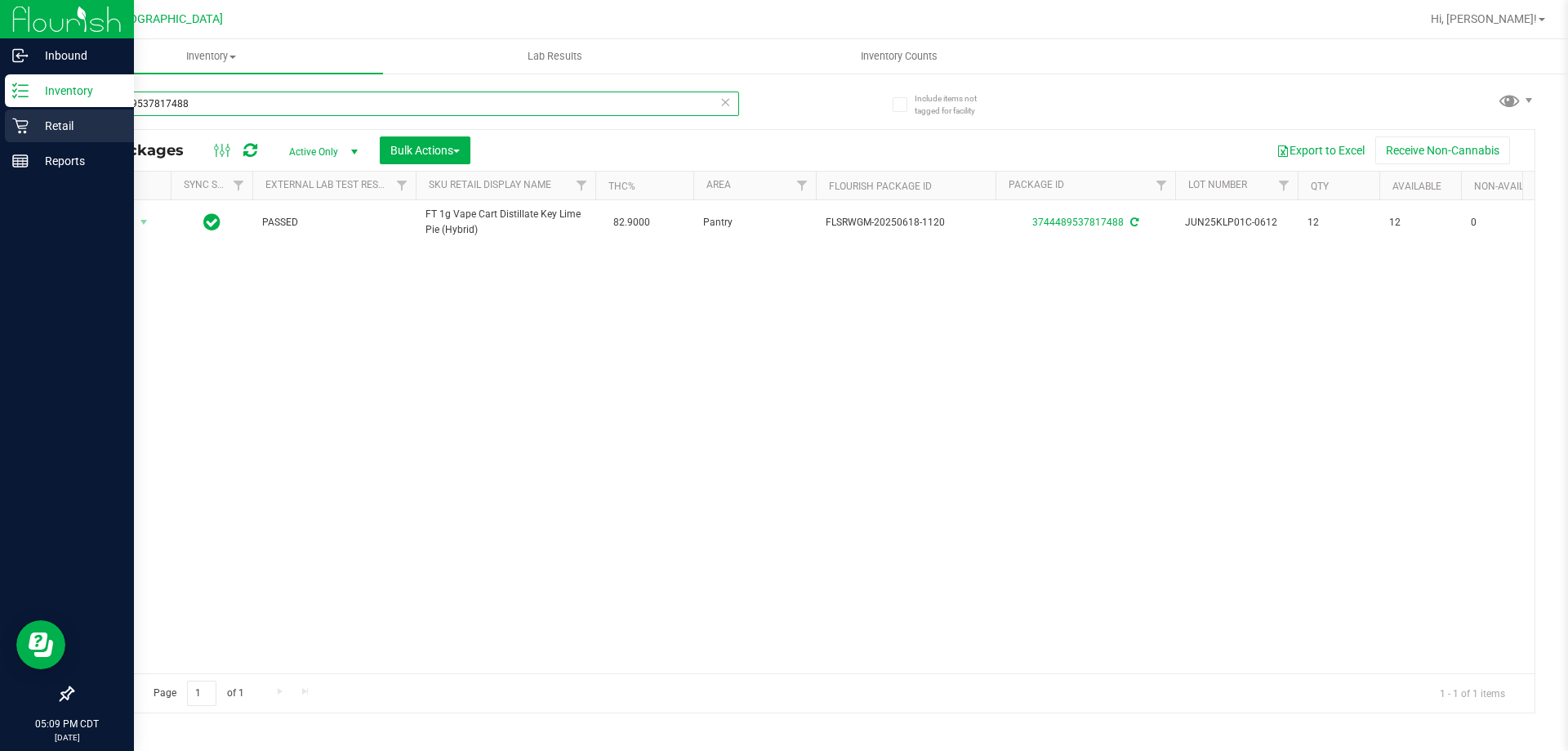
drag, startPoint x: 243, startPoint y: 101, endPoint x: 3, endPoint y: 128, distance: 241.5
click at [3, 128] on div "Inbound Inventory Retail Reports 05:09 PM CDT [DATE] 09/27 [GEOGRAPHIC_DATA] WC…" at bounding box center [784, 376] width 1568 height 751
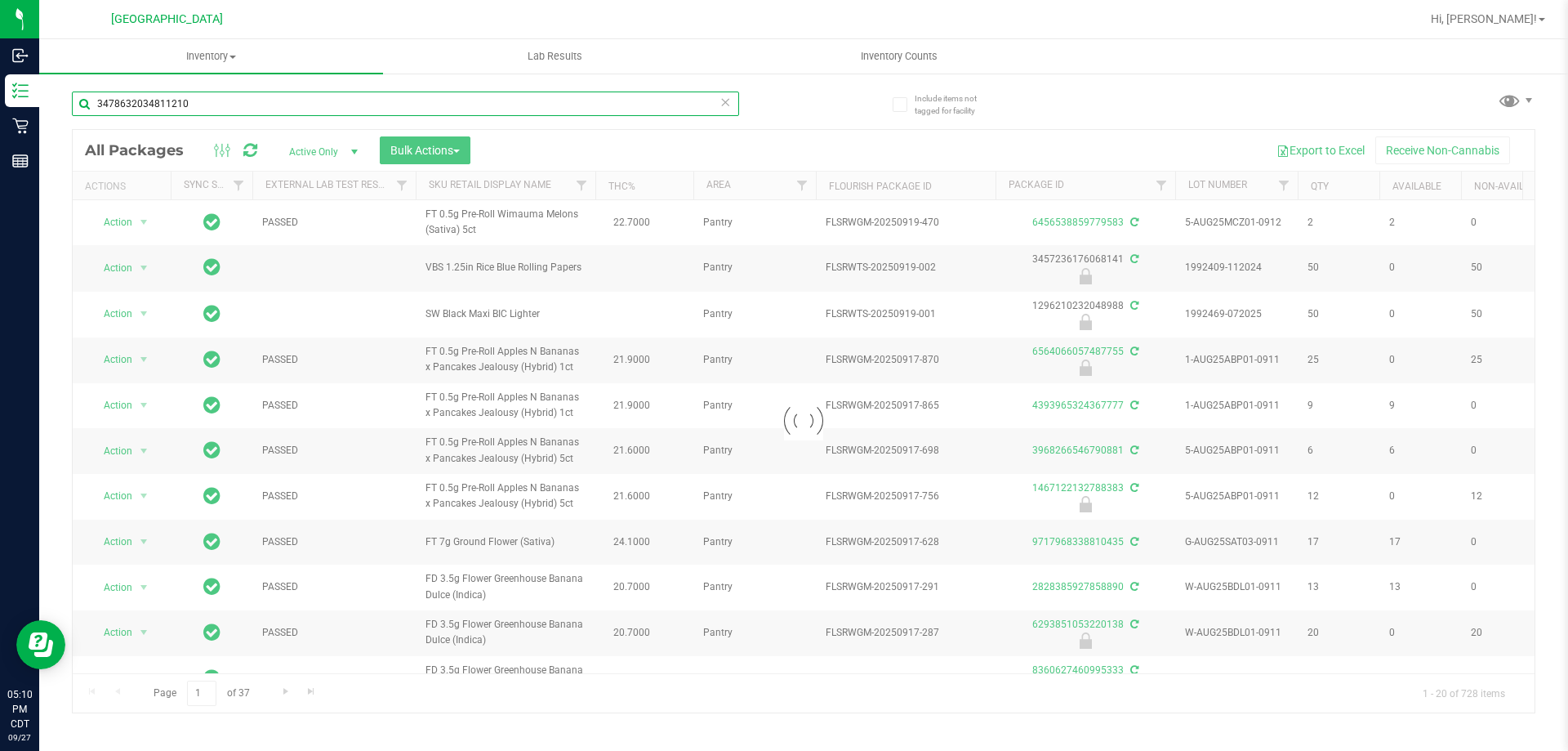
type input "3478632034811210"
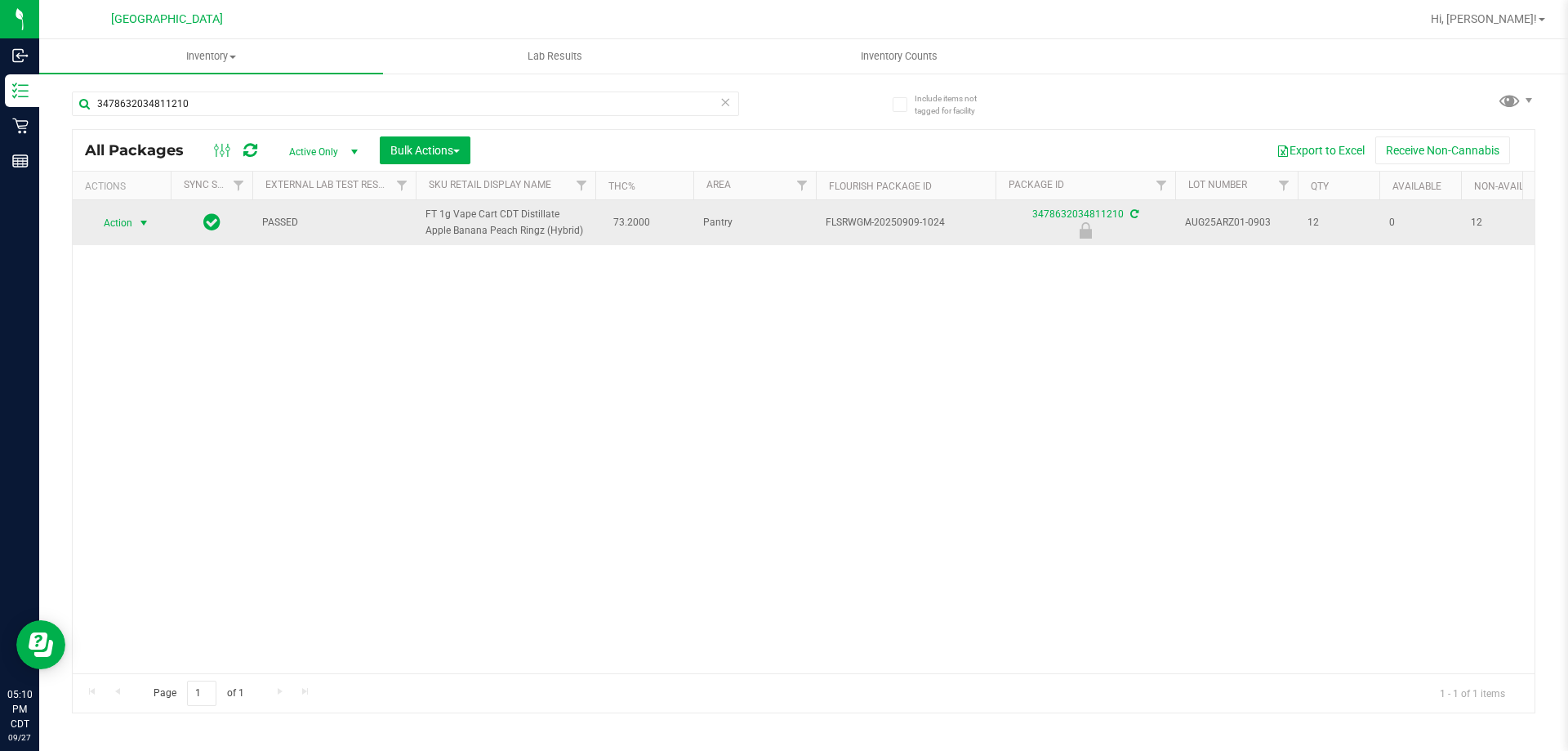
click at [146, 225] on span "select" at bounding box center [144, 223] width 13 height 13
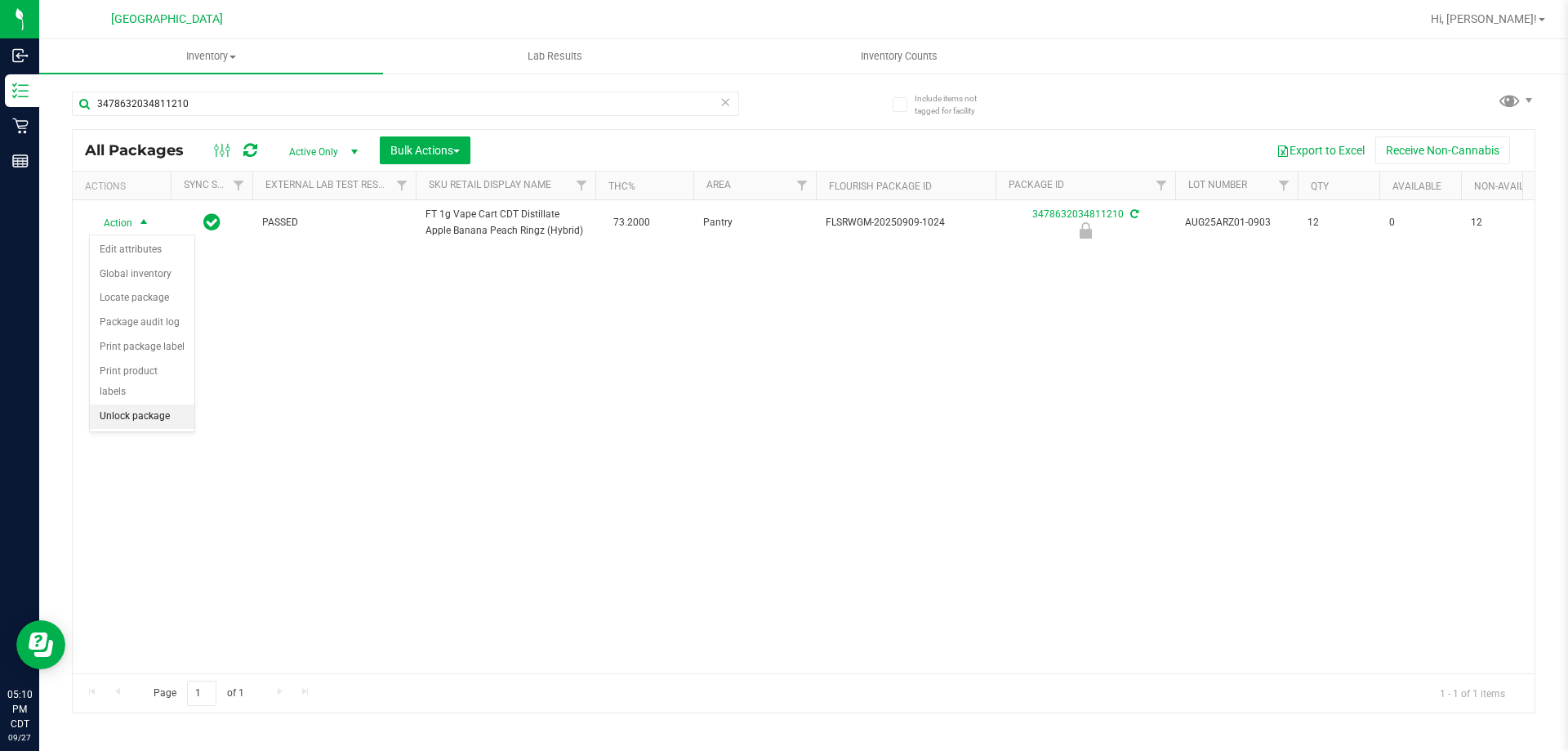
click at [154, 404] on li "Unlock package" at bounding box center [142, 417] width 104 height 25
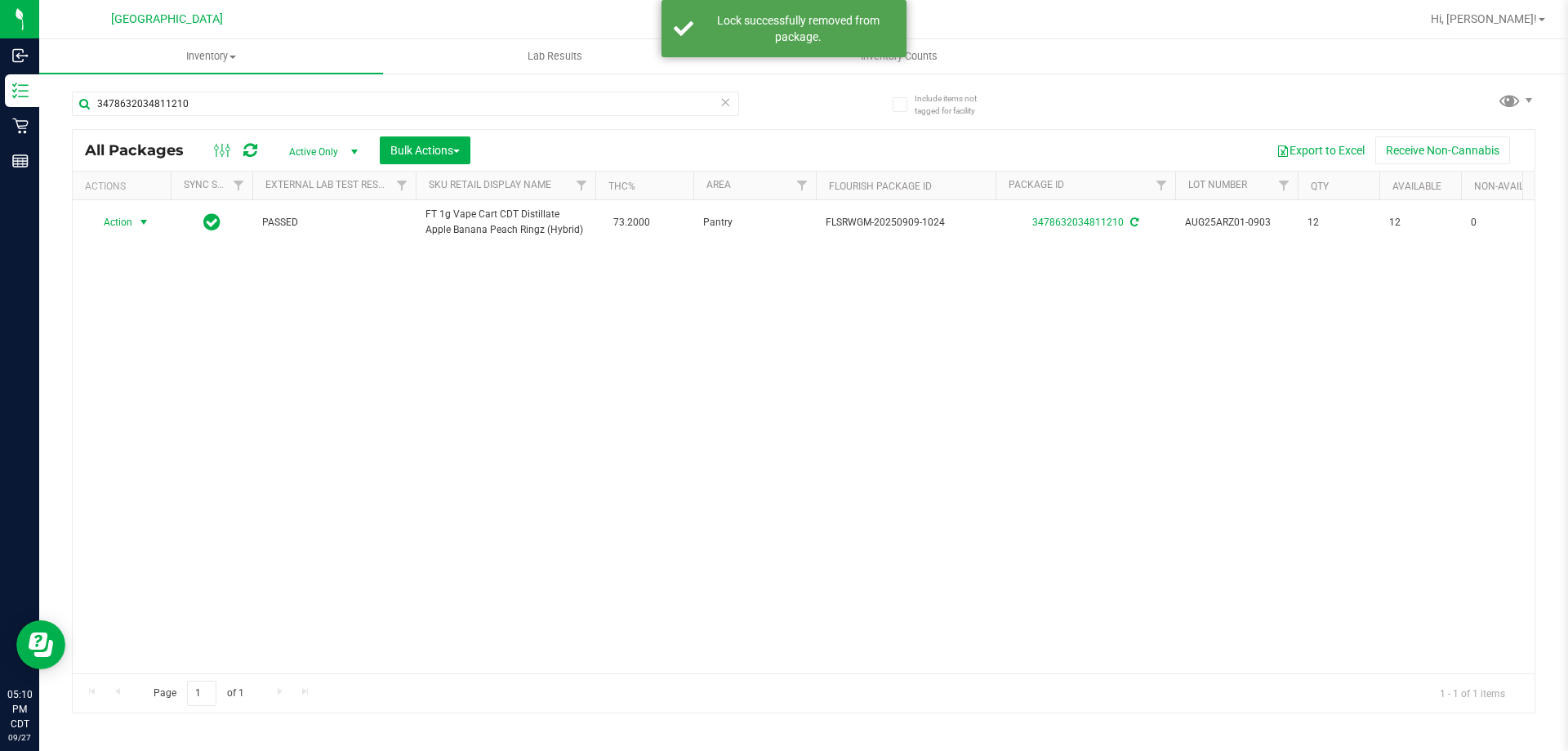
click at [128, 227] on span "Action" at bounding box center [111, 222] width 44 height 23
click at [171, 386] on li "Print package label" at bounding box center [153, 396] width 126 height 25
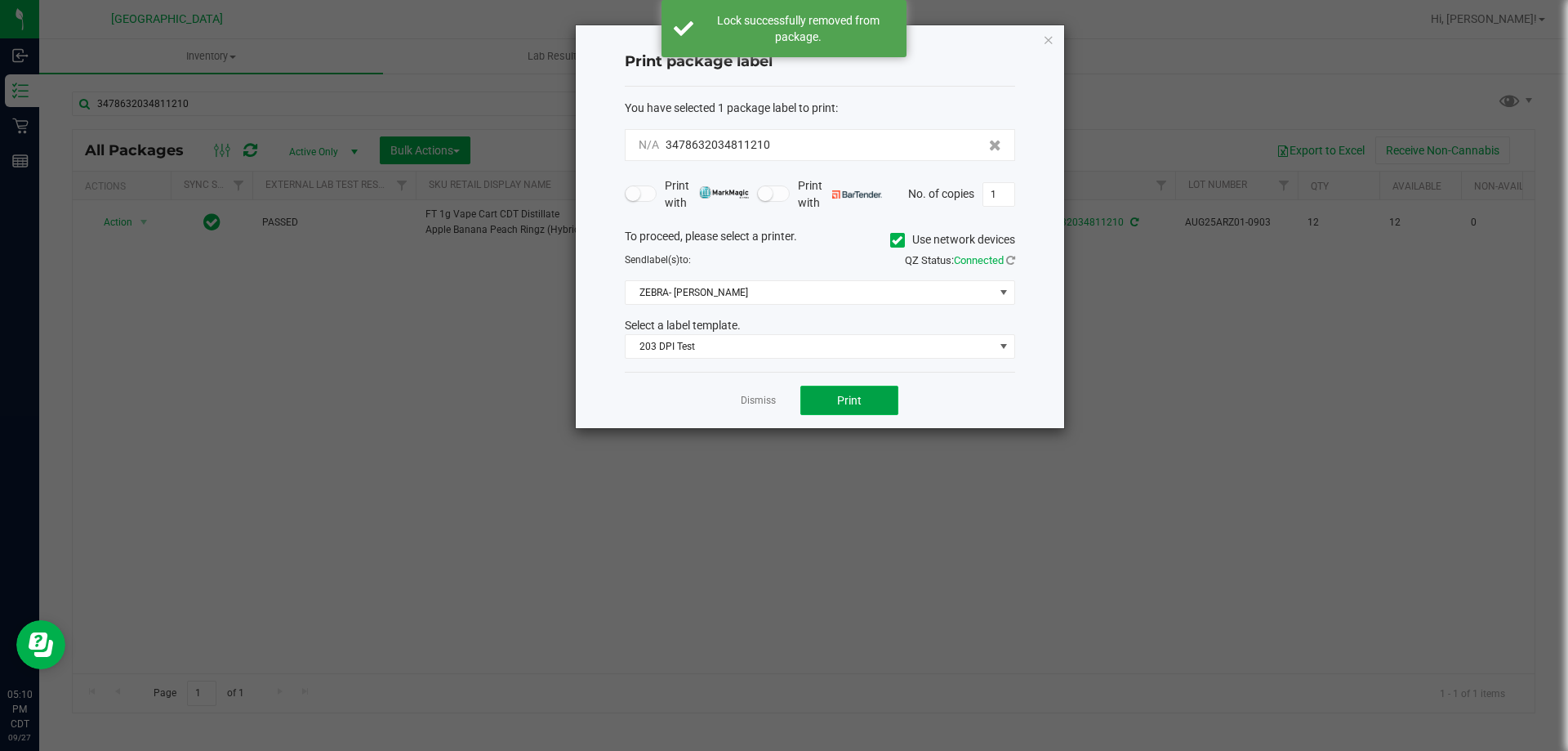
click at [835, 410] on button "Print" at bounding box center [850, 400] width 98 height 30
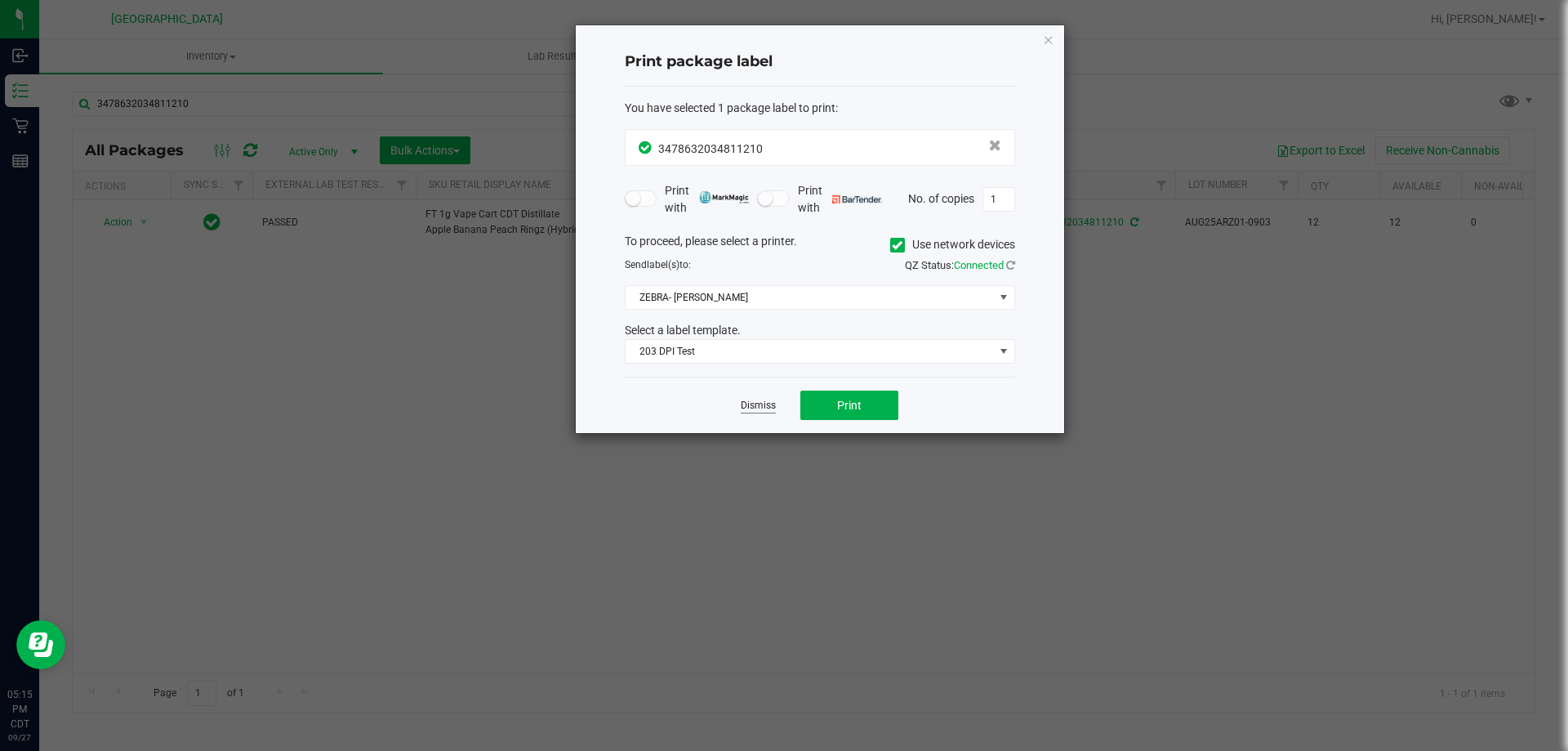
click at [767, 402] on link "Dismiss" at bounding box center [758, 405] width 35 height 13
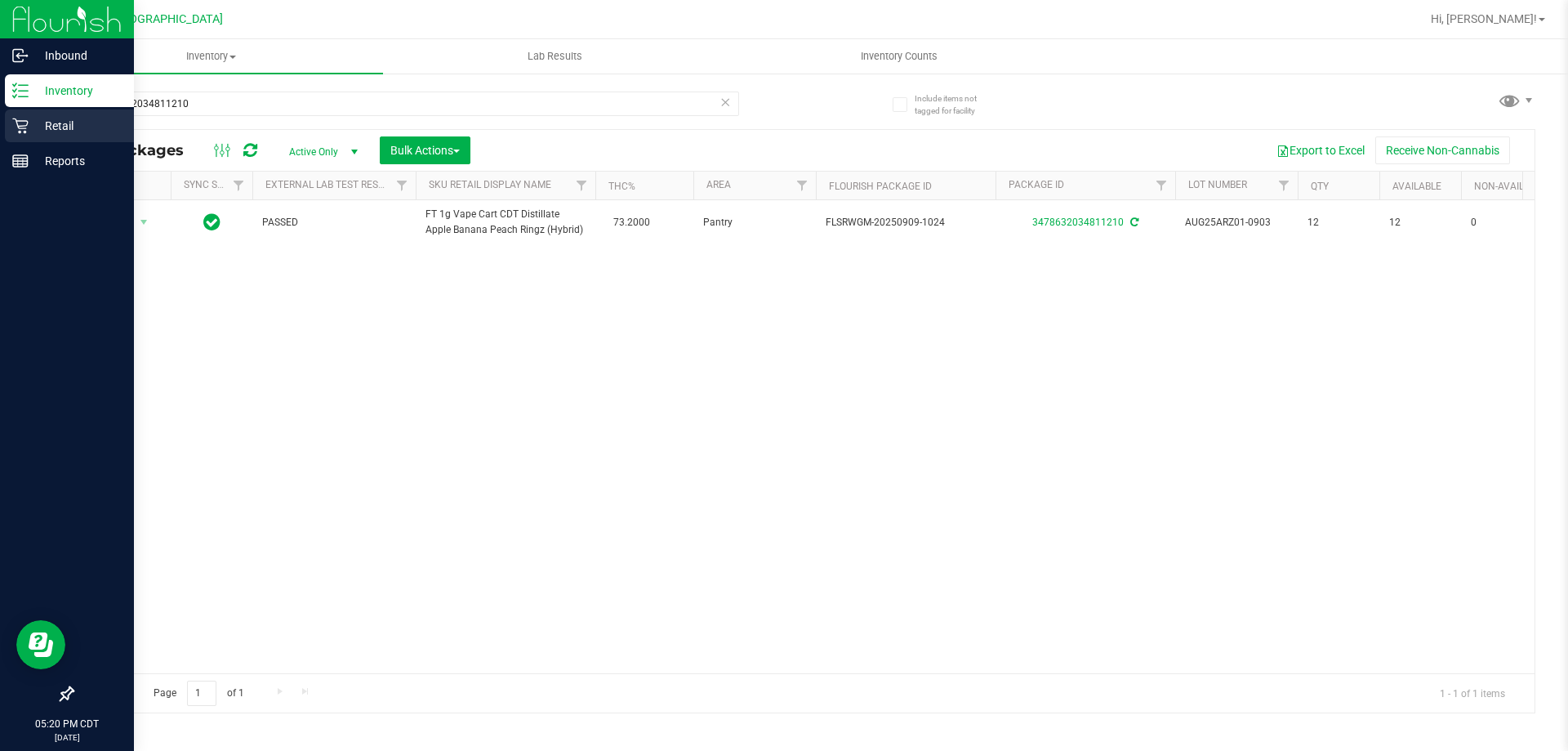
click at [20, 122] on icon at bounding box center [20, 125] width 16 height 16
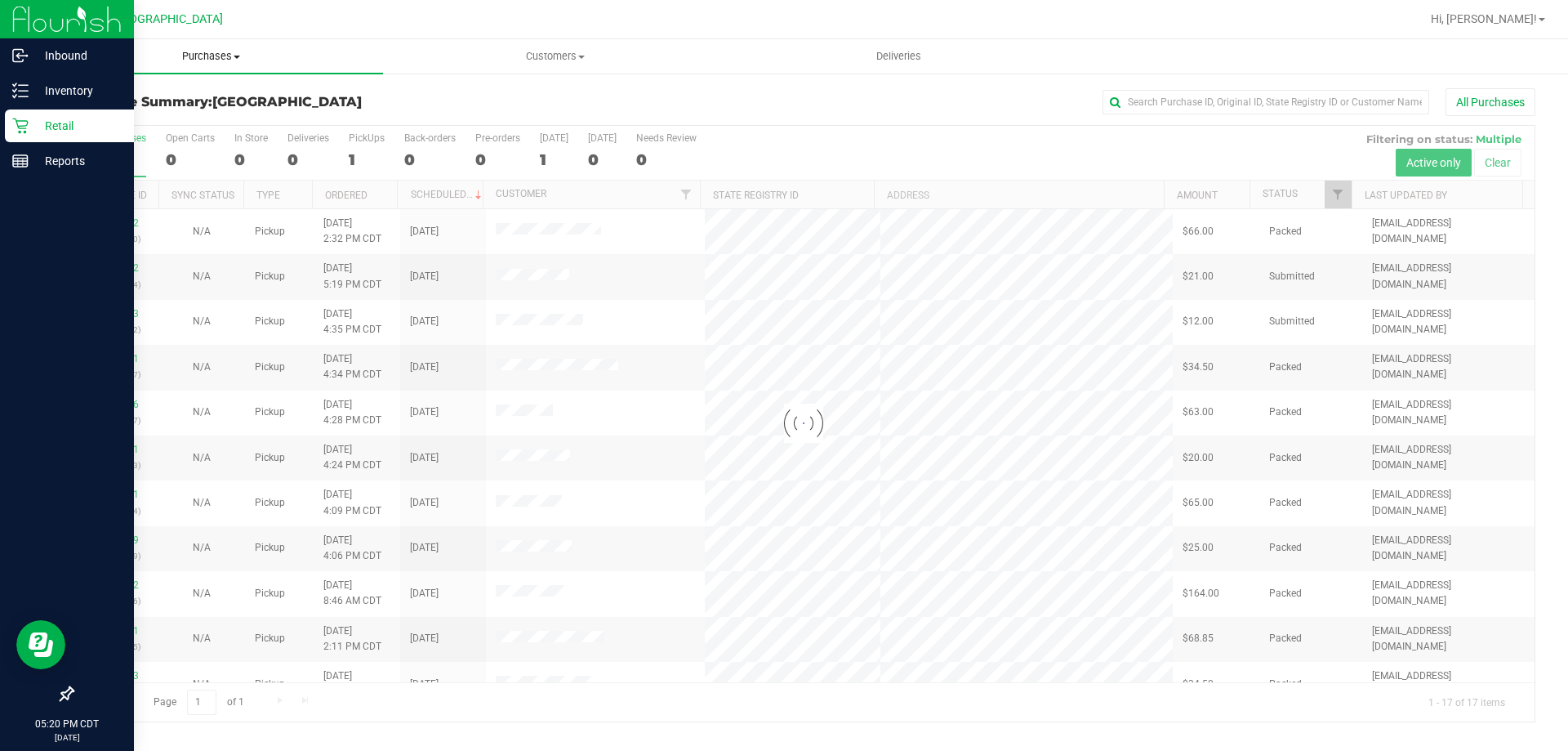
click at [194, 58] on span "Purchases" at bounding box center [211, 56] width 344 height 14
click at [175, 122] on li "Fulfillment" at bounding box center [211, 118] width 344 height 19
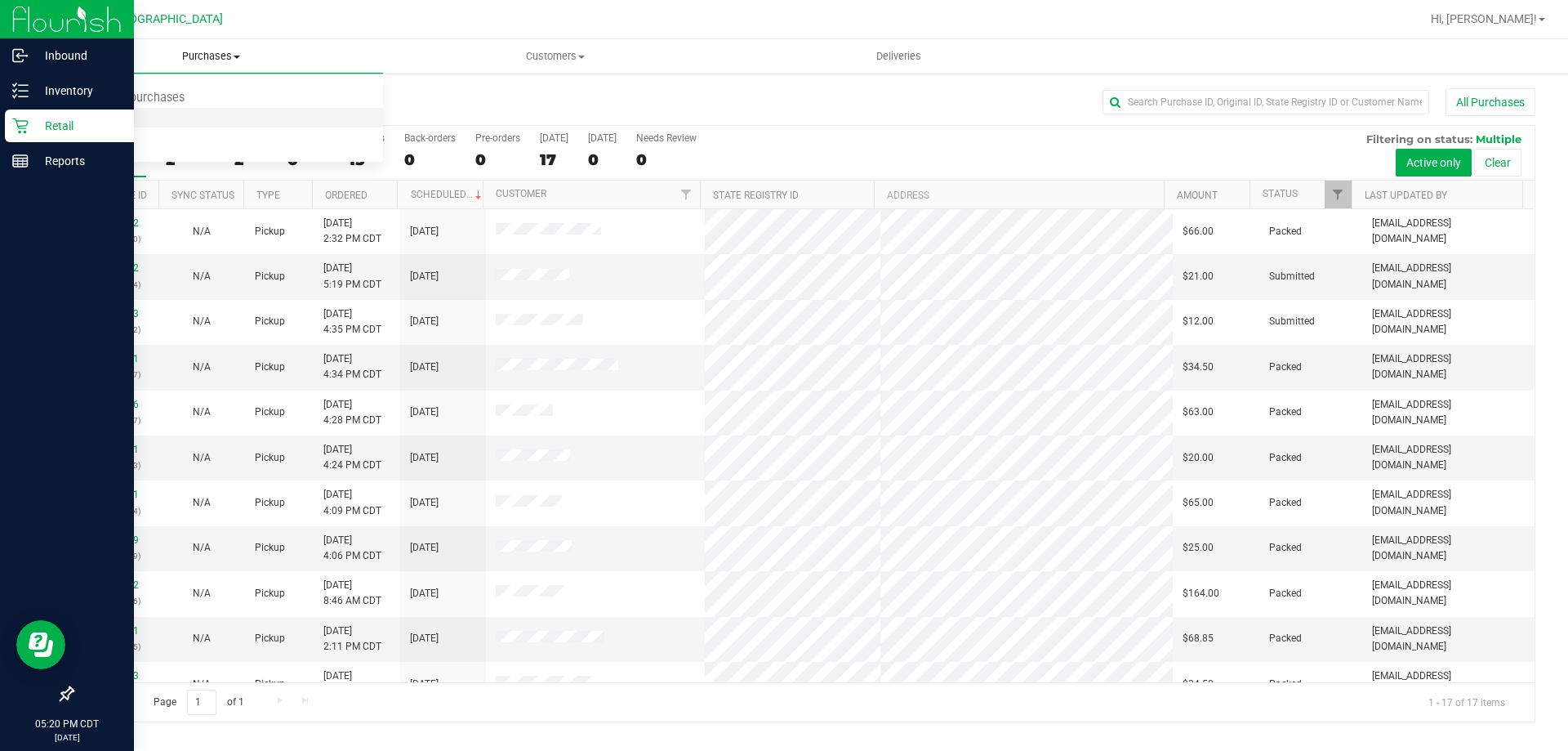
click at [149, 120] on li "Fulfillment" at bounding box center [211, 118] width 344 height 19
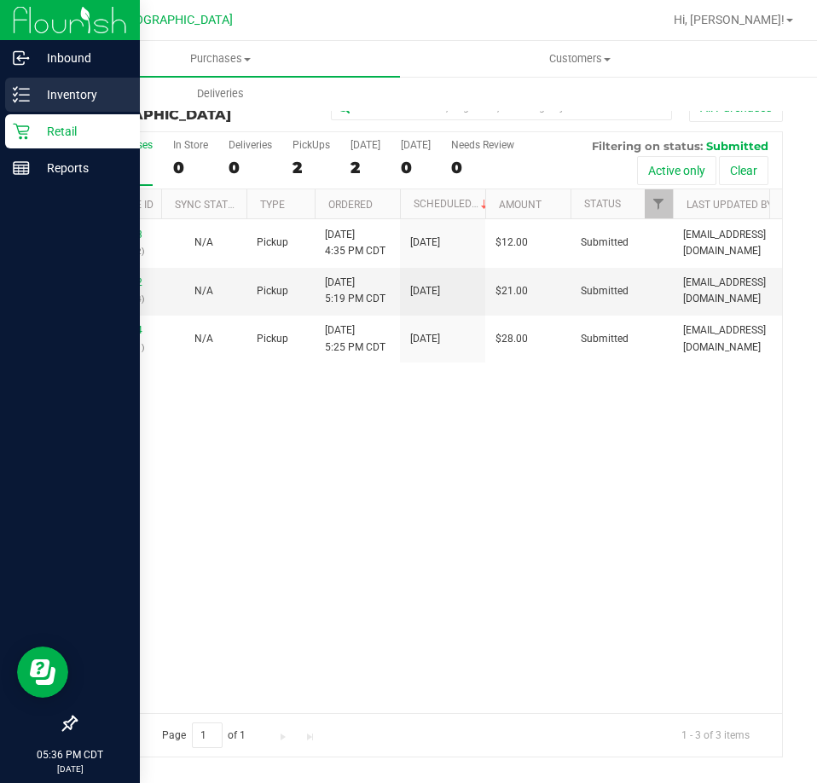
click at [31, 96] on p "Inventory" at bounding box center [81, 94] width 102 height 20
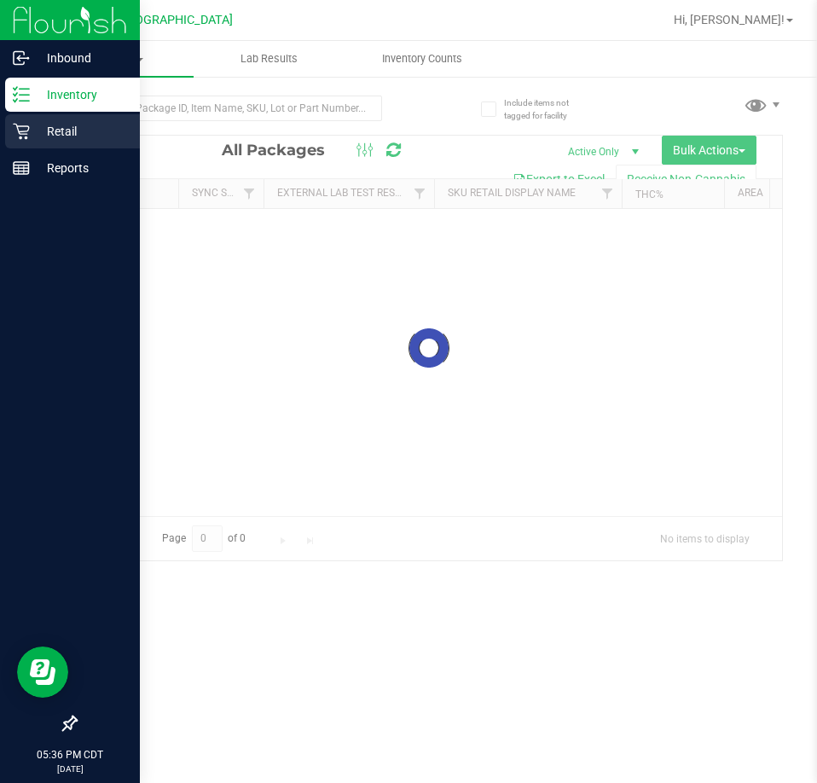
click at [71, 135] on p "Retail" at bounding box center [81, 131] width 102 height 20
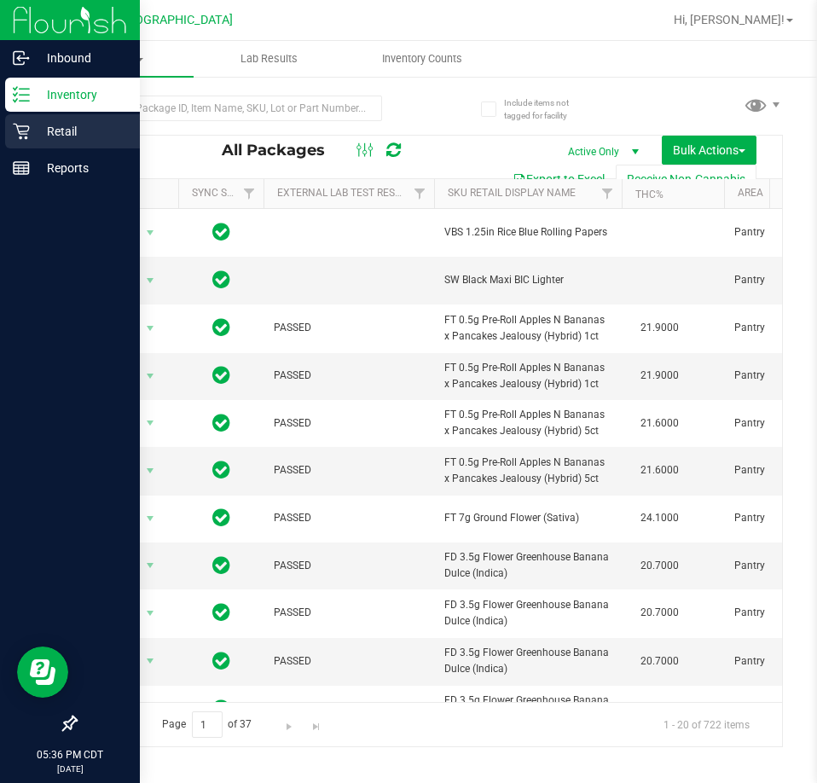
click at [33, 136] on p "Retail" at bounding box center [81, 131] width 102 height 20
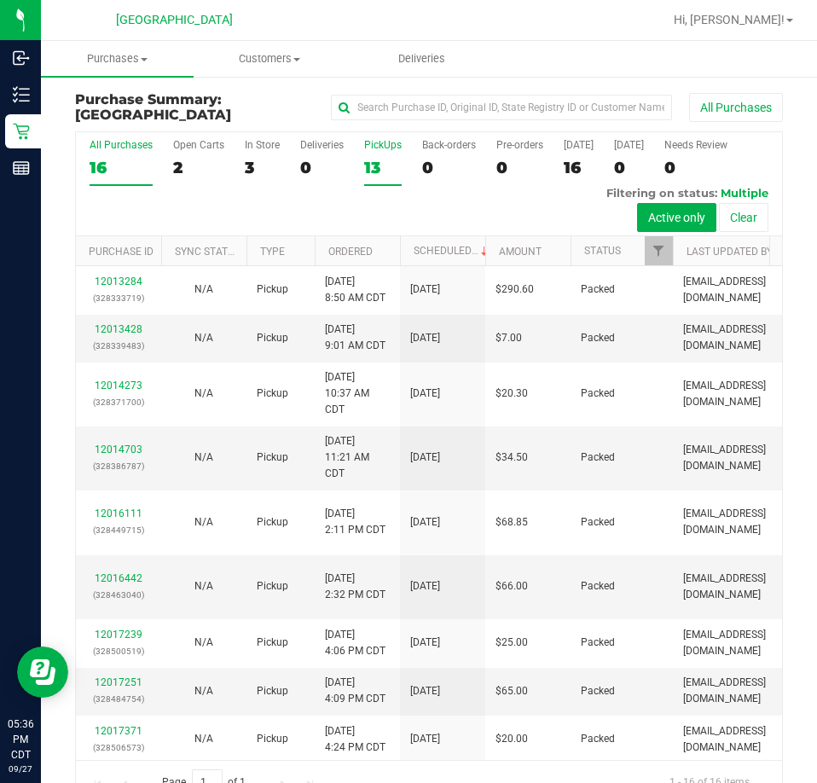
click at [376, 161] on div "13" at bounding box center [383, 168] width 38 height 20
click at [0, 0] on input "PickUps 13" at bounding box center [0, 0] width 0 height 0
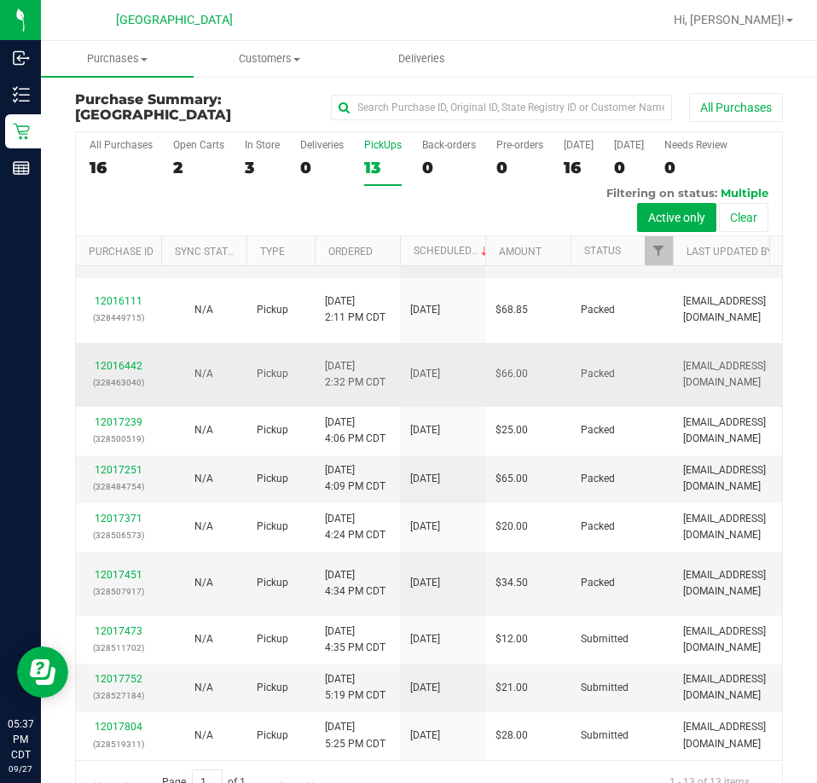
scroll to position [341, 0]
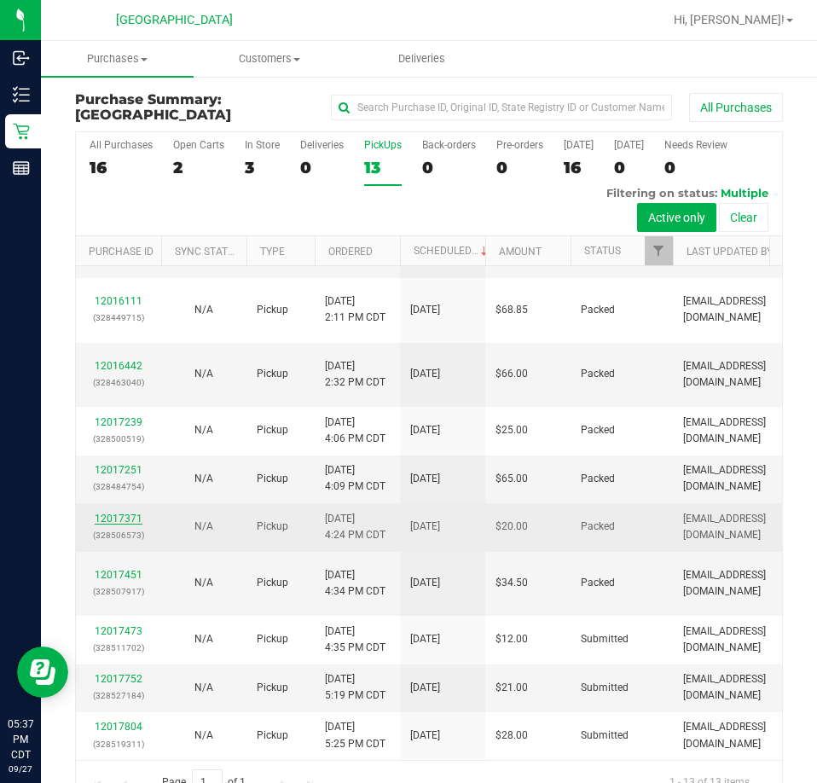
click at [118, 524] on link "12017371" at bounding box center [119, 519] width 48 height 12
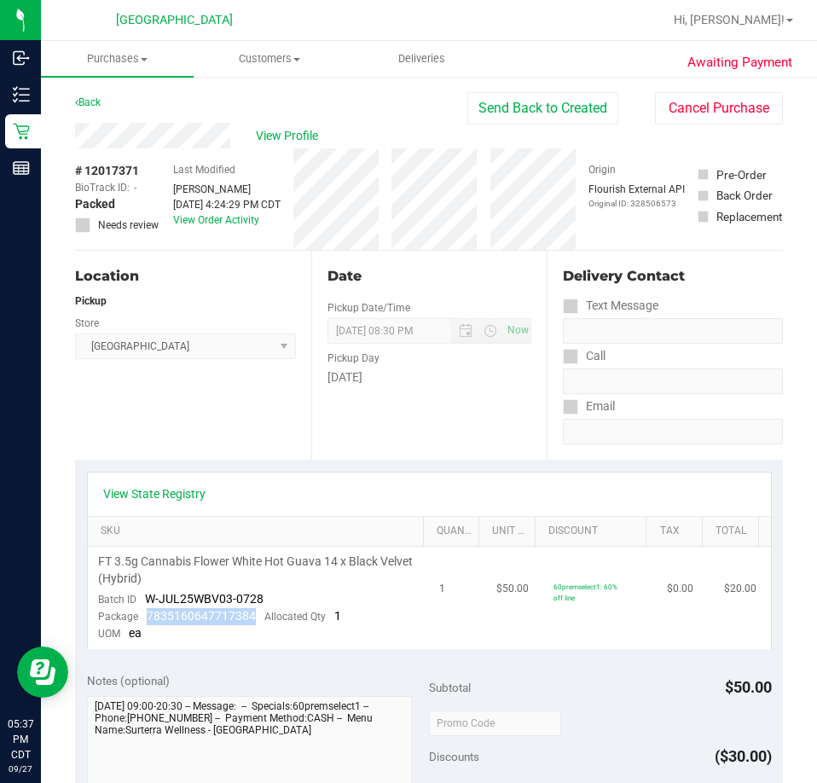
drag, startPoint x: 255, startPoint y: 611, endPoint x: 147, endPoint y: 611, distance: 108.3
click at [147, 611] on div "Package 7835160647717384 Allocated Qty 1" at bounding box center [219, 616] width 243 height 17
copy span "7835160647717384"
click at [78, 99] on link "Back" at bounding box center [88, 102] width 26 height 12
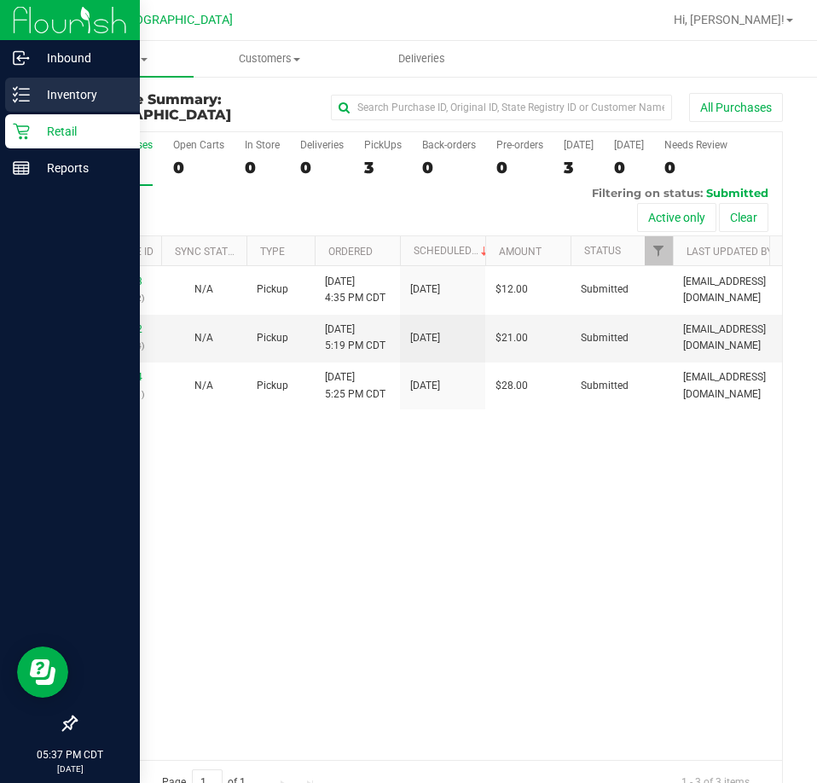
click at [62, 101] on p "Inventory" at bounding box center [81, 94] width 102 height 20
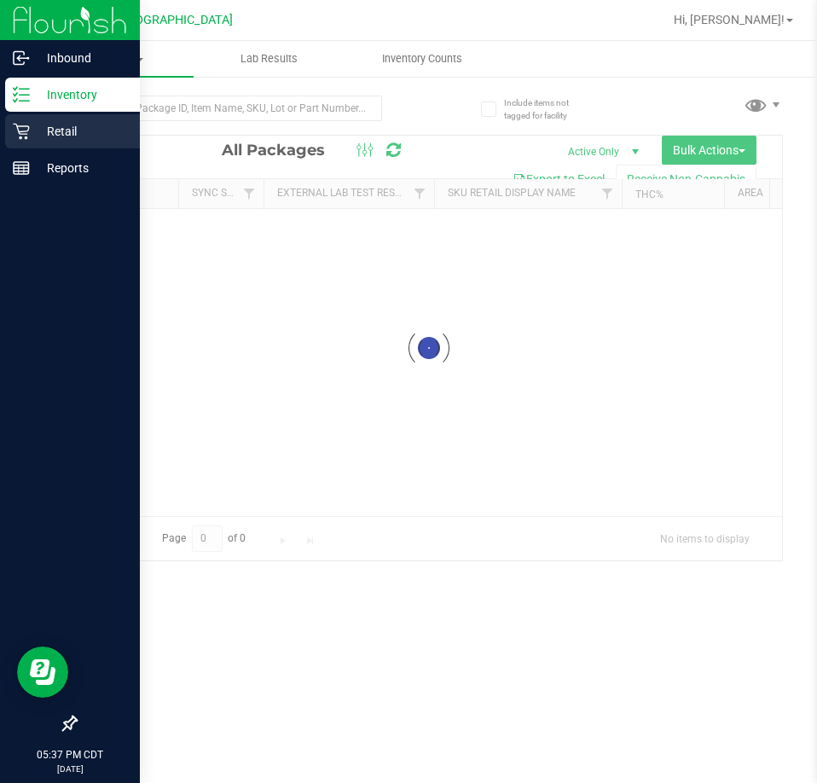
click at [72, 125] on p "Retail" at bounding box center [81, 131] width 102 height 20
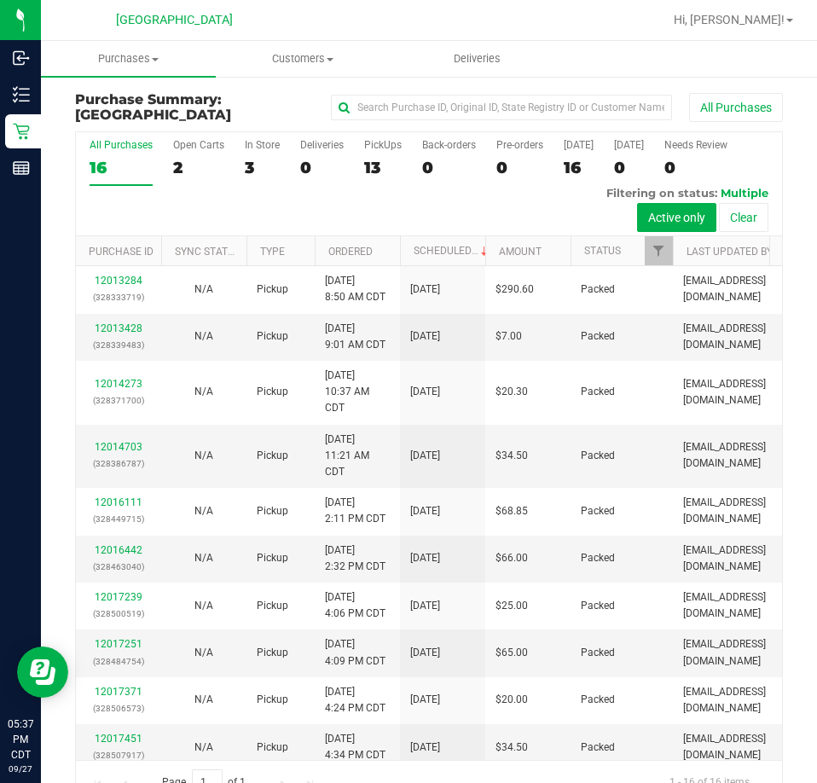
click at [374, 159] on div "13" at bounding box center [383, 168] width 38 height 20
click at [0, 0] on input "PickUps 13" at bounding box center [0, 0] width 0 height 0
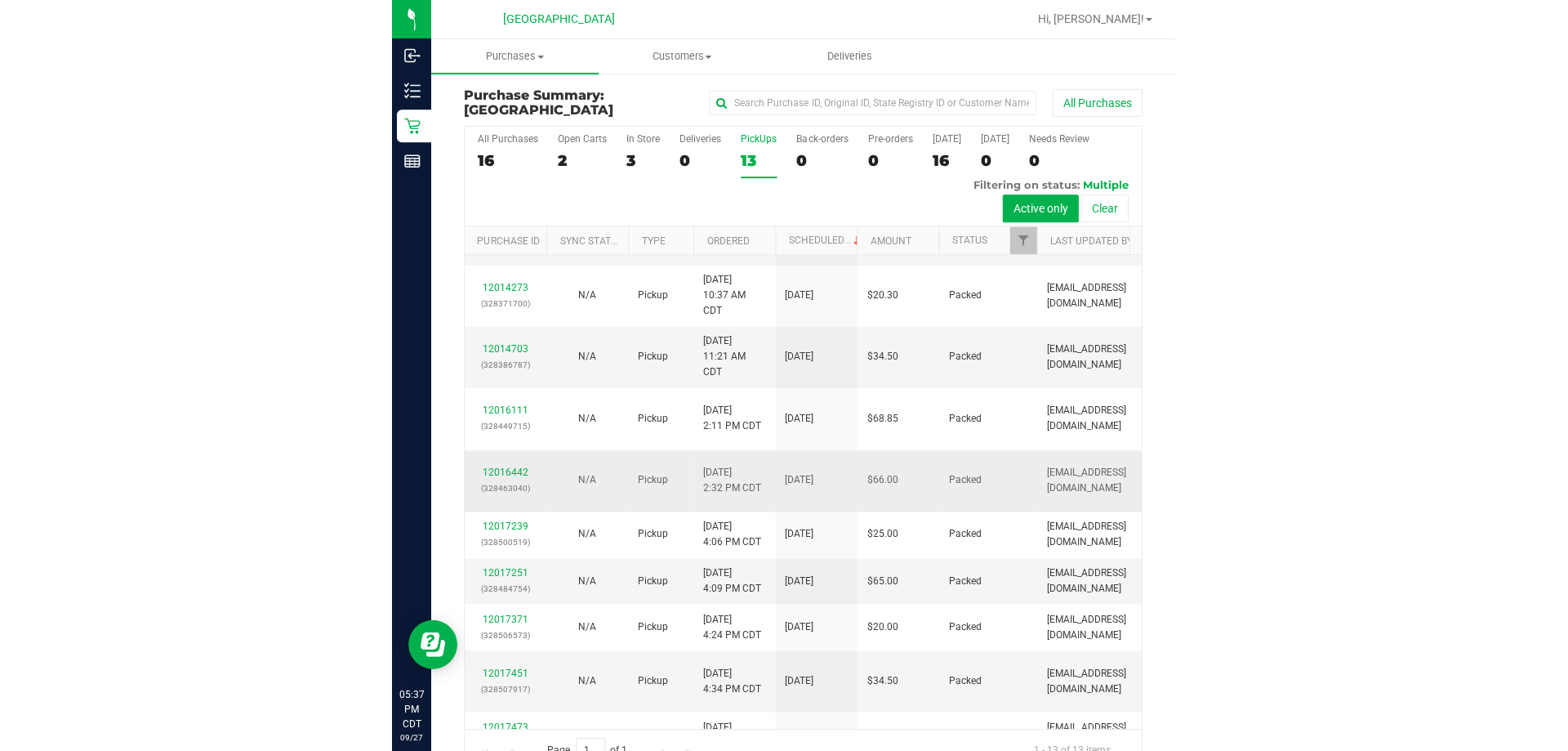
scroll to position [245, 0]
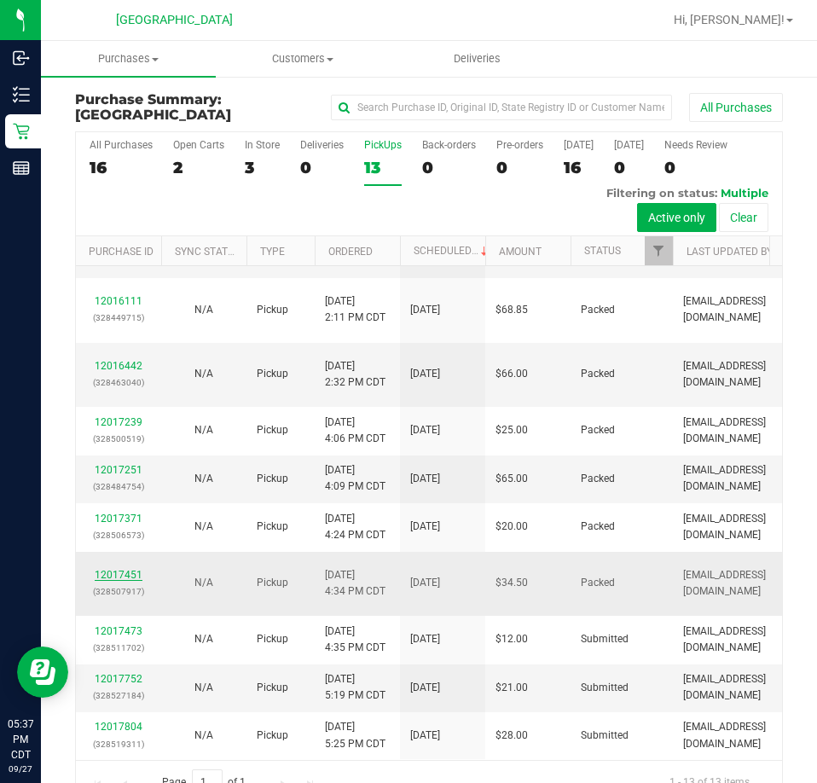
click at [133, 581] on link "12017451" at bounding box center [119, 575] width 48 height 12
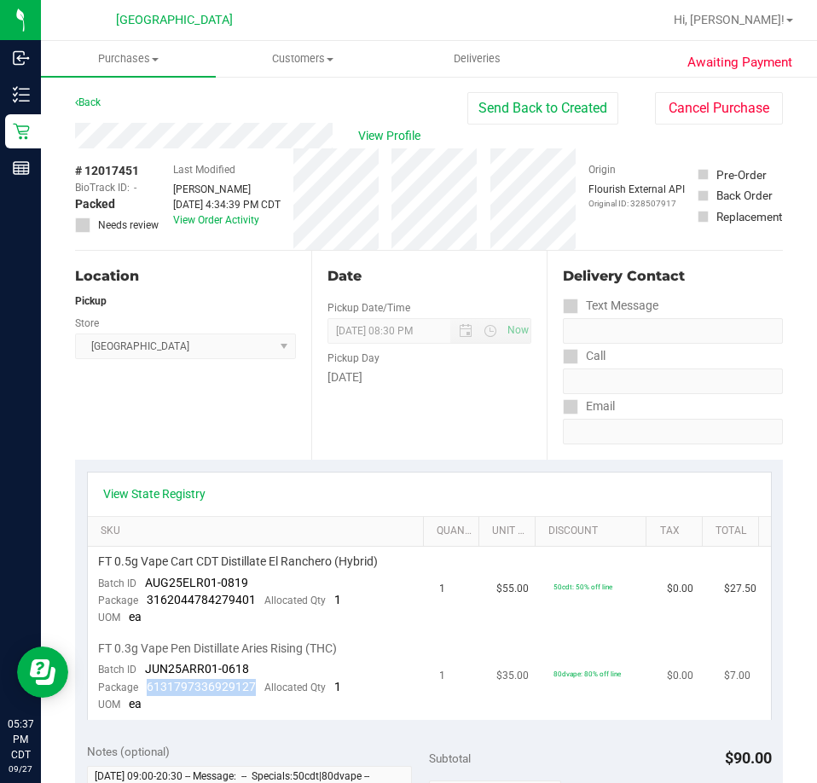
drag, startPoint x: 252, startPoint y: 681, endPoint x: 146, endPoint y: 688, distance: 106.9
click at [146, 688] on div "Package 6131797336929127 Allocated Qty 1" at bounding box center [219, 687] width 243 height 17
copy span "6131797336929127"
click at [248, 596] on span "3162044784279401" at bounding box center [201, 600] width 109 height 14
drag, startPoint x: 254, startPoint y: 596, endPoint x: 142, endPoint y: 601, distance: 112.7
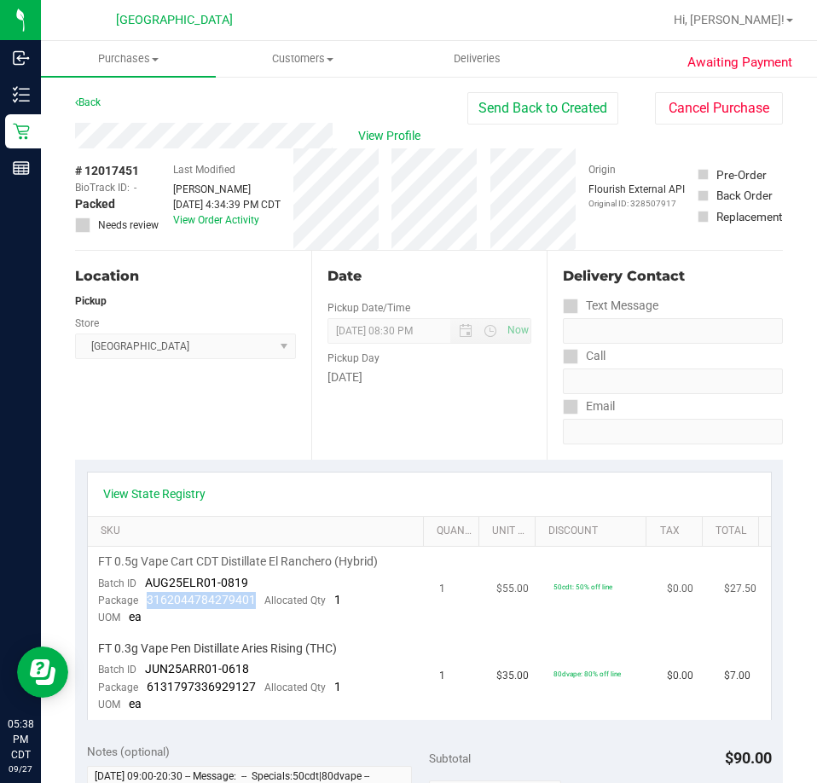
click at [142, 601] on div "Package 3162044784279401 Allocated Qty 1" at bounding box center [219, 600] width 243 height 17
copy span "3162044784279401"
drag, startPoint x: 254, startPoint y: 680, endPoint x: 146, endPoint y: 686, distance: 108.5
click at [146, 686] on div "Package 6131797336929127 Allocated Qty 1" at bounding box center [219, 687] width 243 height 17
copy span "6131797336929127"
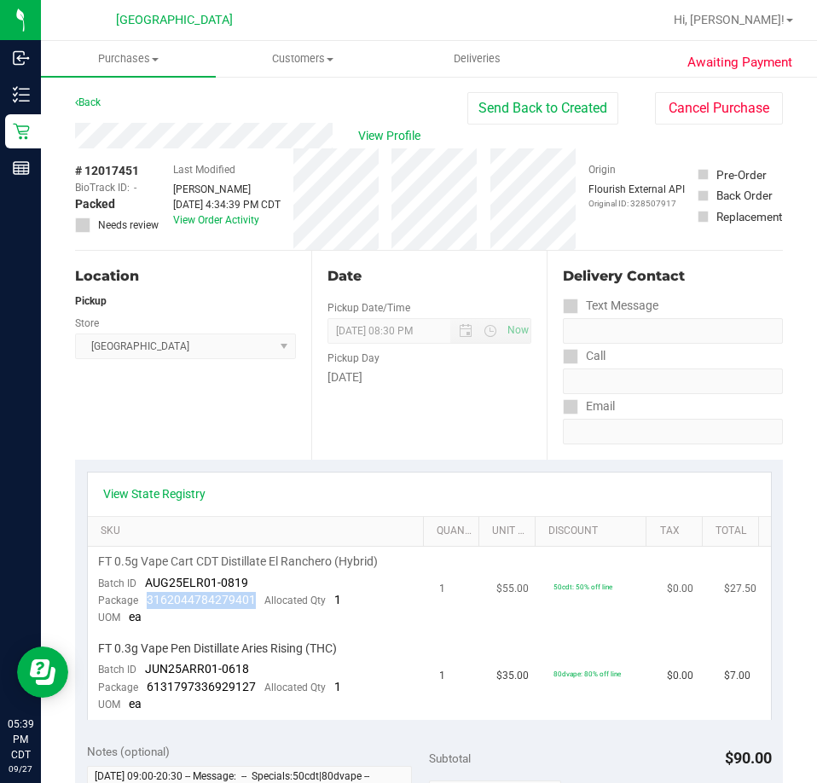
drag, startPoint x: 254, startPoint y: 601, endPoint x: 145, endPoint y: 603, distance: 109.2
click at [145, 603] on div "Package 3162044784279401 Allocated Qty 1" at bounding box center [219, 600] width 243 height 17
copy span "3162044784279401"
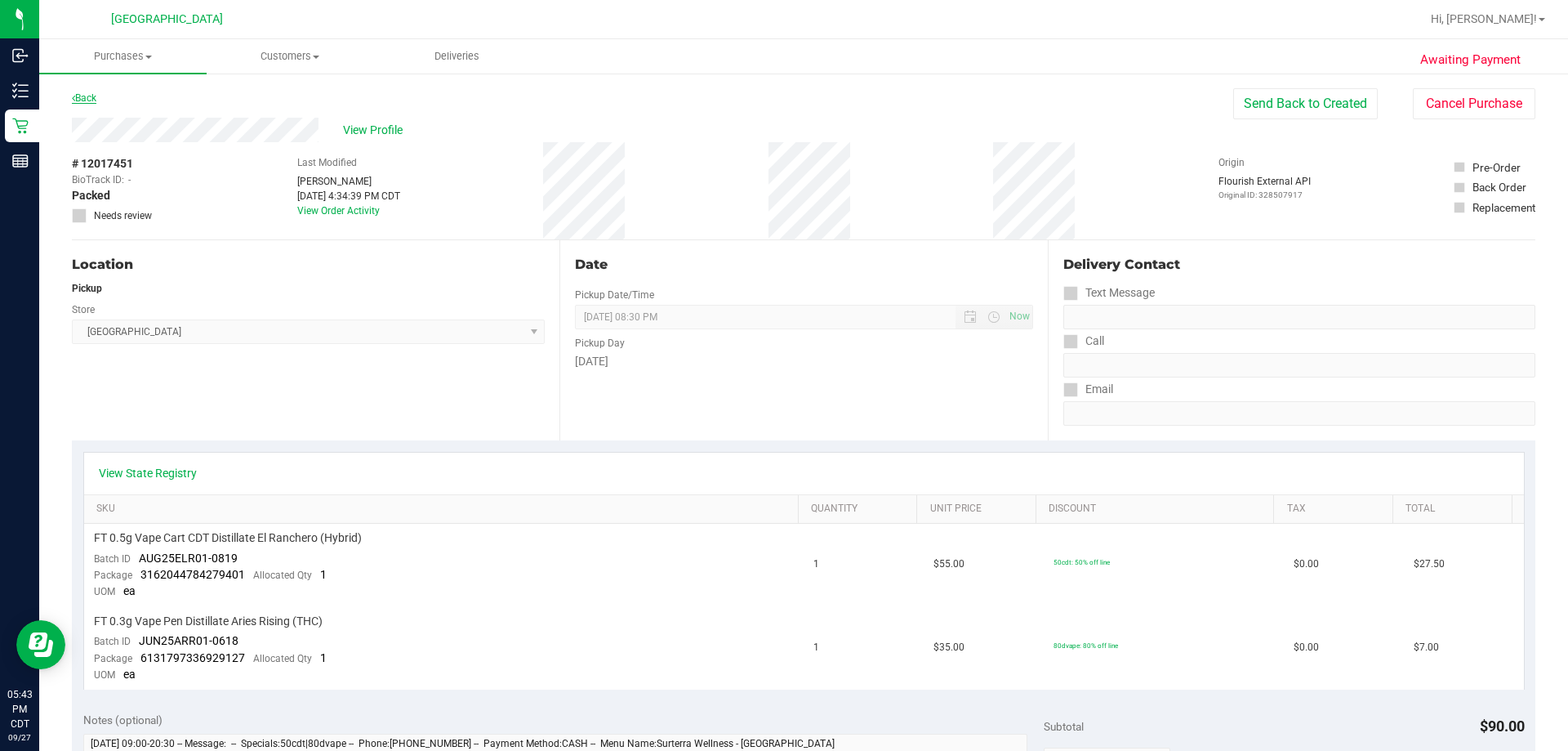
click at [91, 94] on link "Back" at bounding box center [84, 98] width 25 height 11
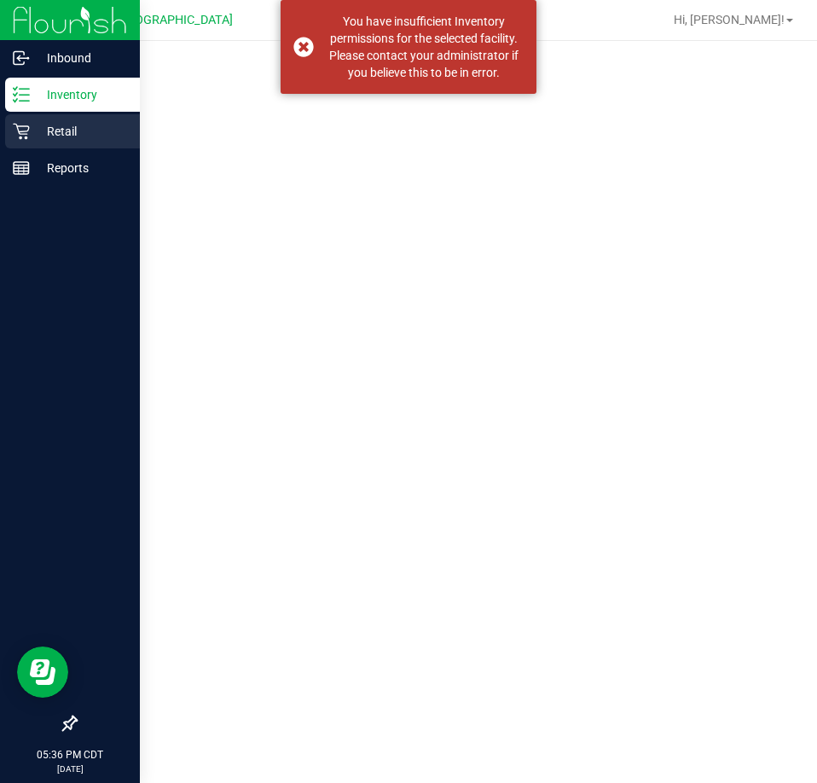
click at [34, 131] on p "Retail" at bounding box center [81, 131] width 102 height 20
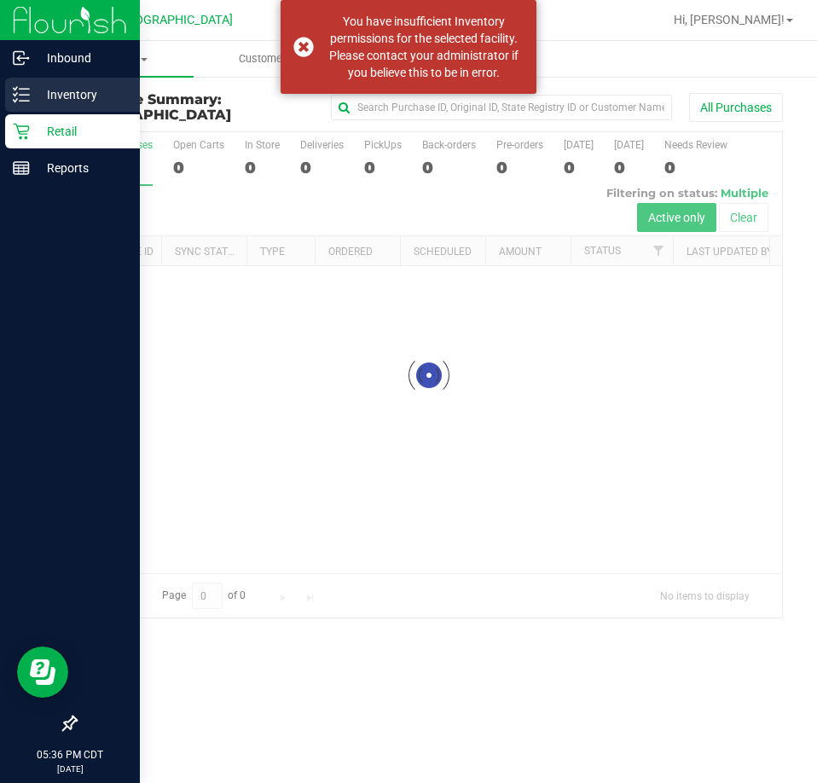
click at [80, 101] on p "Inventory" at bounding box center [81, 94] width 102 height 20
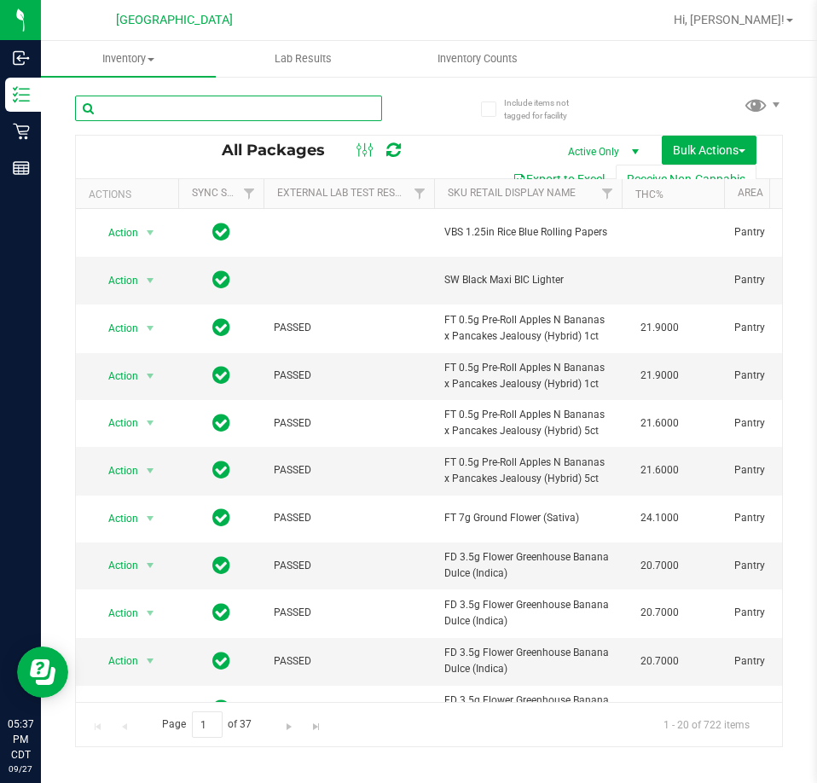
click at [202, 119] on input "text" at bounding box center [228, 109] width 307 height 26
paste input "7835160647717384"
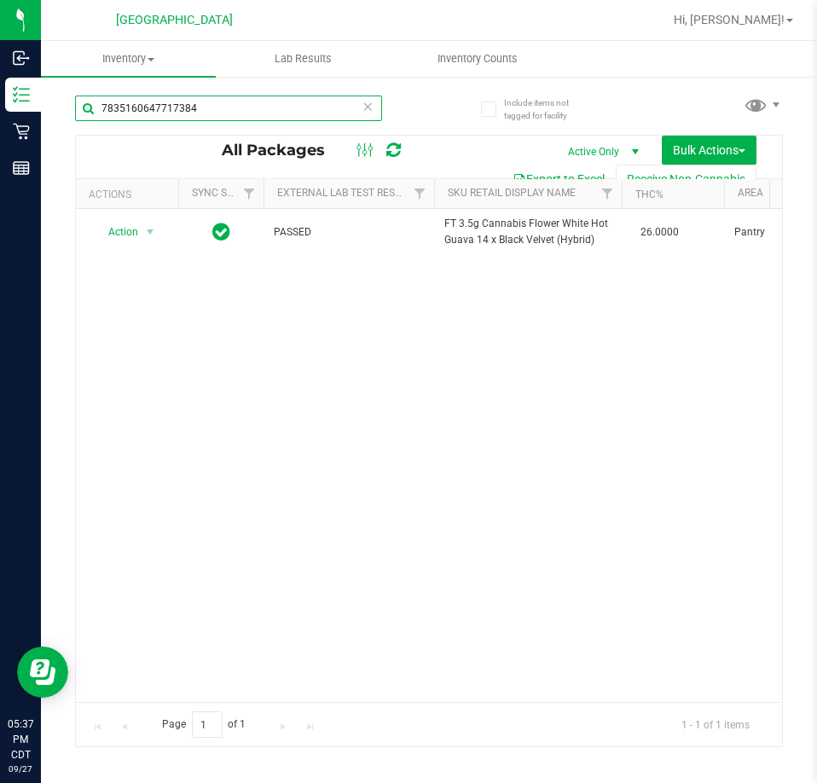
drag, startPoint x: 200, startPoint y: 106, endPoint x: 80, endPoint y: 124, distance: 120.7
click at [80, 124] on div "7835160647717384" at bounding box center [228, 115] width 307 height 39
paste input "6131797336929127"
drag, startPoint x: 293, startPoint y: 115, endPoint x: 66, endPoint y: 100, distance: 227.4
click at [66, 100] on div "Include items not tagged for facility 6131797336929127 All Packages Active Only…" at bounding box center [429, 335] width 776 height 520
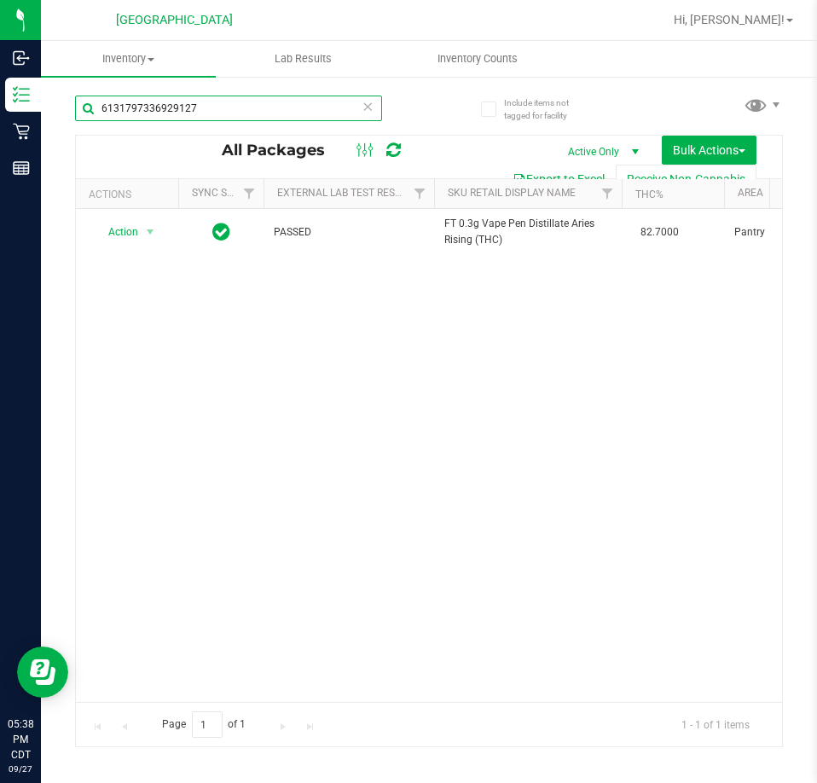
paste input "3162044784279401"
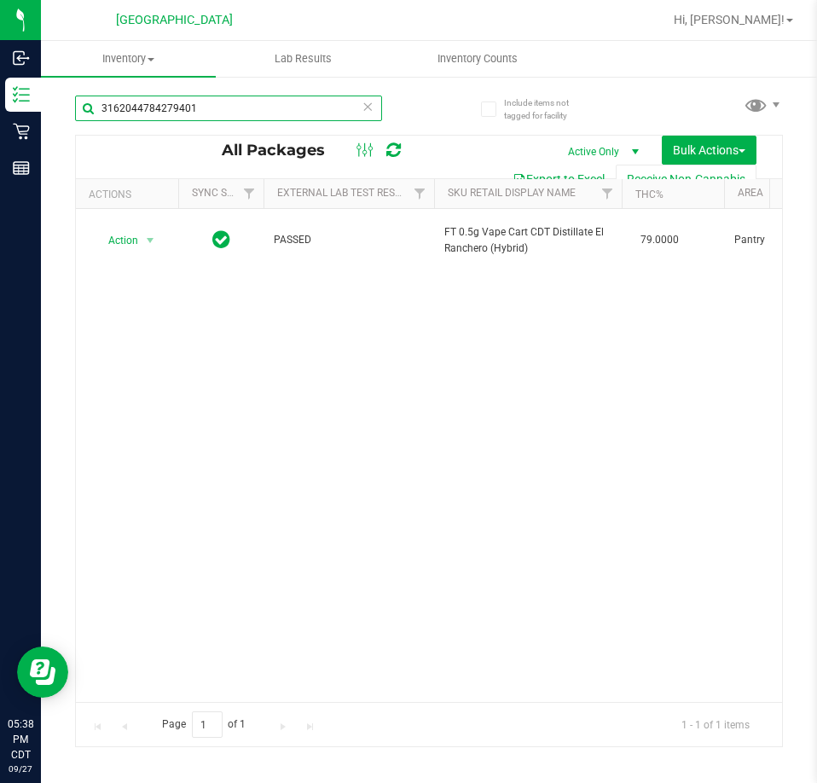
drag, startPoint x: 174, startPoint y: 101, endPoint x: 46, endPoint y: 130, distance: 131.0
click at [46, 128] on div "Include items not tagged for facility 3162044784279401 All Packages Active Only…" at bounding box center [429, 335] width 776 height 520
paste input "6131797336929127"
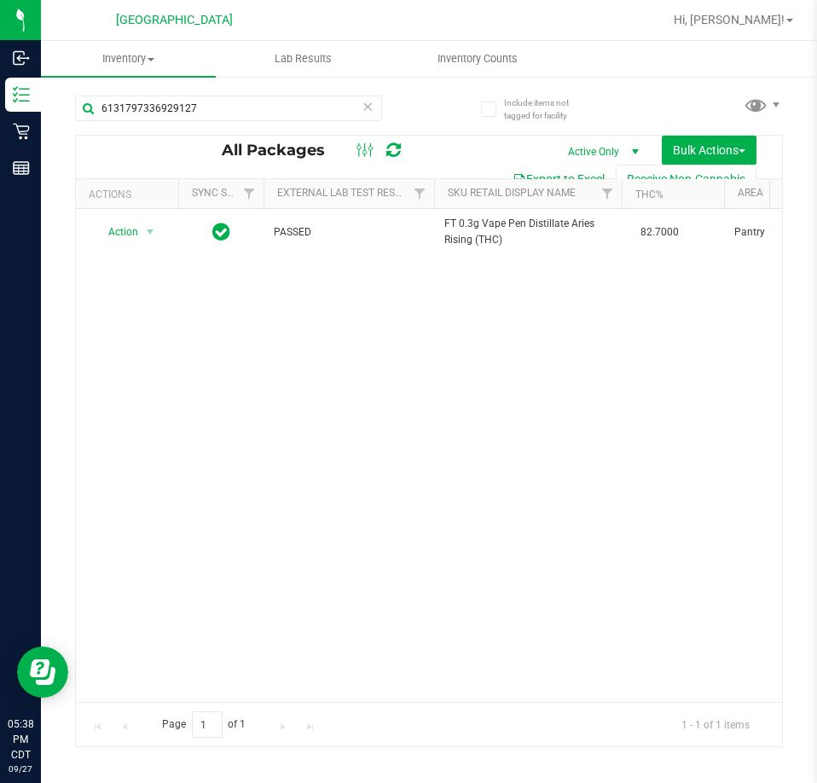
drag, startPoint x: 182, startPoint y: 691, endPoint x: 130, endPoint y: 281, distance: 412.6
click at [131, 308] on div "Action Action Create package Edit attributes Global inventory Locate package Lo…" at bounding box center [429, 455] width 706 height 493
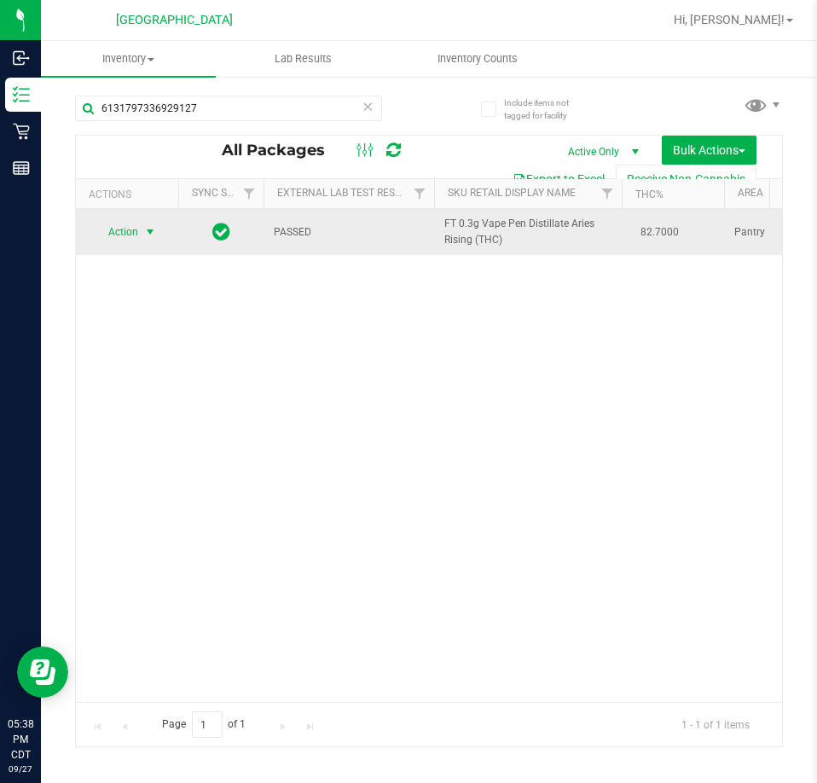
click at [125, 242] on span "Action" at bounding box center [116, 232] width 46 height 24
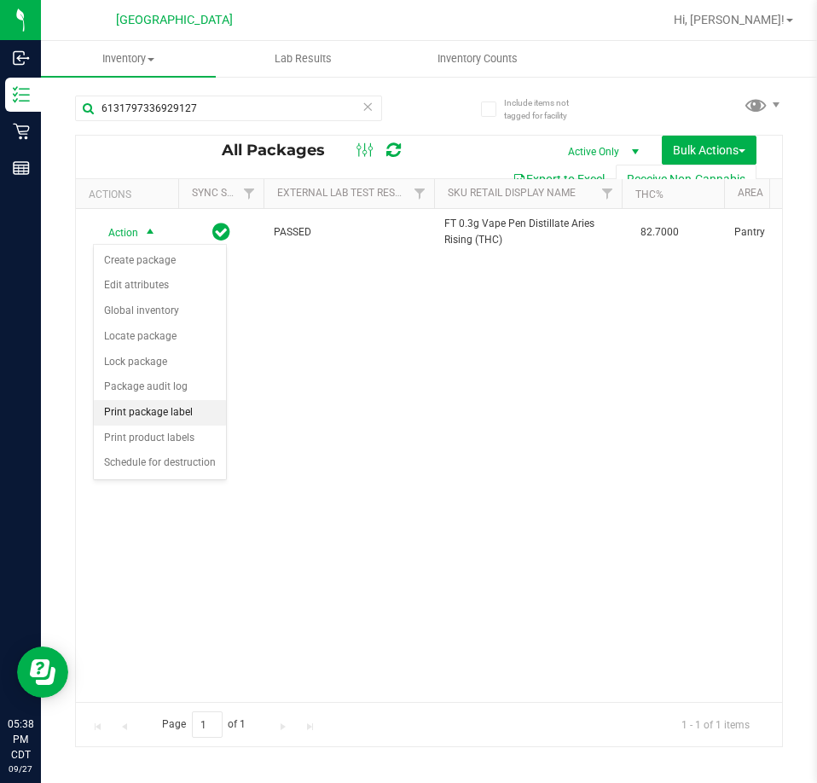
click at [162, 411] on li "Print package label" at bounding box center [160, 413] width 132 height 26
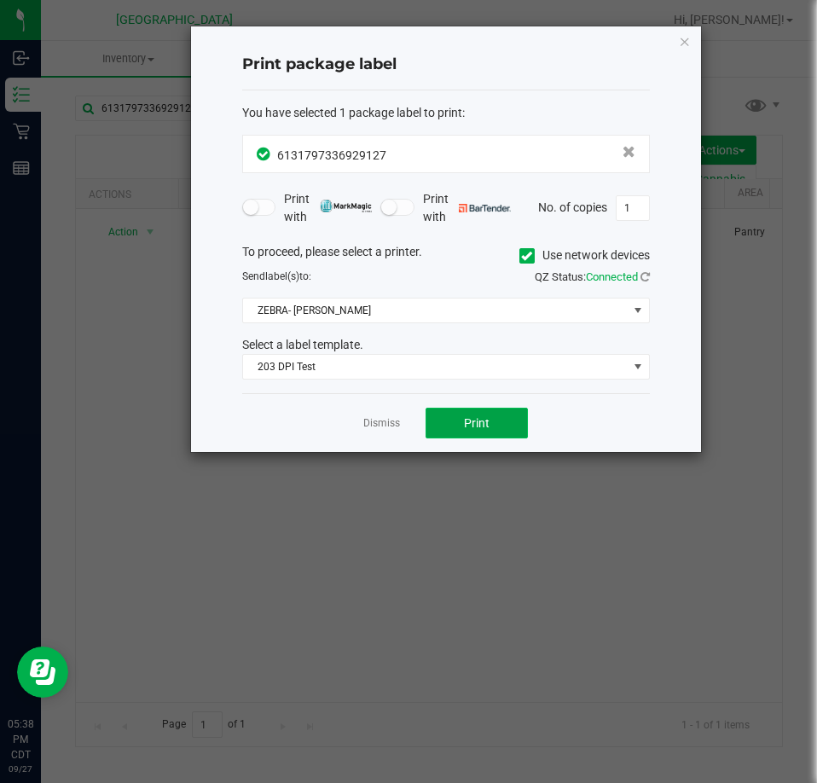
click at [464, 412] on button "Print" at bounding box center [477, 423] width 102 height 31
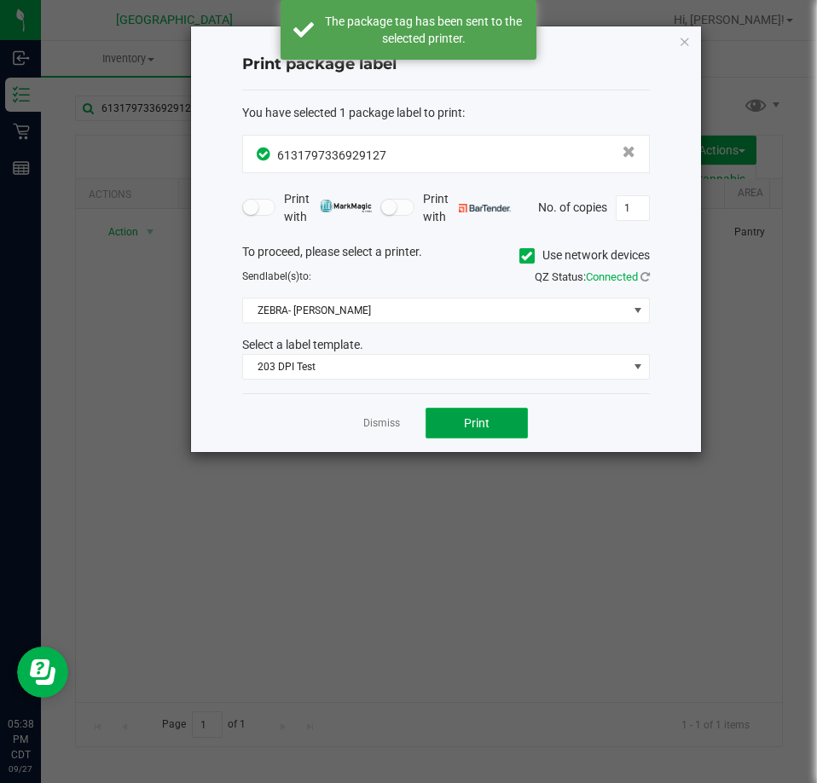
click at [468, 421] on span "Print" at bounding box center [477, 423] width 26 height 14
click at [478, 421] on span "Print" at bounding box center [477, 423] width 26 height 14
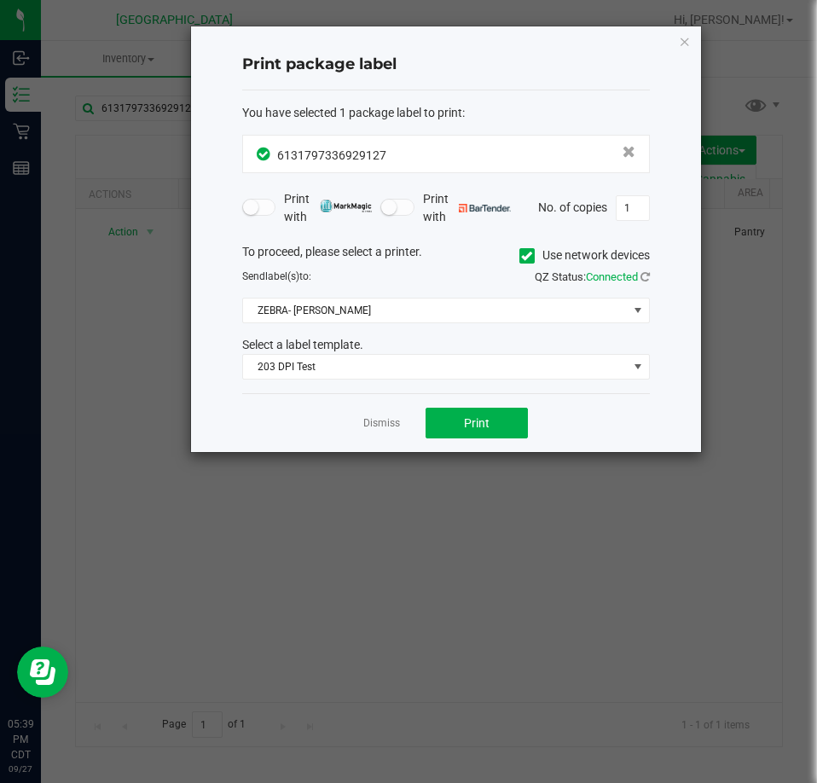
click at [392, 437] on div "Dismiss Print" at bounding box center [446, 422] width 408 height 59
click at [385, 420] on link "Dismiss" at bounding box center [381, 423] width 37 height 14
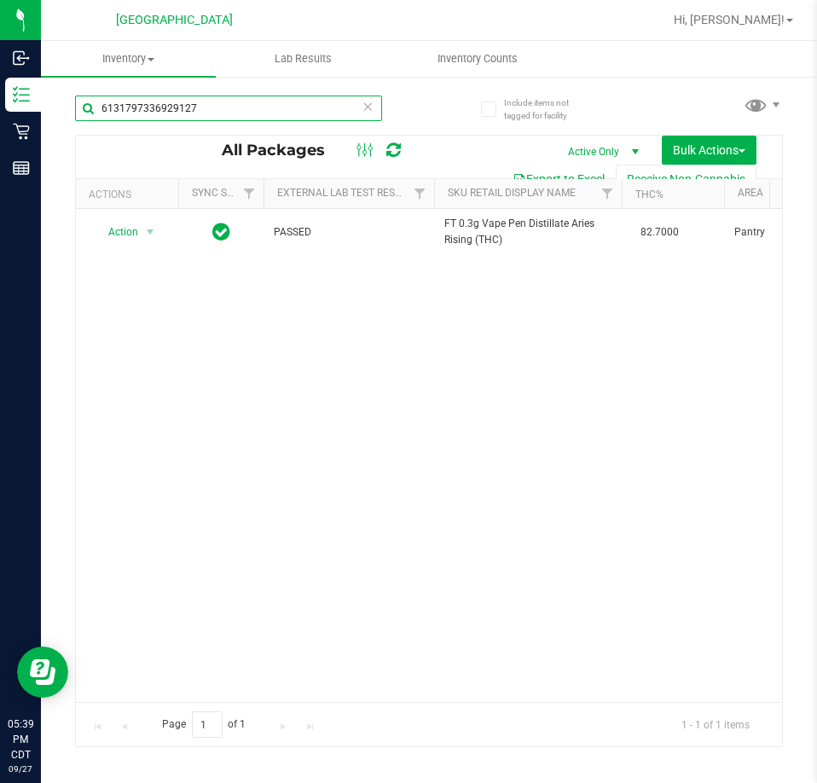
drag, startPoint x: 206, startPoint y: 109, endPoint x: 44, endPoint y: 104, distance: 161.3
drag, startPoint x: 44, startPoint y: 104, endPoint x: 376, endPoint y: 106, distance: 331.7
click at [433, 89] on div "6131797336929127 All Packages Active Only Active Only Lab Samples Locked All Ex…" at bounding box center [429, 413] width 708 height 668
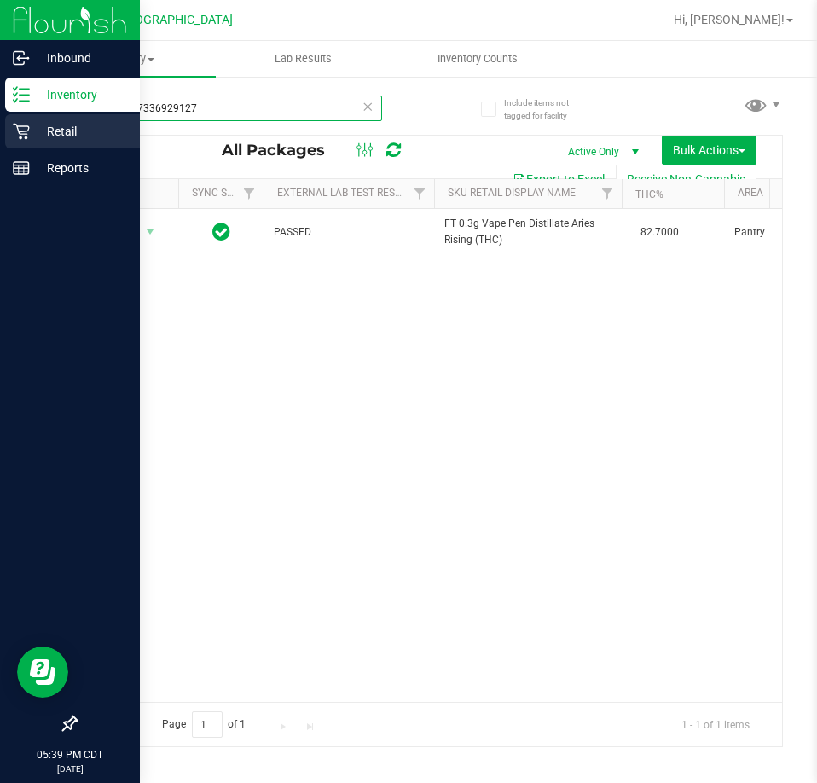
drag, startPoint x: 275, startPoint y: 107, endPoint x: 1, endPoint y: 136, distance: 275.2
click at [1, 136] on div "Inbound Inventory Retail Reports 05:39 PM CDT 09/27/2025 09/27 Panama City WC H…" at bounding box center [408, 391] width 817 height 783
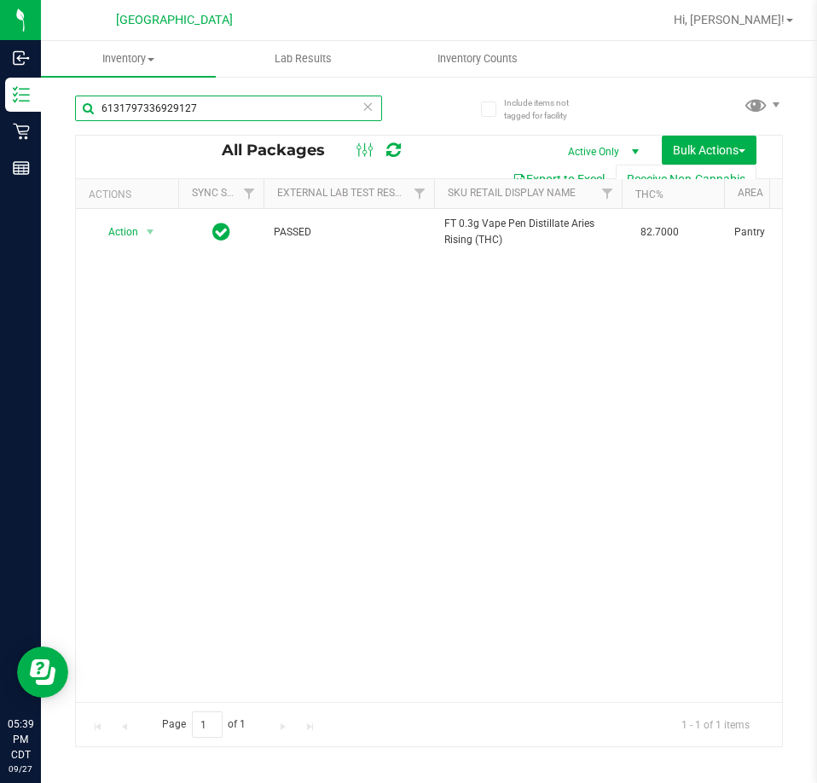
paste input "3162044784279401"
type input "3162044784279401"
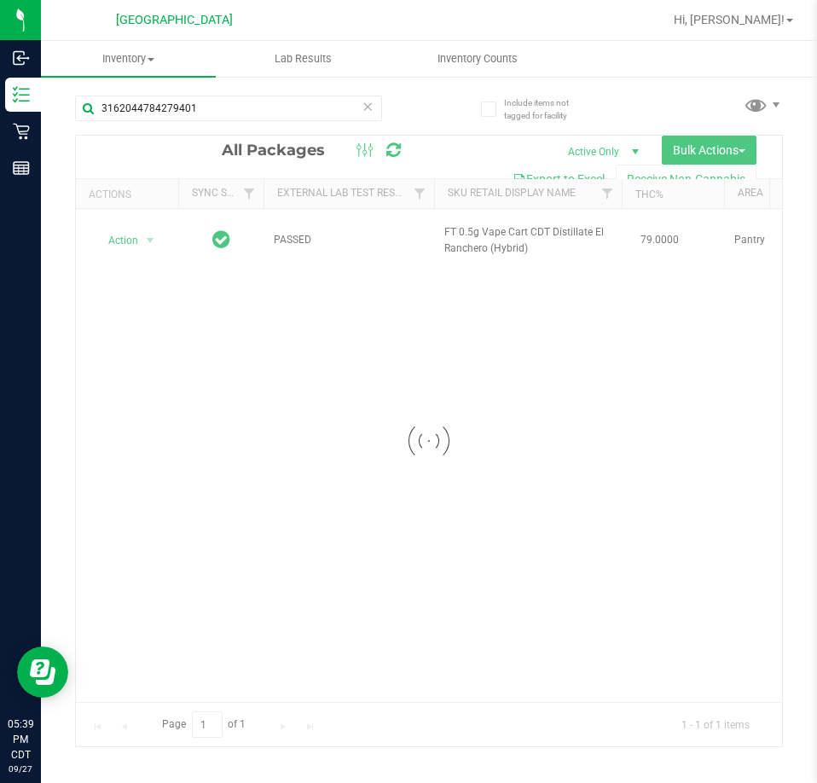
drag, startPoint x: 153, startPoint y: 690, endPoint x: 206, endPoint y: 684, distance: 54.1
click at [206, 684] on div at bounding box center [429, 441] width 706 height 611
